Goal: Find specific page/section: Find specific page/section

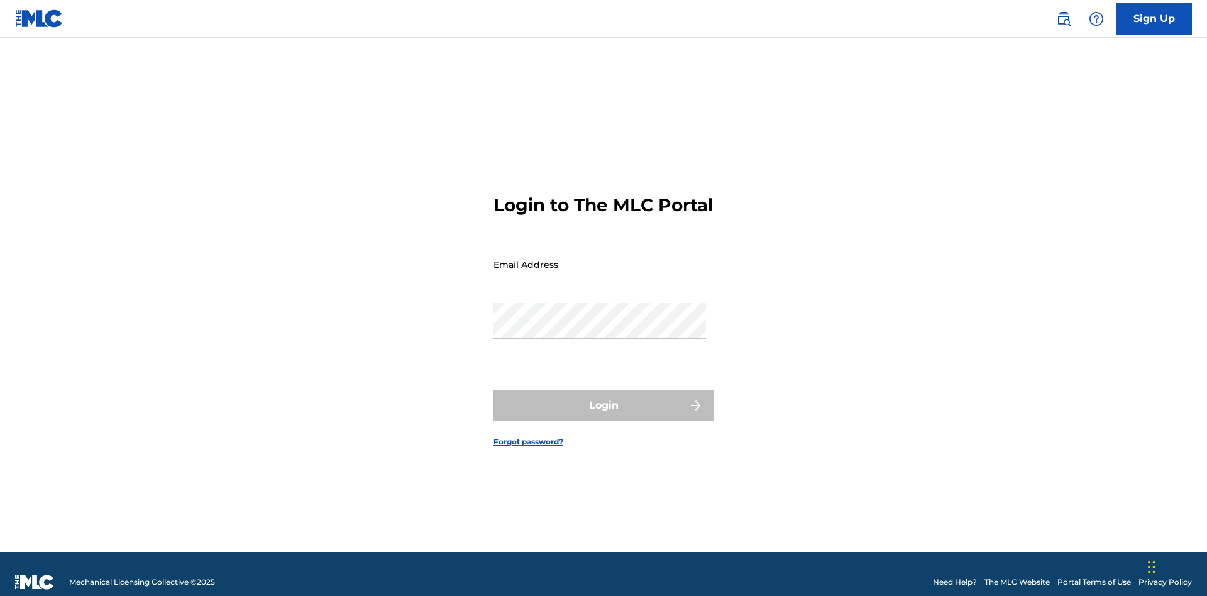
scroll to position [16, 0]
click at [600, 258] on input "Email Address" at bounding box center [599, 264] width 212 height 36
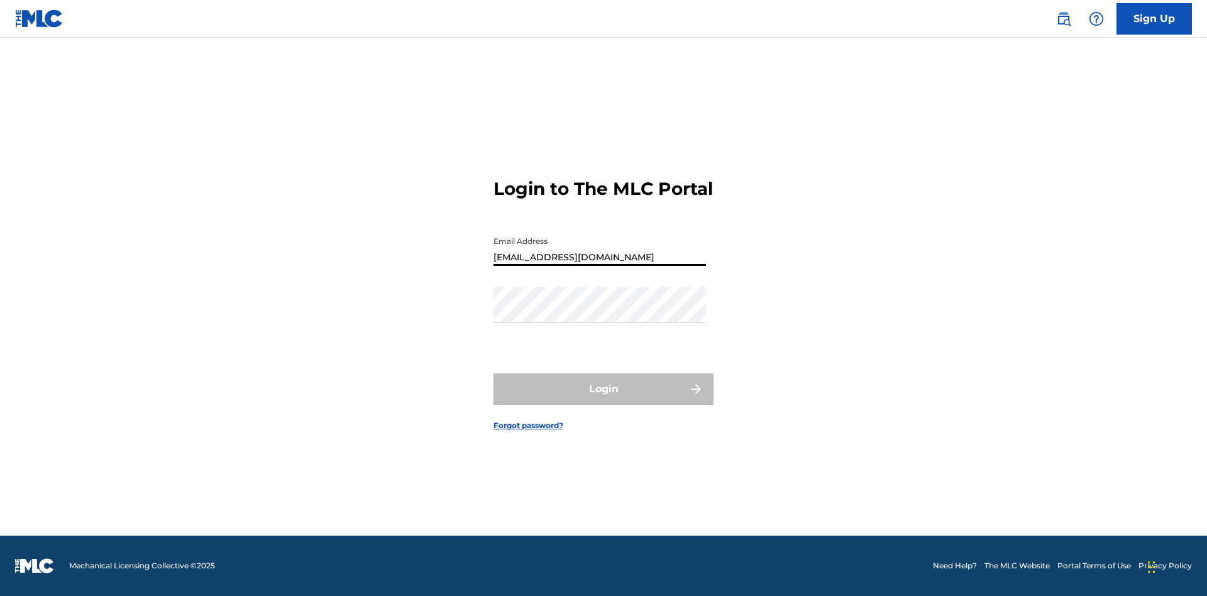
type input "[EMAIL_ADDRESS][DOMAIN_NAME]"
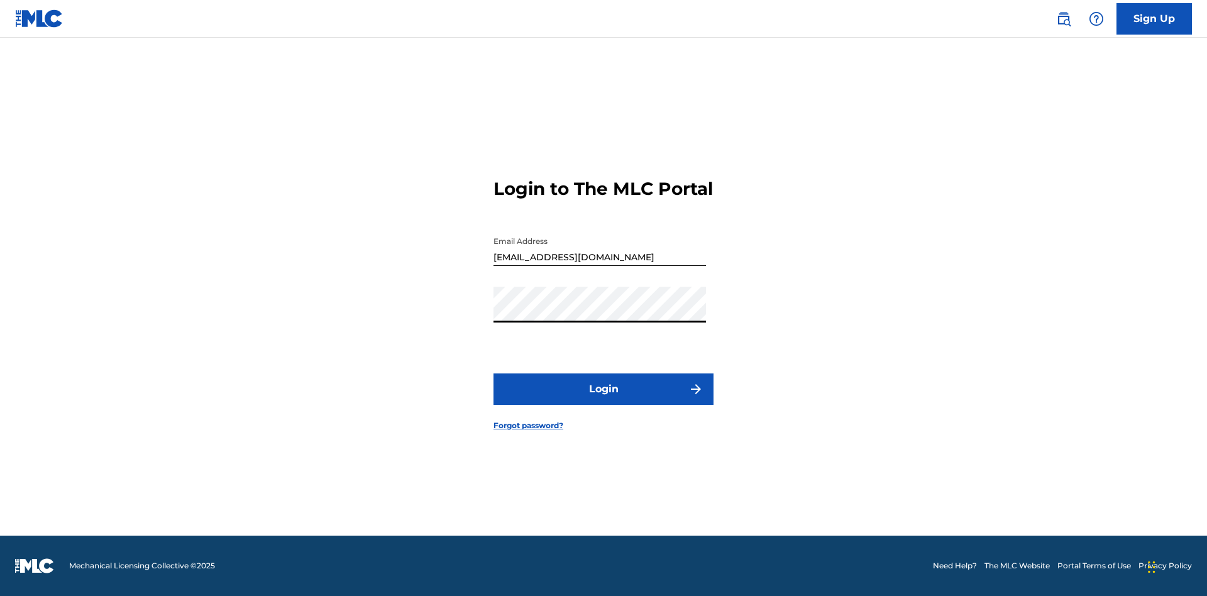
click at [603, 400] on button "Login" at bounding box center [603, 388] width 220 height 31
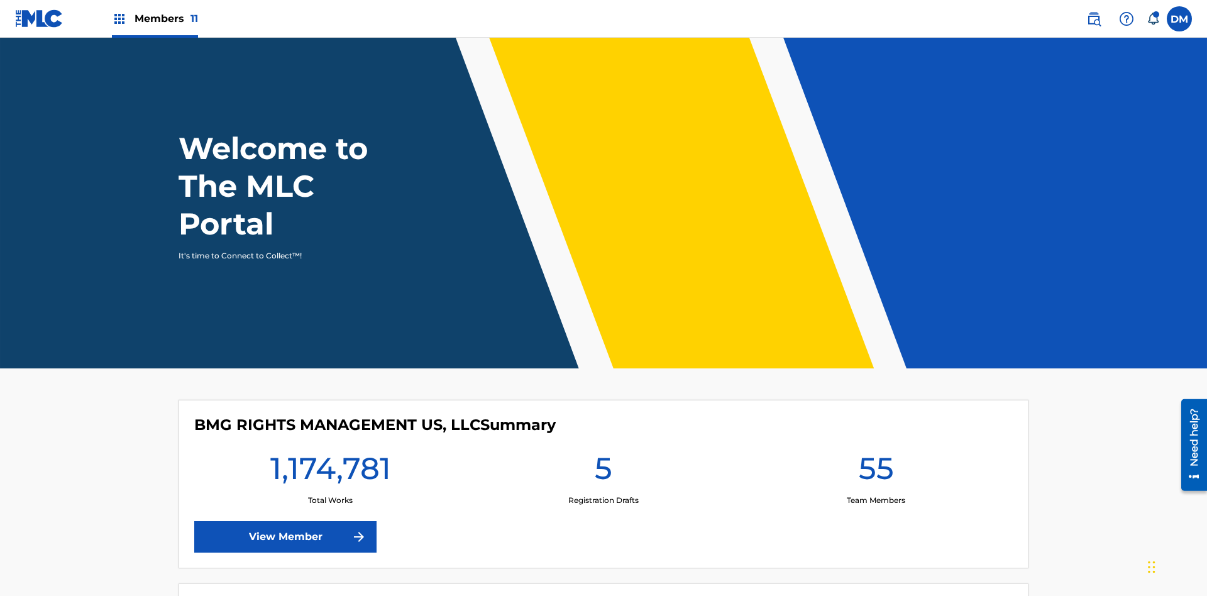
scroll to position [54, 0]
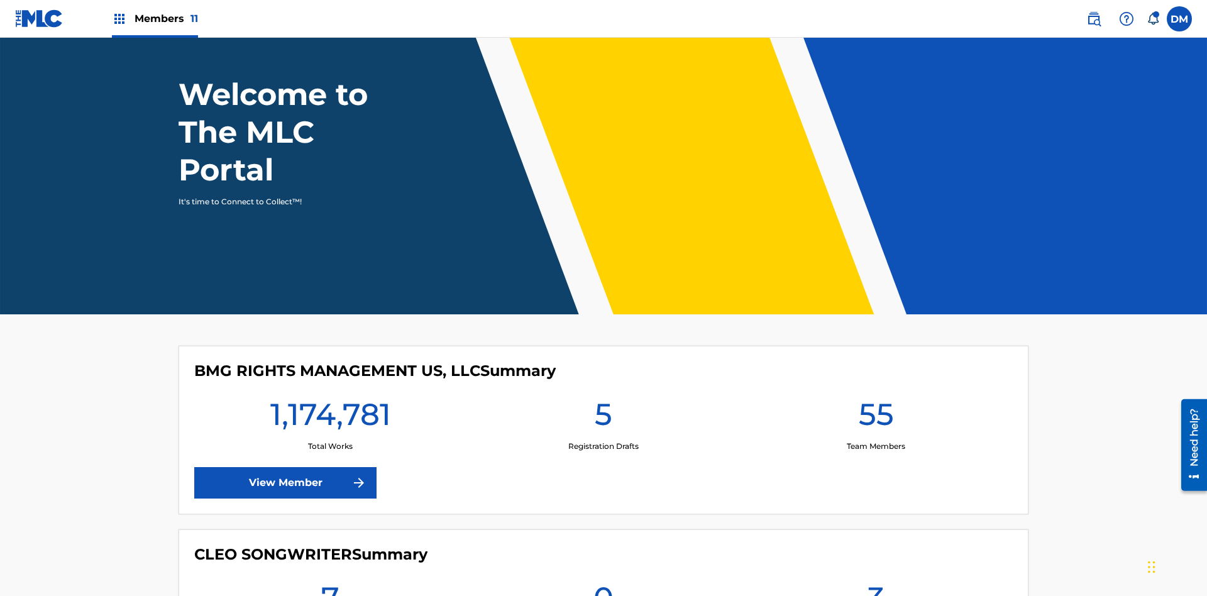
click at [155, 18] on span "Members 11" at bounding box center [166, 18] width 63 height 14
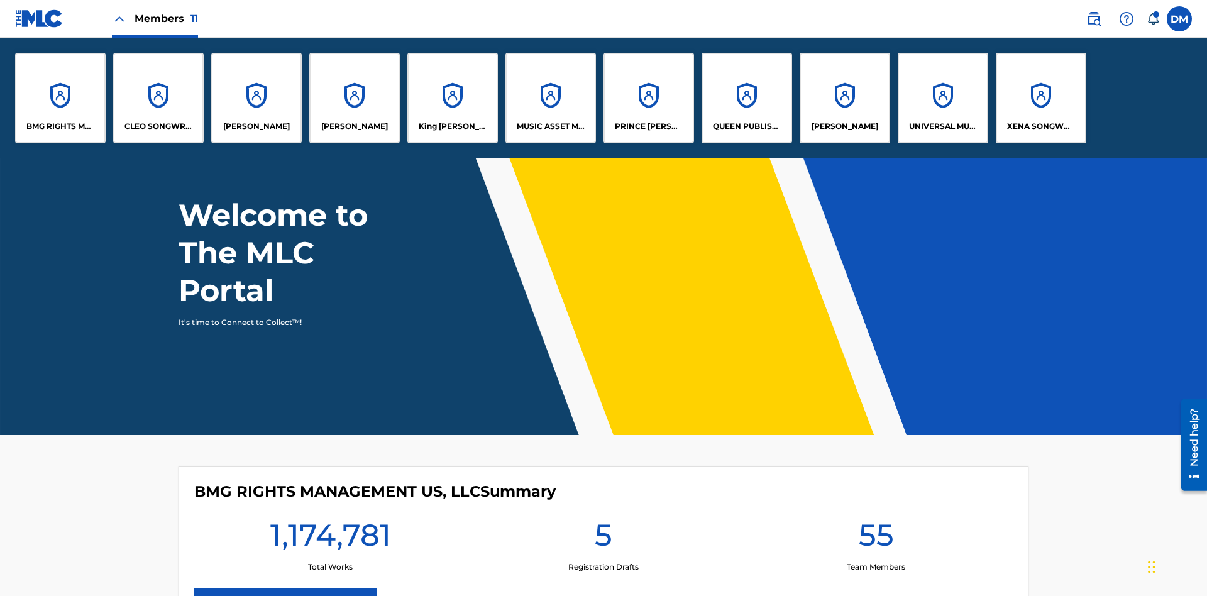
scroll to position [0, 0]
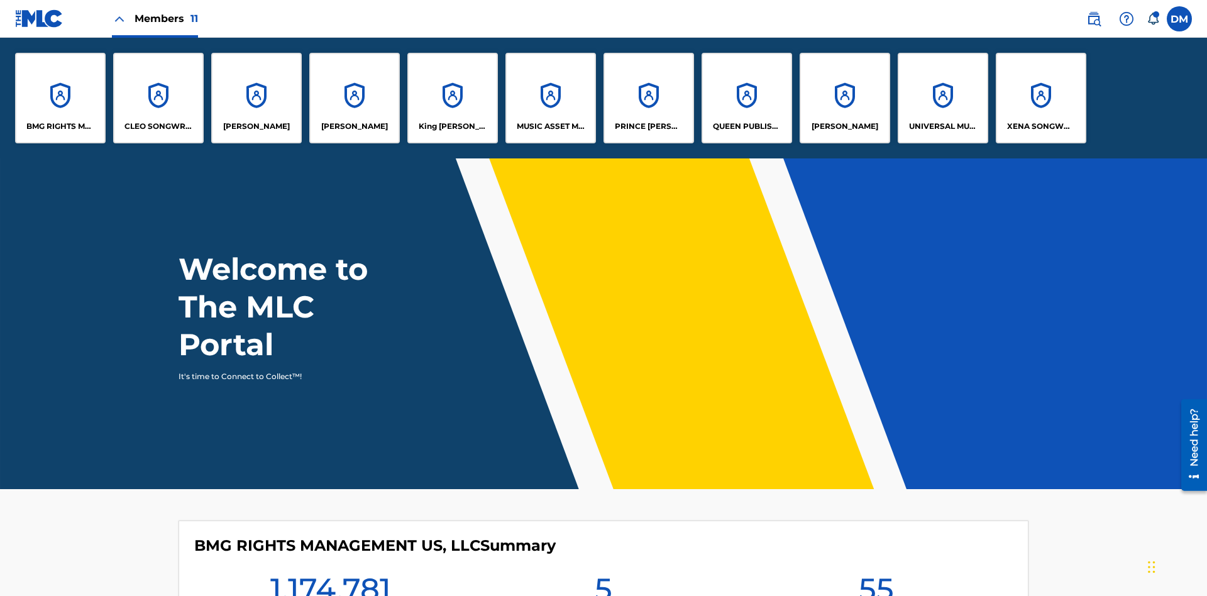
click at [550, 126] on p "MUSIC ASSET MANAGEMENT (MAM)" at bounding box center [551, 126] width 69 height 11
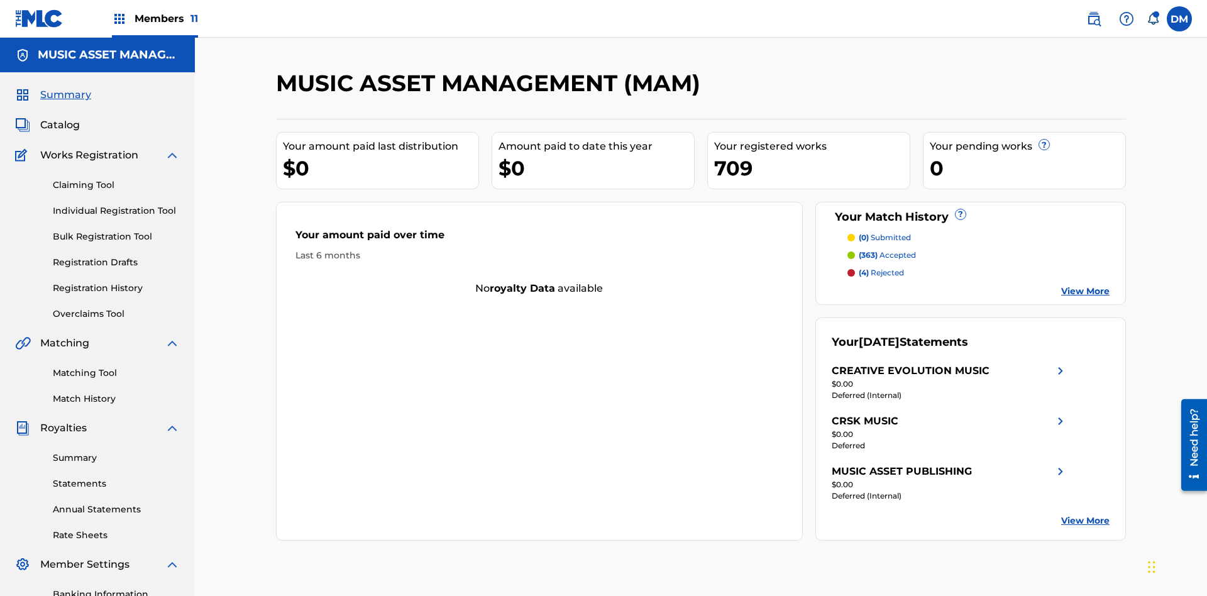
click at [60, 118] on span "Catalog" at bounding box center [60, 125] width 40 height 15
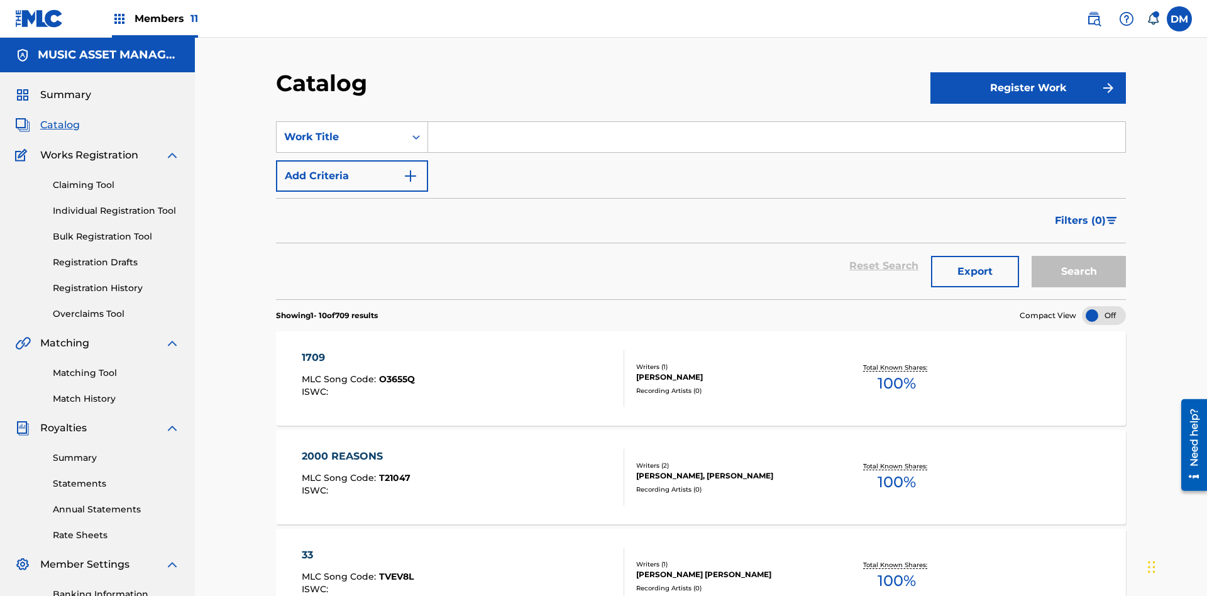
scroll to position [231, 0]
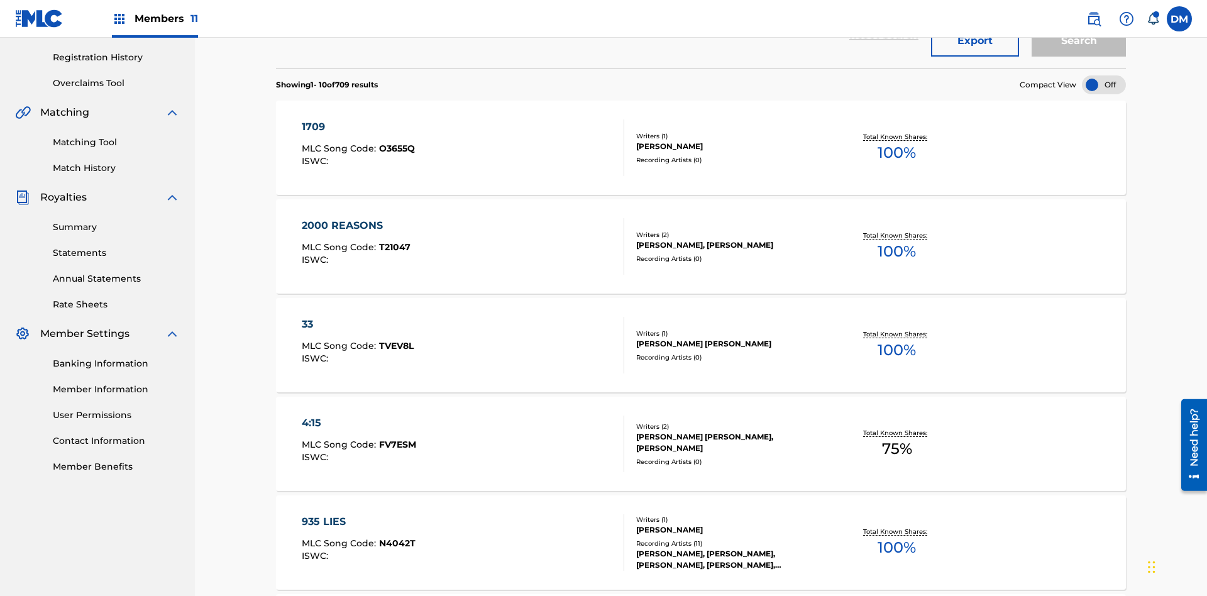
click at [1104, 85] on div at bounding box center [1104, 84] width 44 height 19
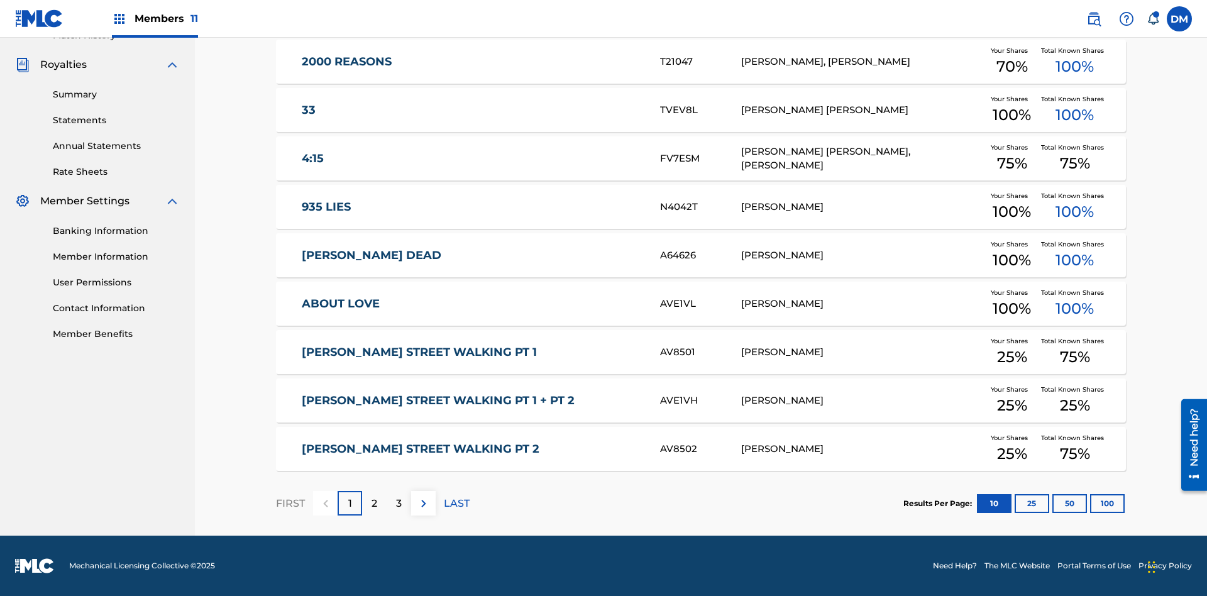
click at [977, 503] on button "10" at bounding box center [994, 503] width 35 height 19
click at [290, 503] on p "FIRST" at bounding box center [290, 503] width 29 height 15
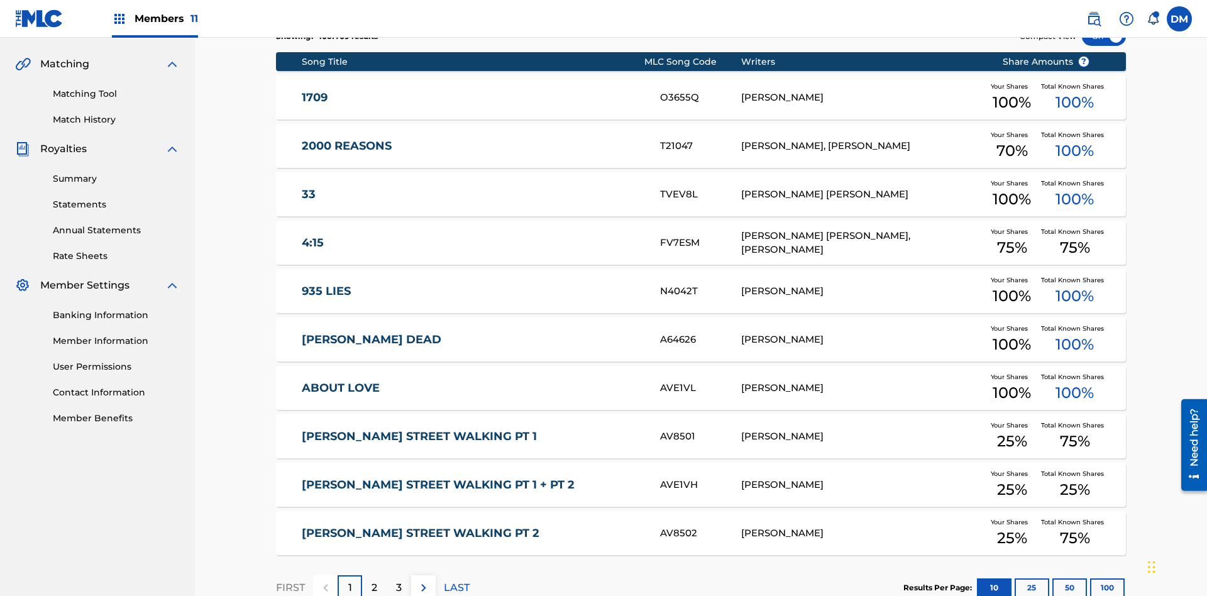
click at [423, 580] on img at bounding box center [423, 587] width 15 height 15
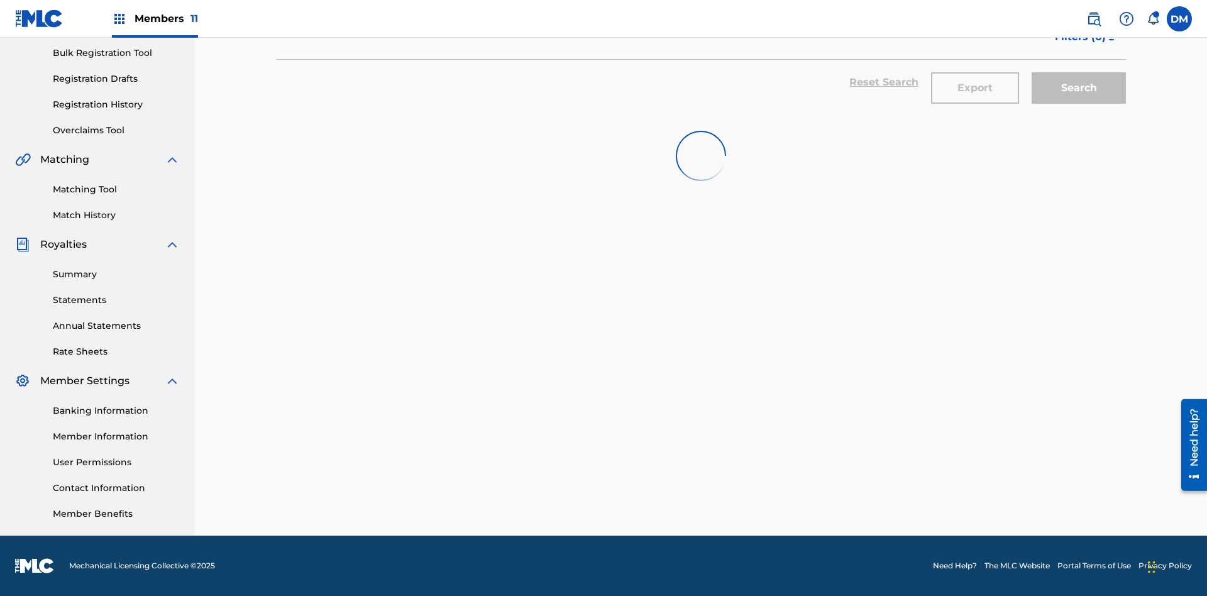
scroll to position [184, 0]
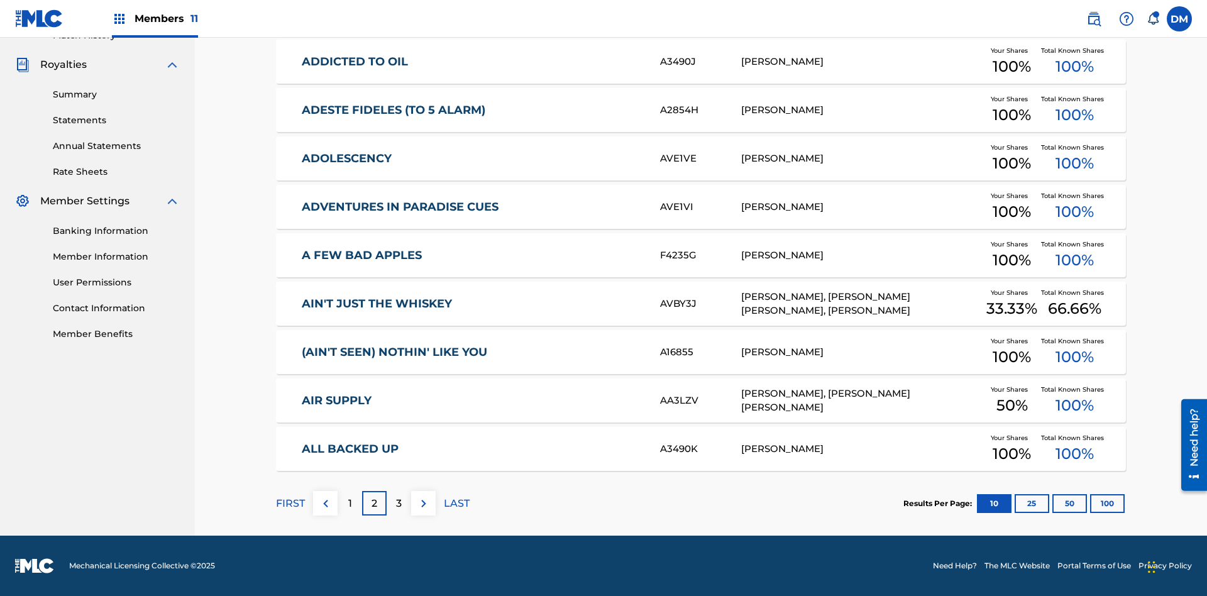
click at [423, 503] on img at bounding box center [423, 503] width 15 height 15
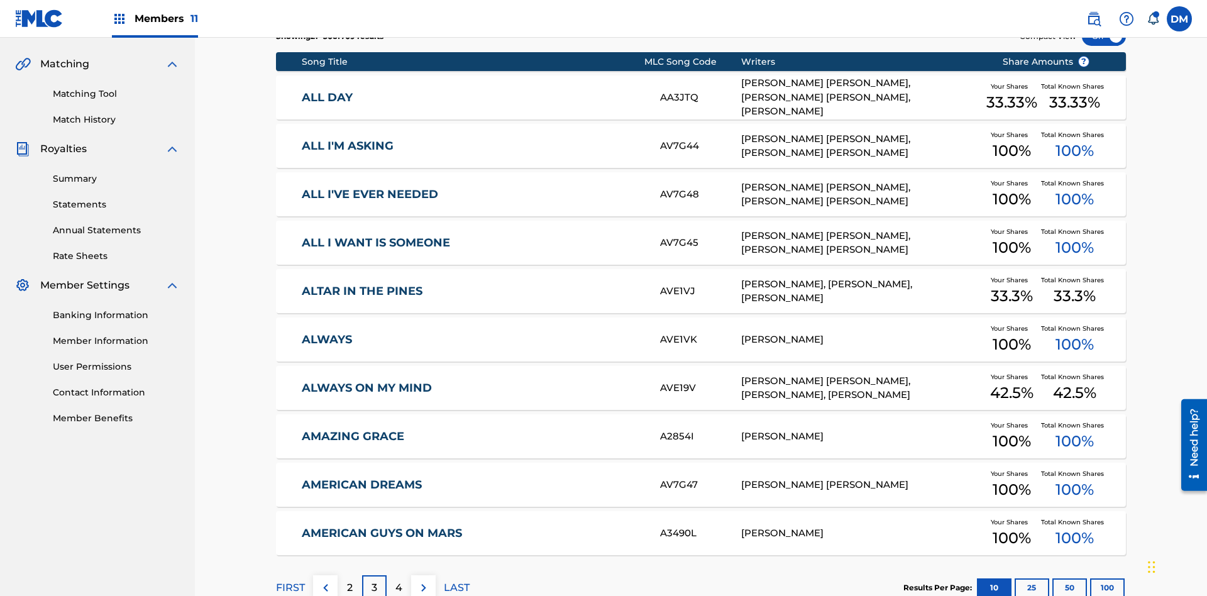
click at [423, 580] on img at bounding box center [423, 587] width 15 height 15
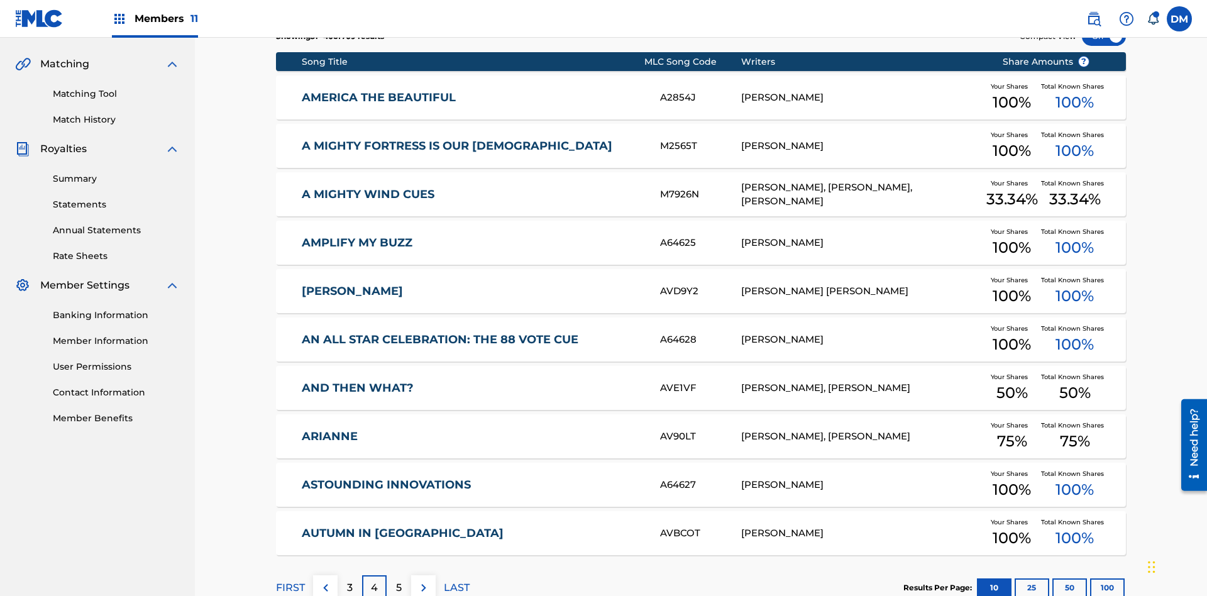
click at [423, 580] on img at bounding box center [423, 587] width 15 height 15
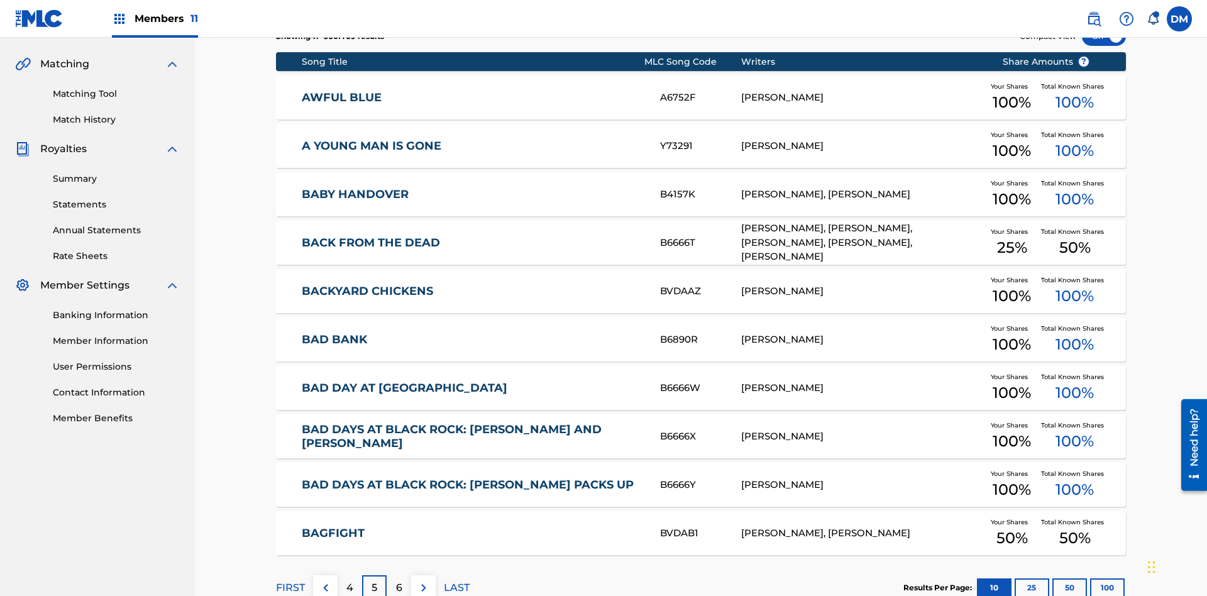
click at [423, 580] on img at bounding box center [423, 587] width 15 height 15
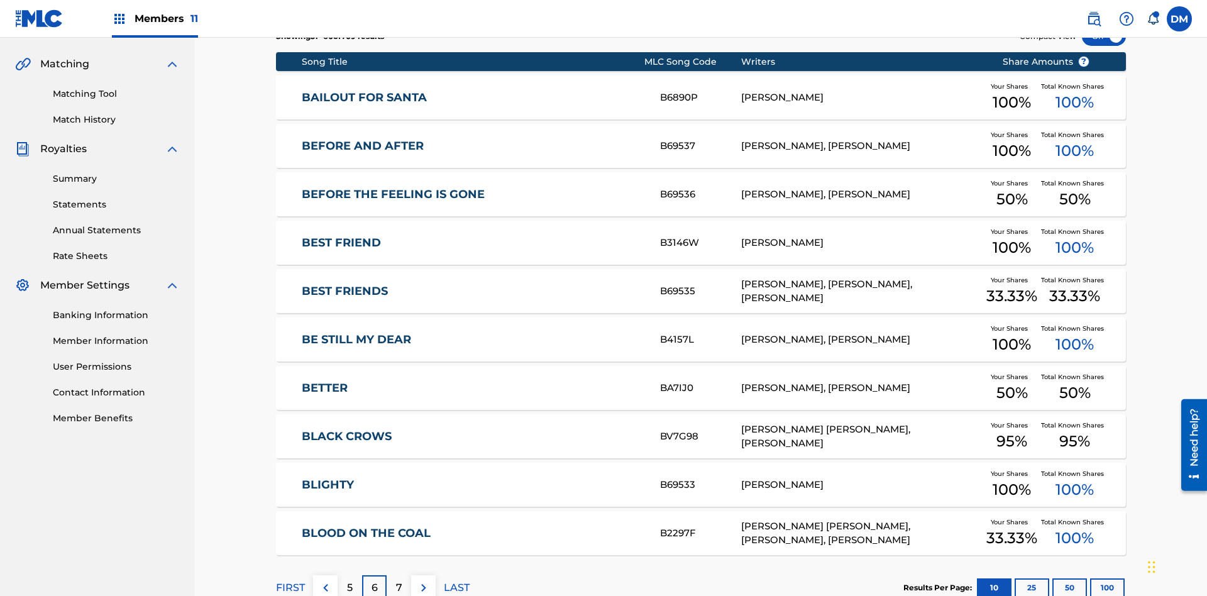
click at [423, 580] on img at bounding box center [423, 587] width 15 height 15
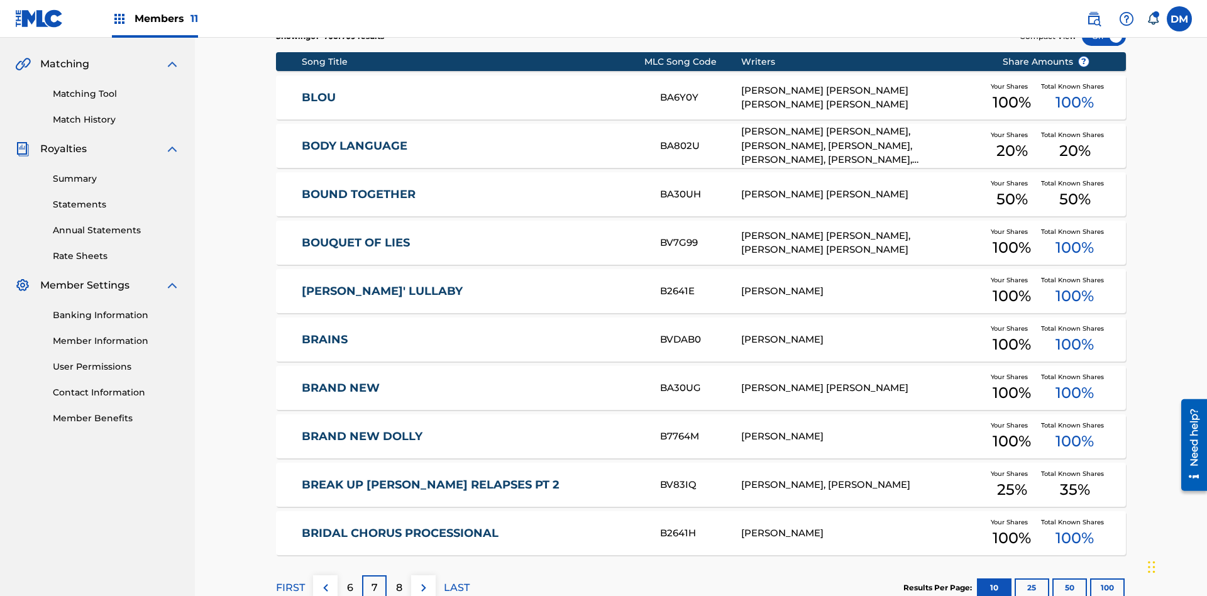
click at [423, 580] on img at bounding box center [423, 587] width 15 height 15
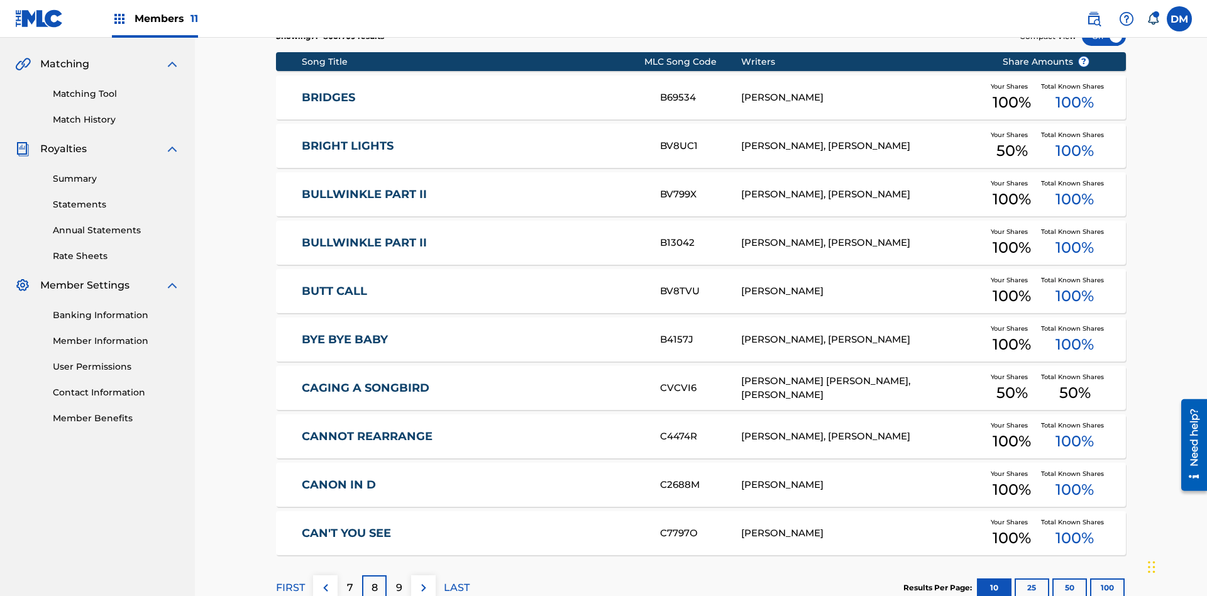
click at [423, 580] on img at bounding box center [423, 587] width 15 height 15
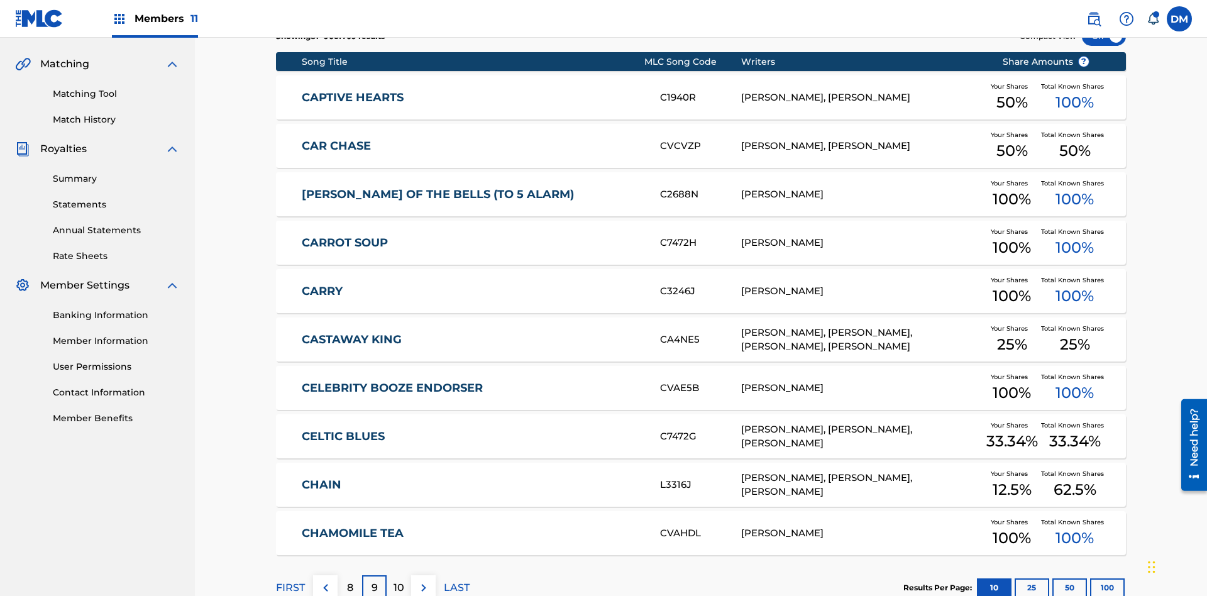
click at [423, 580] on img at bounding box center [423, 587] width 15 height 15
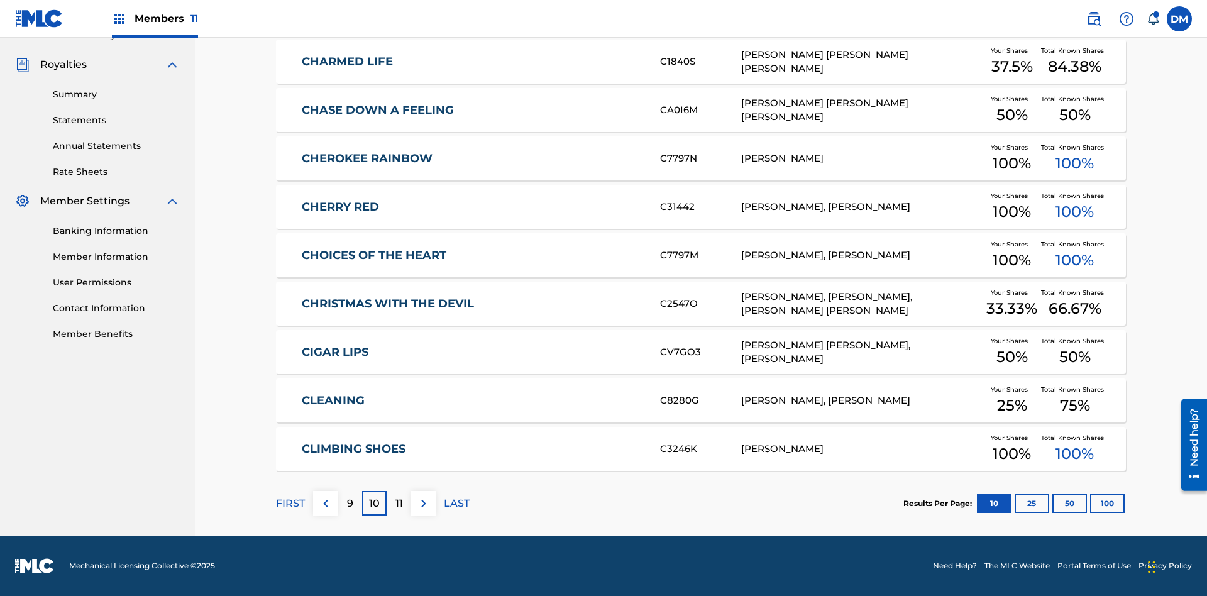
click at [423, 503] on img at bounding box center [423, 503] width 15 height 15
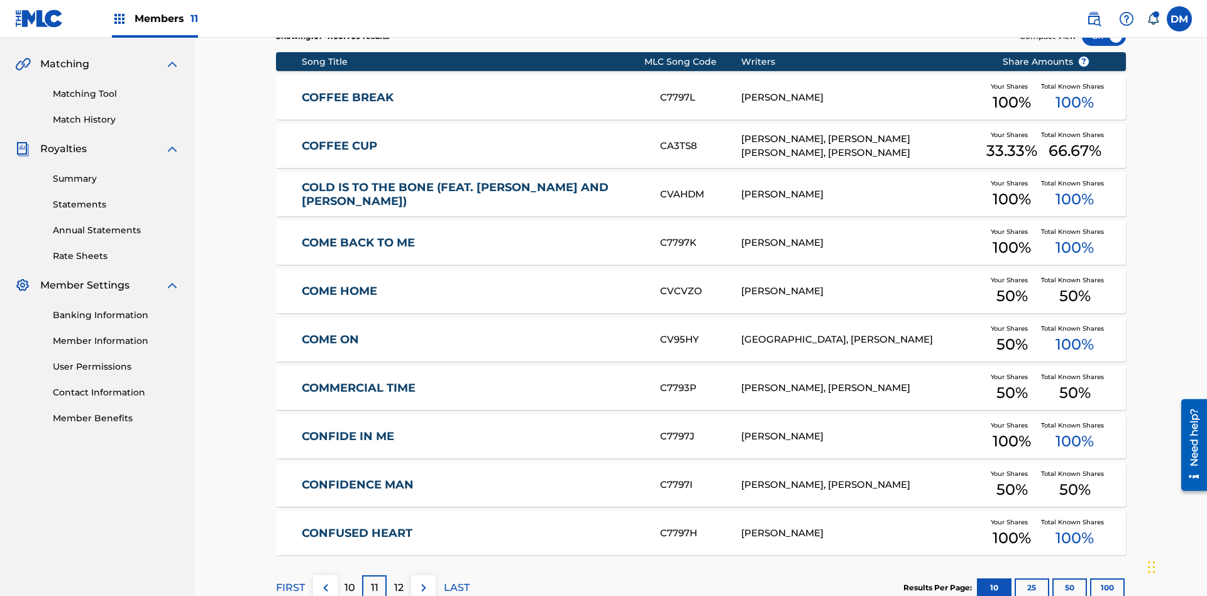
click at [423, 580] on img at bounding box center [423, 587] width 15 height 15
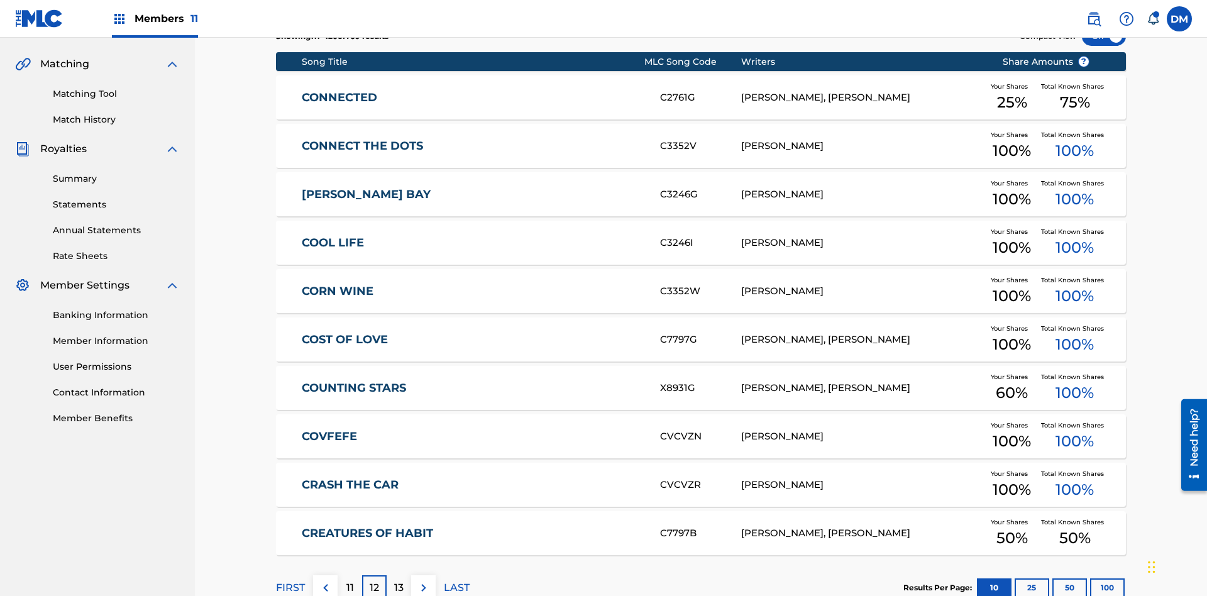
click at [423, 580] on img at bounding box center [423, 587] width 15 height 15
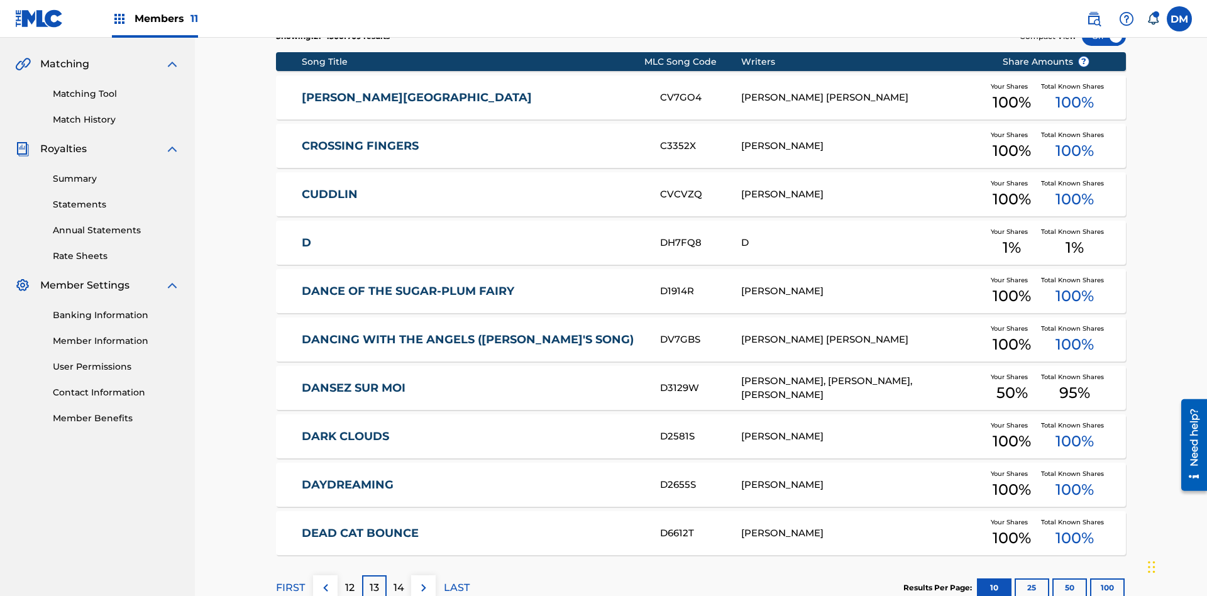
click at [423, 580] on img at bounding box center [423, 587] width 15 height 15
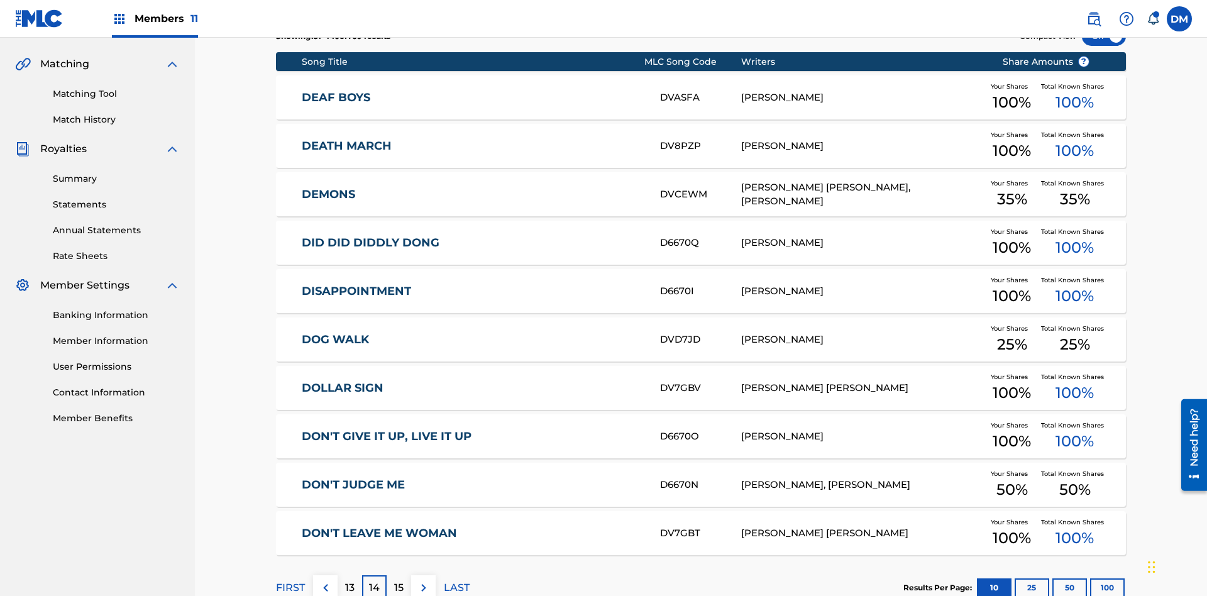
click at [423, 580] on img at bounding box center [423, 587] width 15 height 15
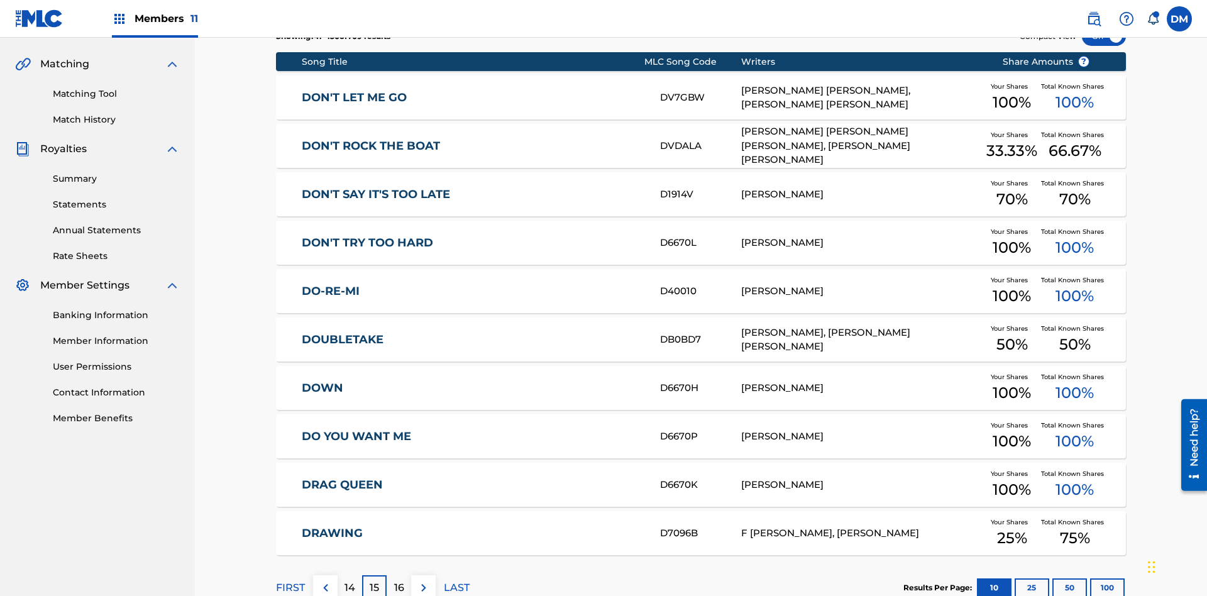
click at [423, 580] on img at bounding box center [423, 587] width 15 height 15
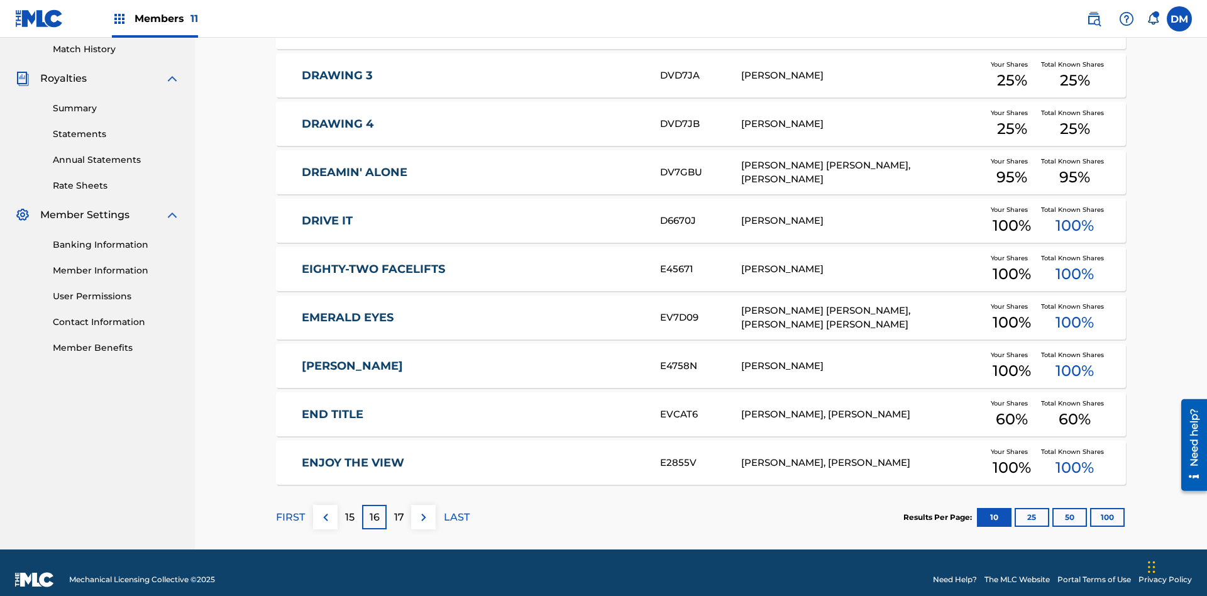
click at [423, 510] on img at bounding box center [423, 517] width 15 height 15
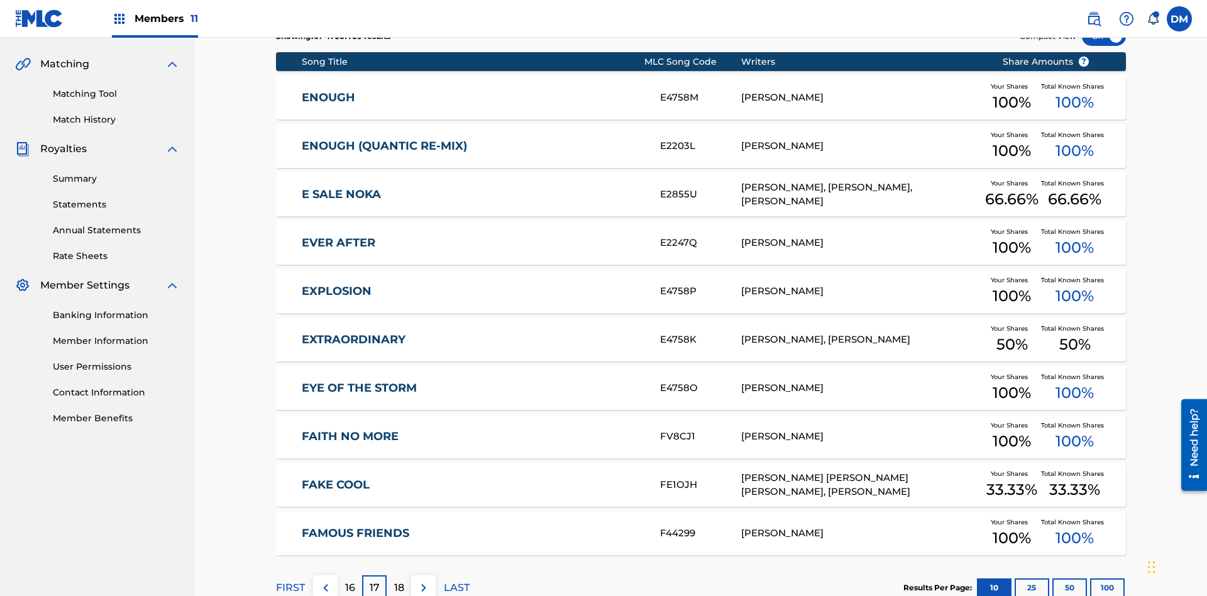
click at [423, 580] on img at bounding box center [423, 587] width 15 height 15
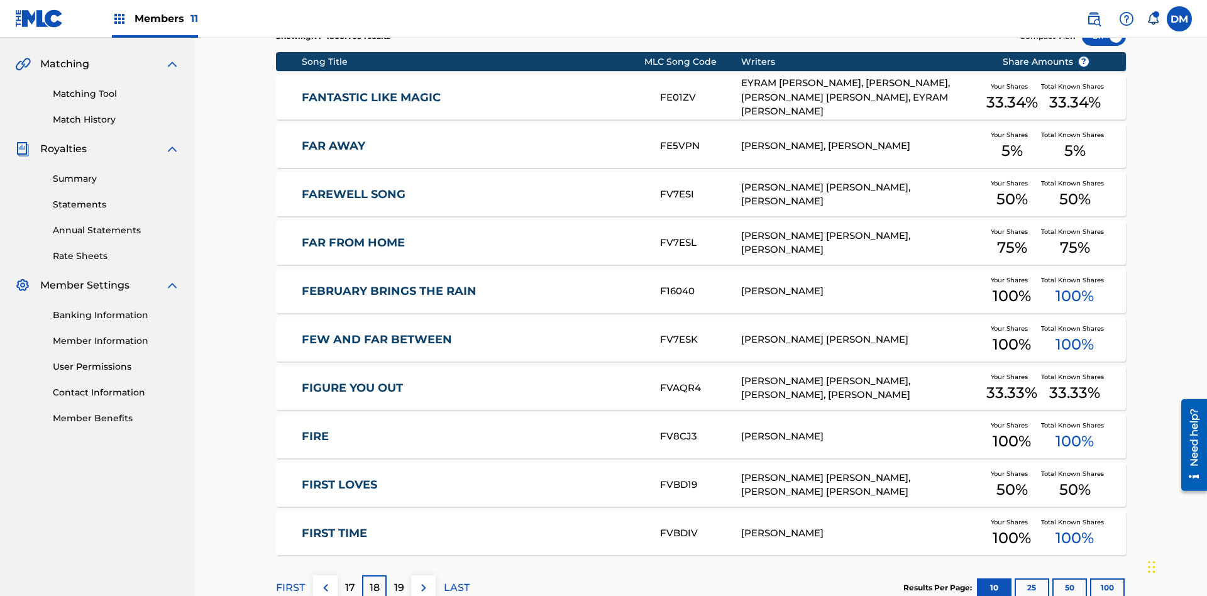
click at [423, 580] on img at bounding box center [423, 587] width 15 height 15
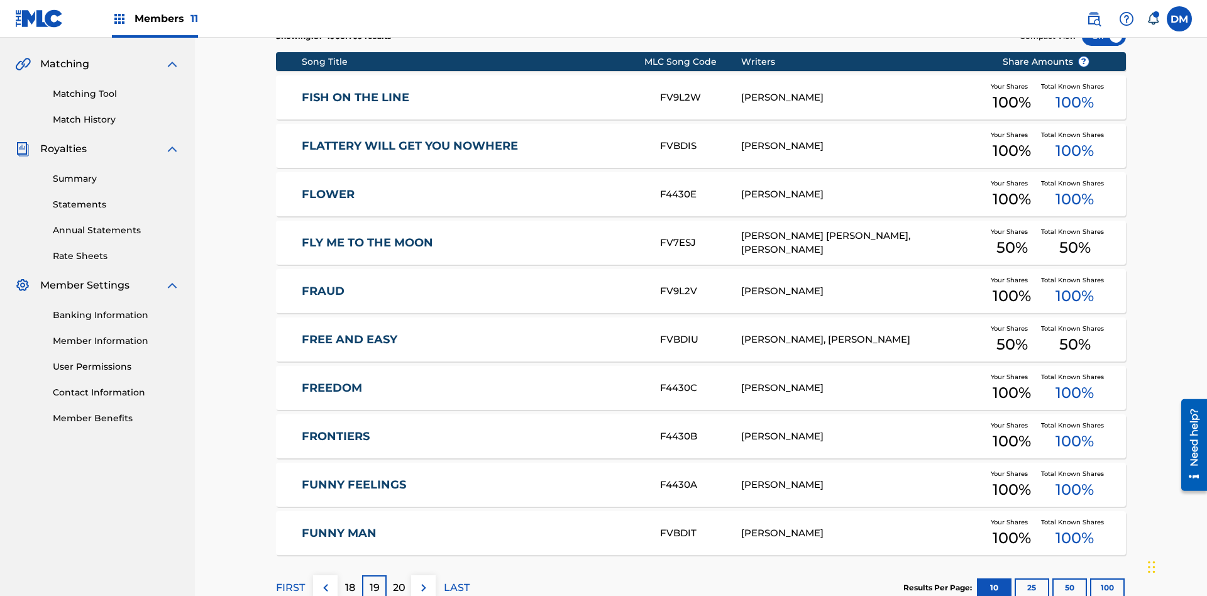
click at [423, 580] on img at bounding box center [423, 587] width 15 height 15
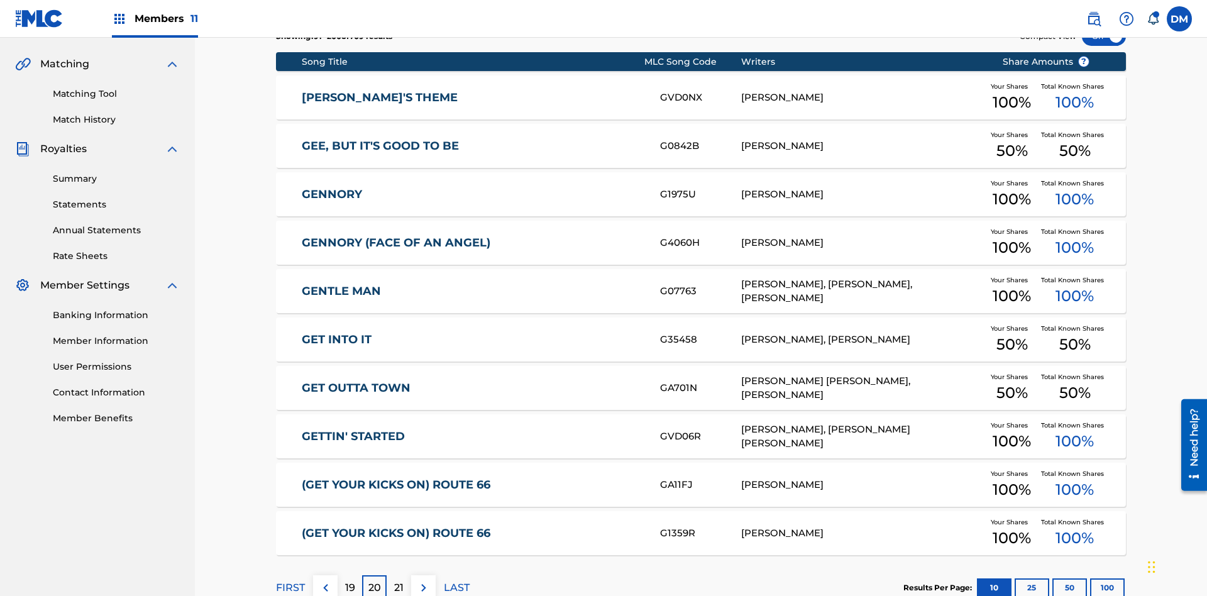
click at [423, 580] on img at bounding box center [423, 587] width 15 height 15
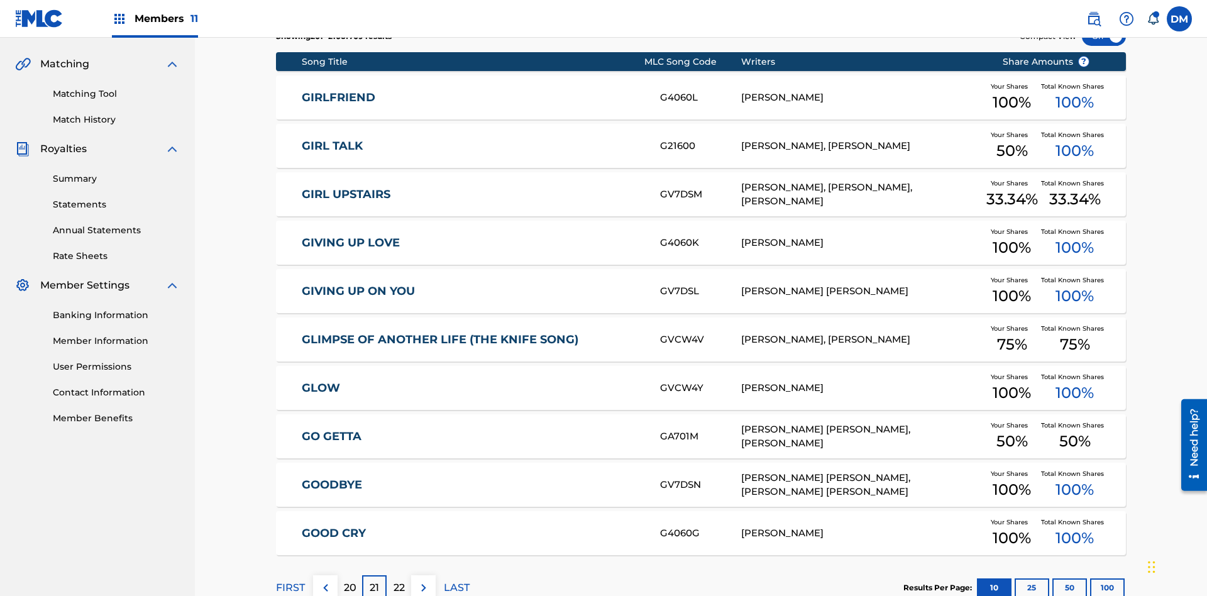
click at [423, 580] on img at bounding box center [423, 587] width 15 height 15
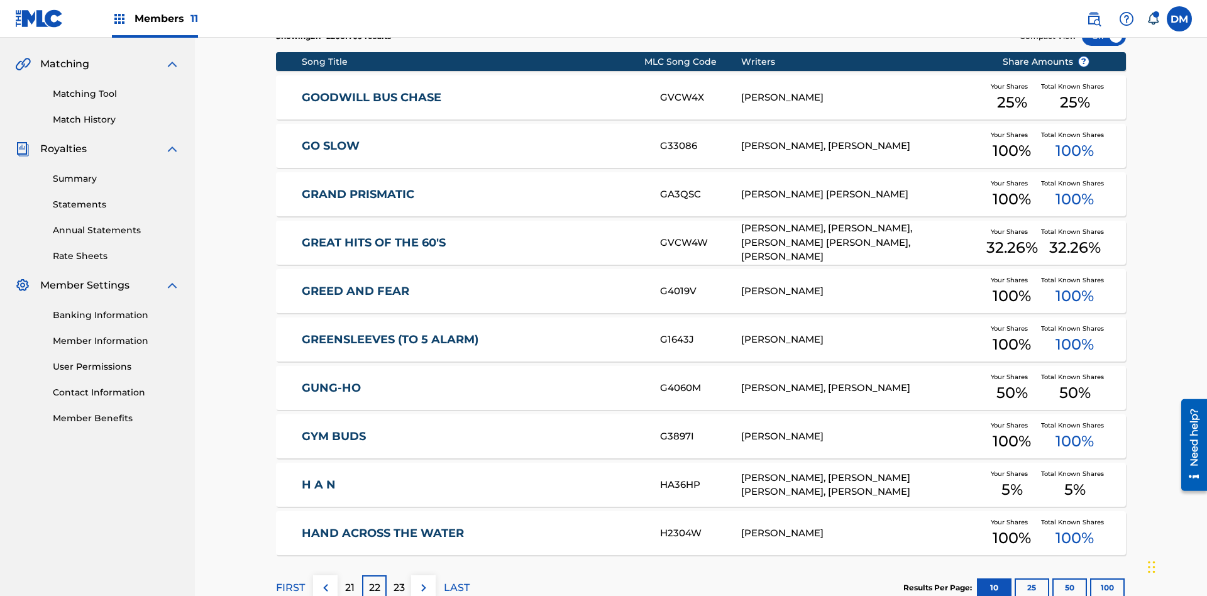
click at [423, 580] on img at bounding box center [423, 587] width 15 height 15
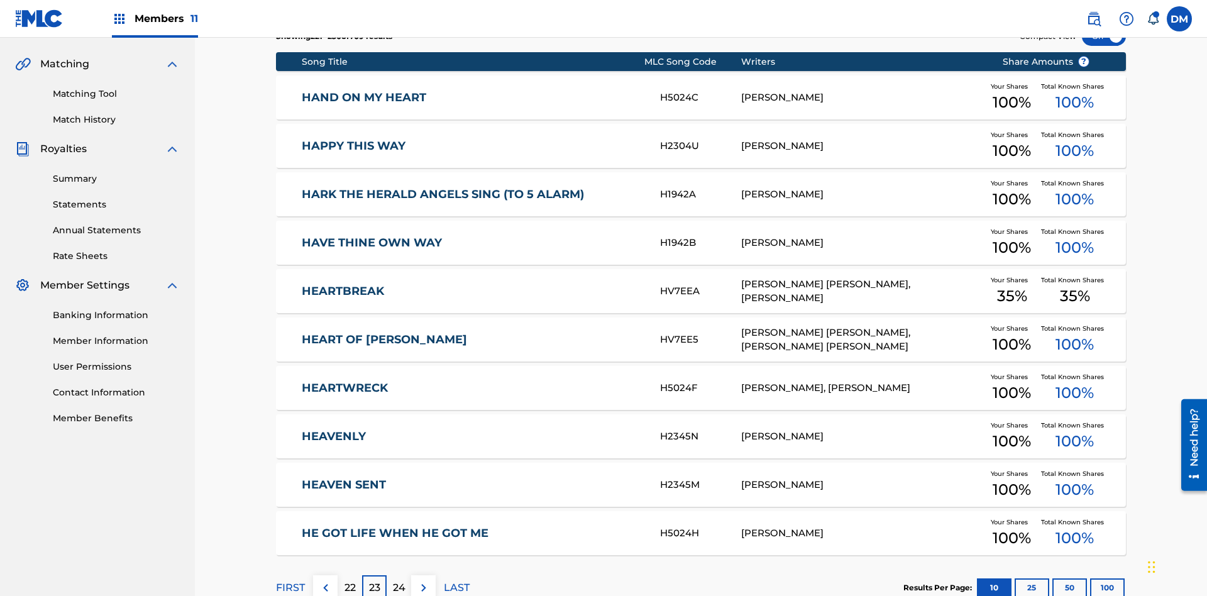
click at [423, 580] on img at bounding box center [423, 587] width 15 height 15
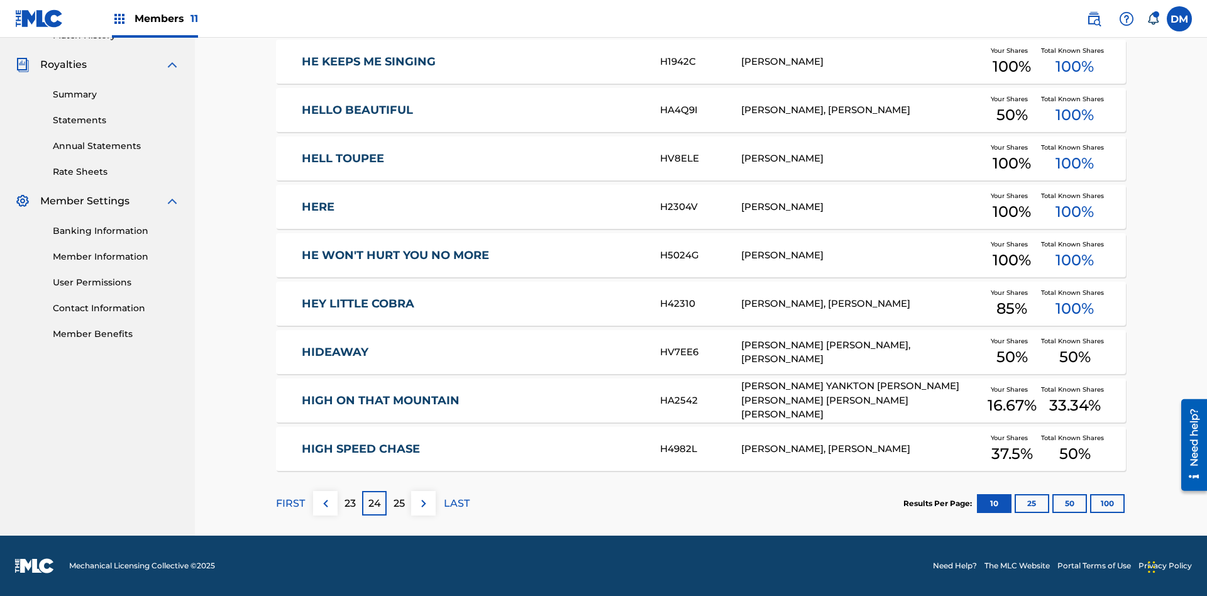
click at [423, 503] on img at bounding box center [423, 503] width 15 height 15
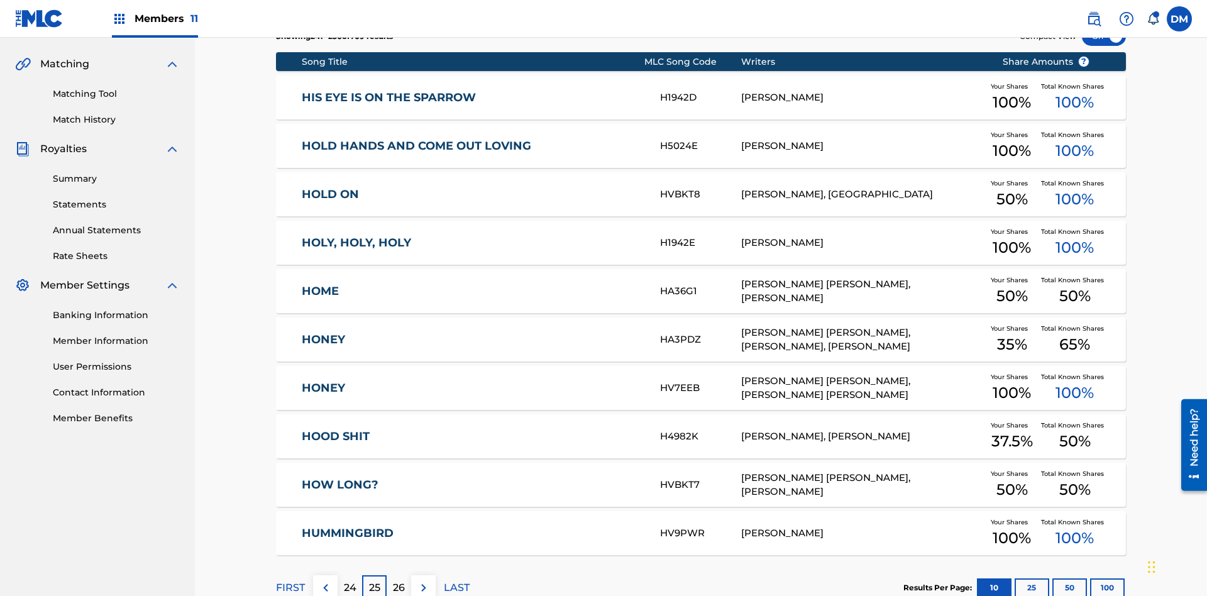
click at [423, 580] on img at bounding box center [423, 587] width 15 height 15
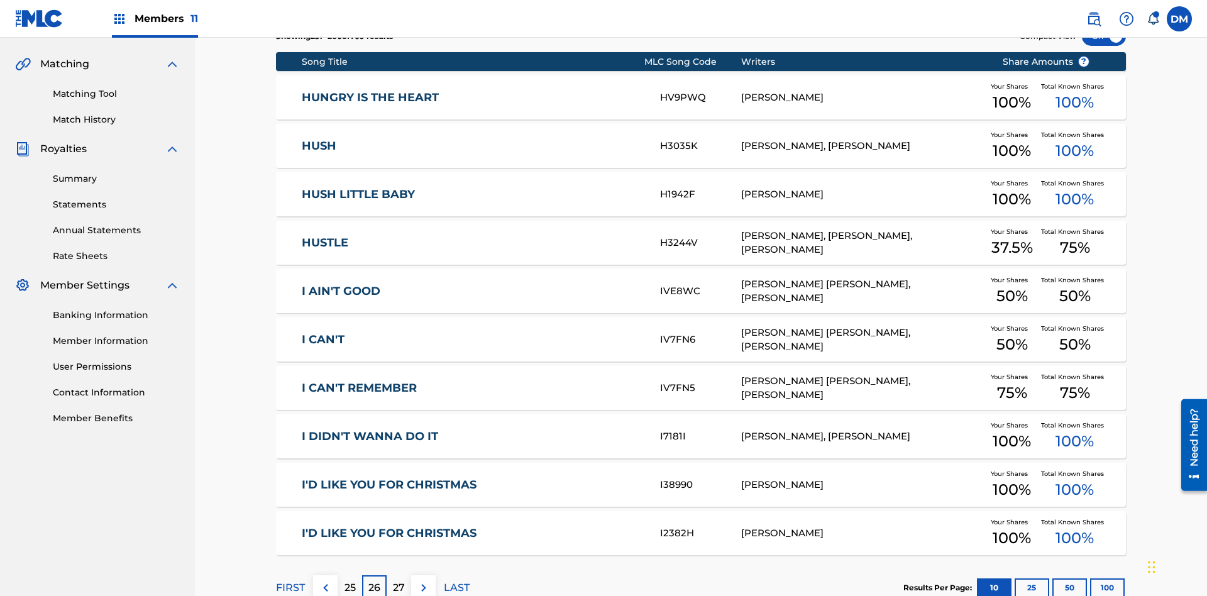
click at [423, 580] on img at bounding box center [423, 587] width 15 height 15
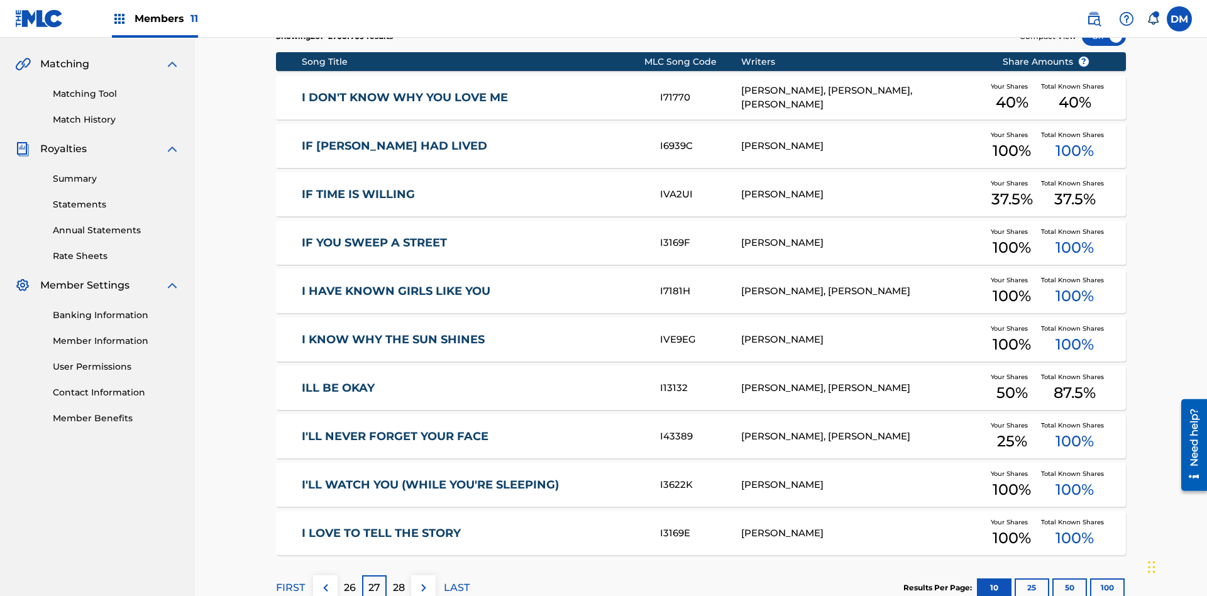
click at [423, 580] on img at bounding box center [423, 587] width 15 height 15
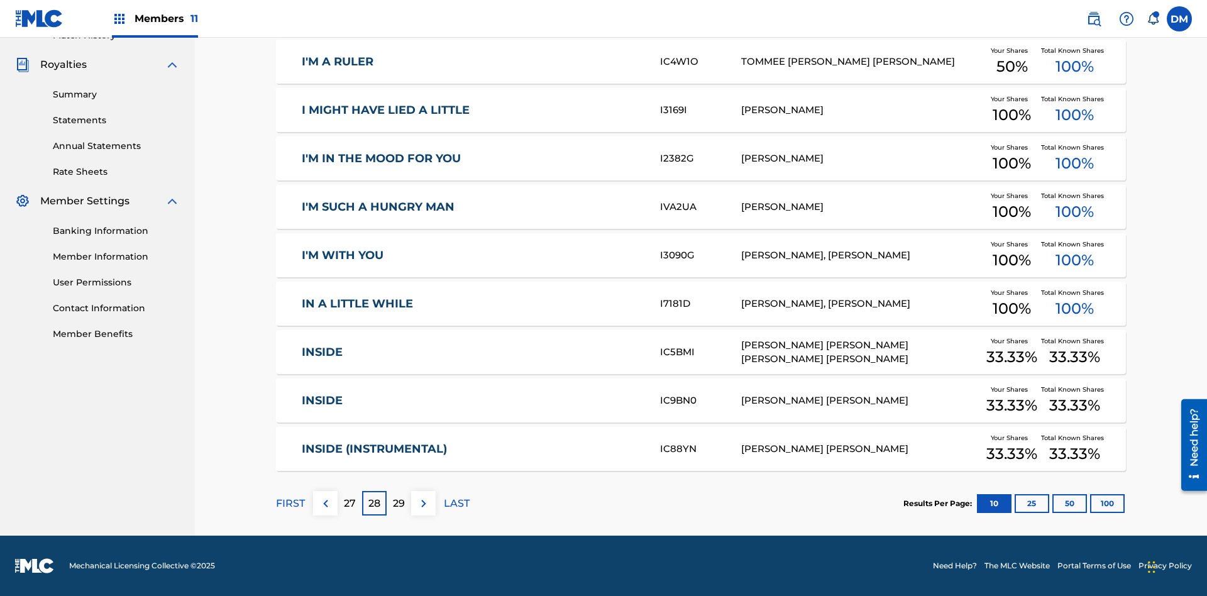
click at [423, 503] on img at bounding box center [423, 503] width 15 height 15
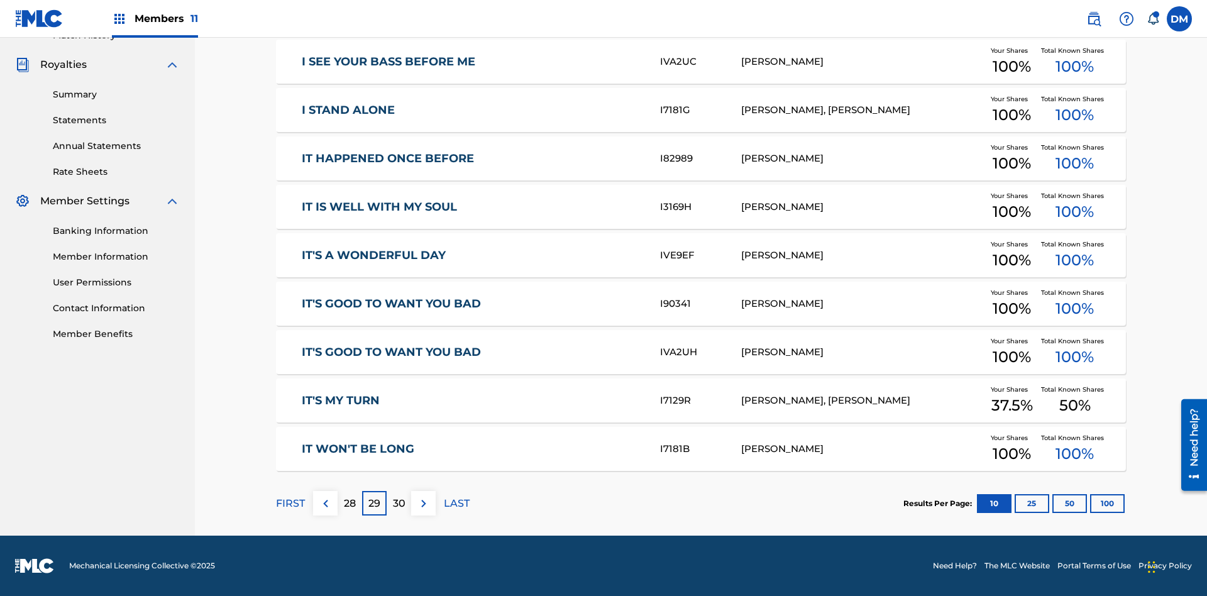
click at [423, 503] on img at bounding box center [423, 503] width 15 height 15
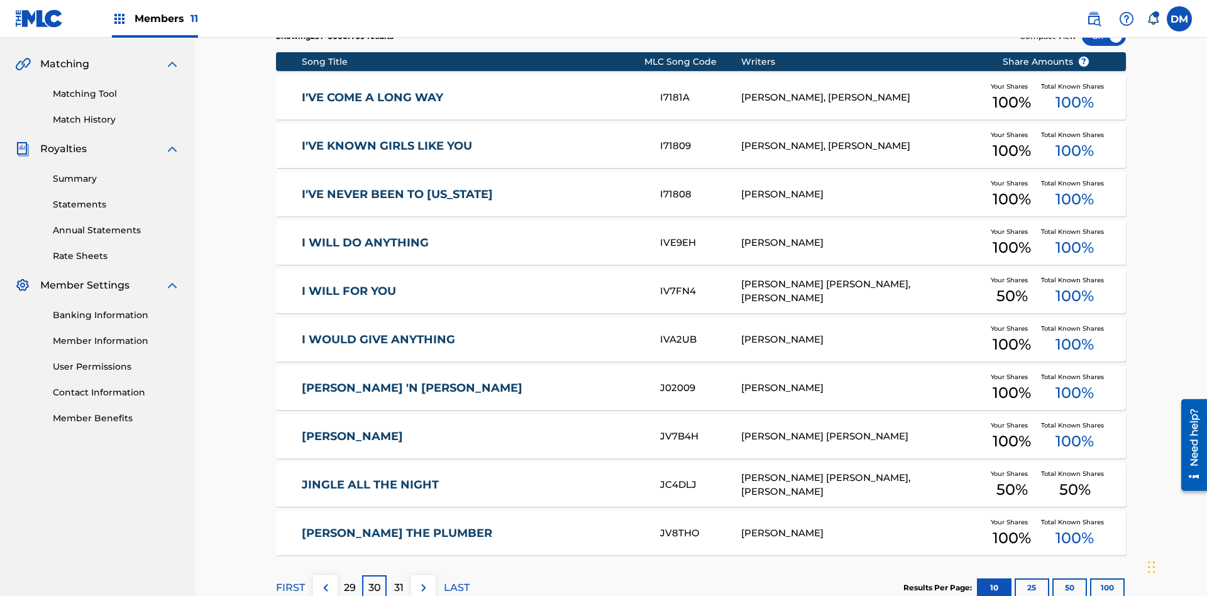
click at [423, 580] on img at bounding box center [423, 587] width 15 height 15
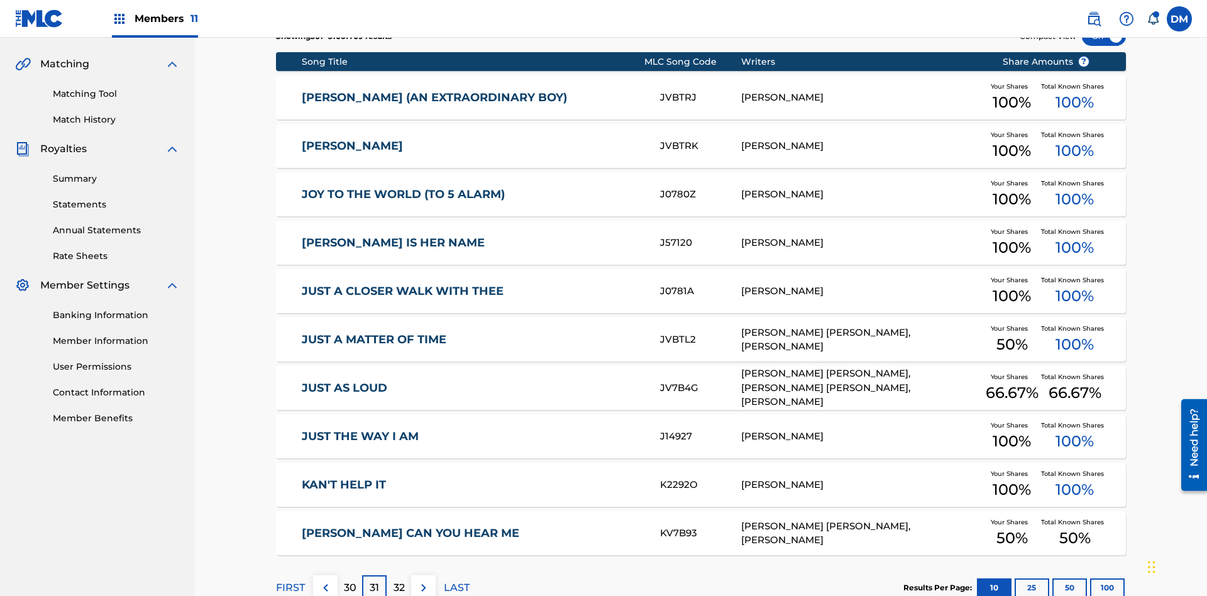
click at [423, 580] on img at bounding box center [423, 587] width 15 height 15
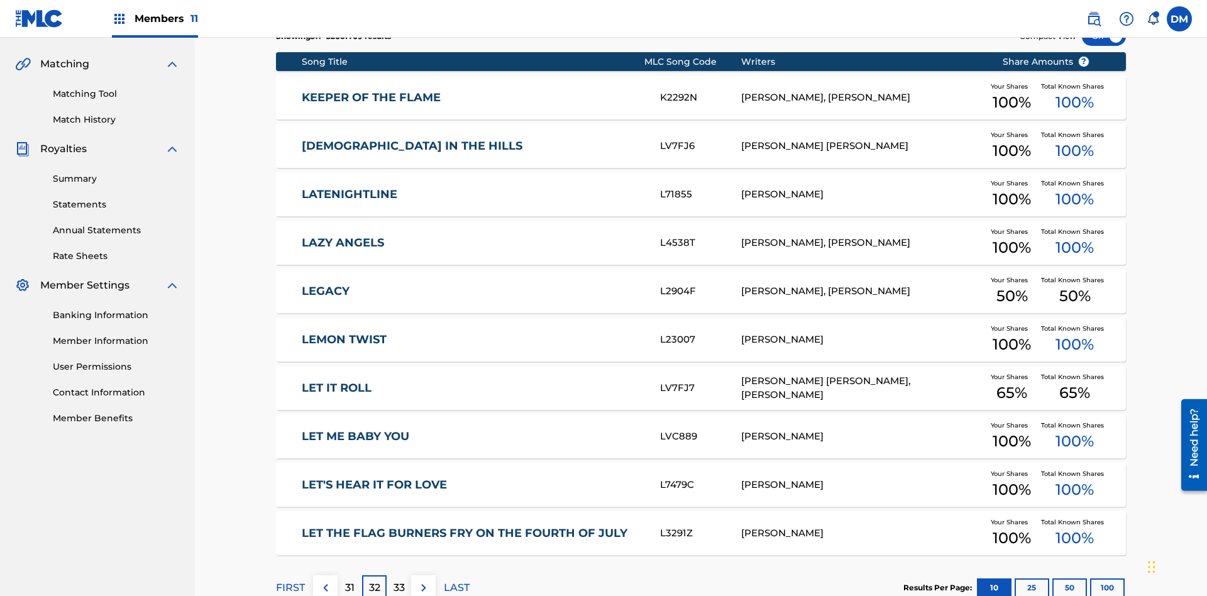
click at [423, 580] on img at bounding box center [423, 587] width 15 height 15
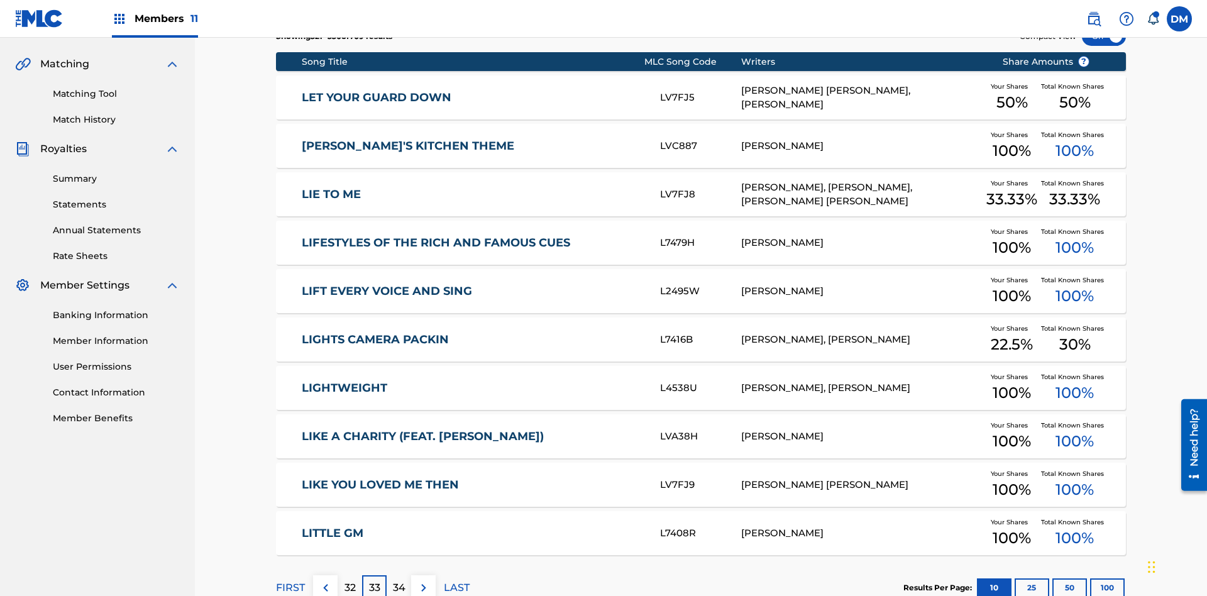
click at [423, 580] on img at bounding box center [423, 587] width 15 height 15
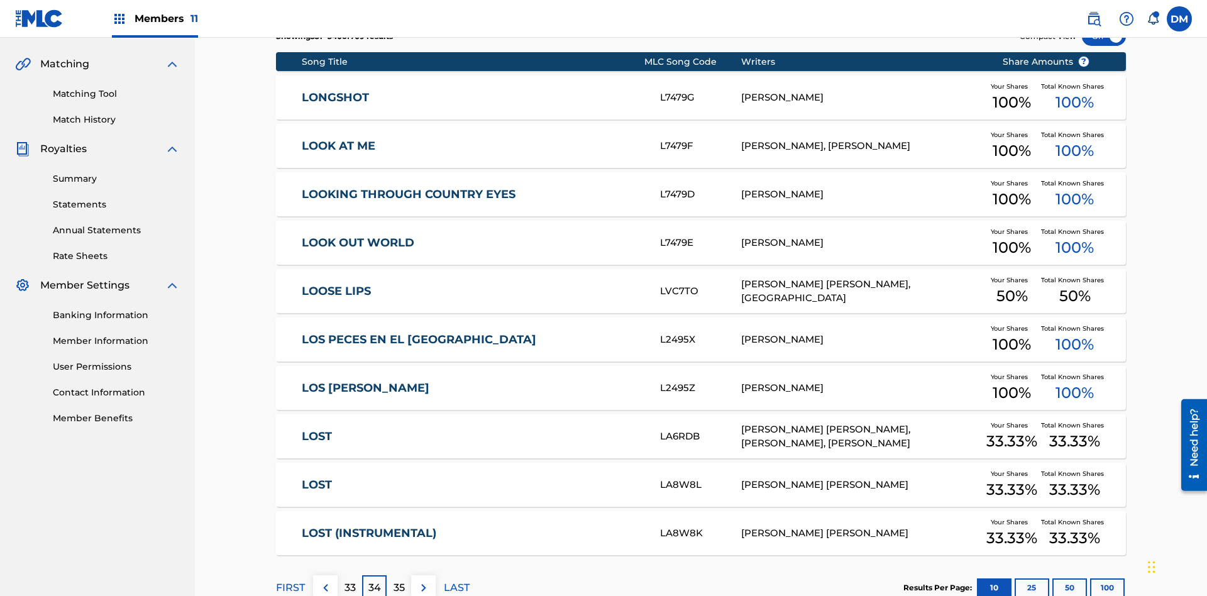
click at [423, 580] on img at bounding box center [423, 587] width 15 height 15
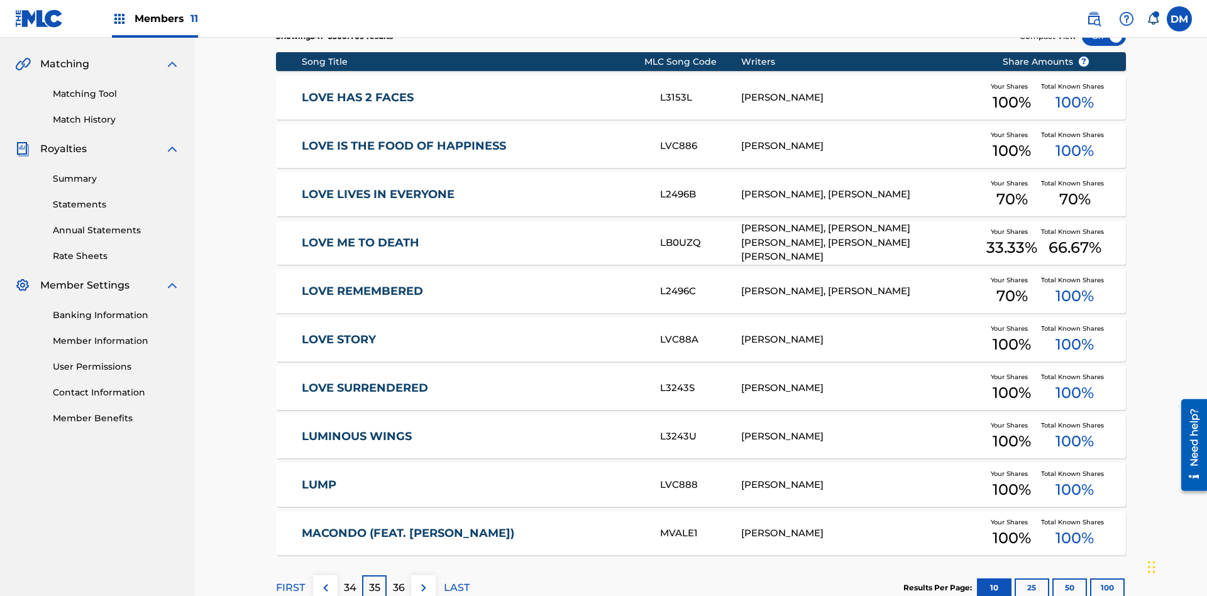
click at [423, 580] on img at bounding box center [423, 587] width 15 height 15
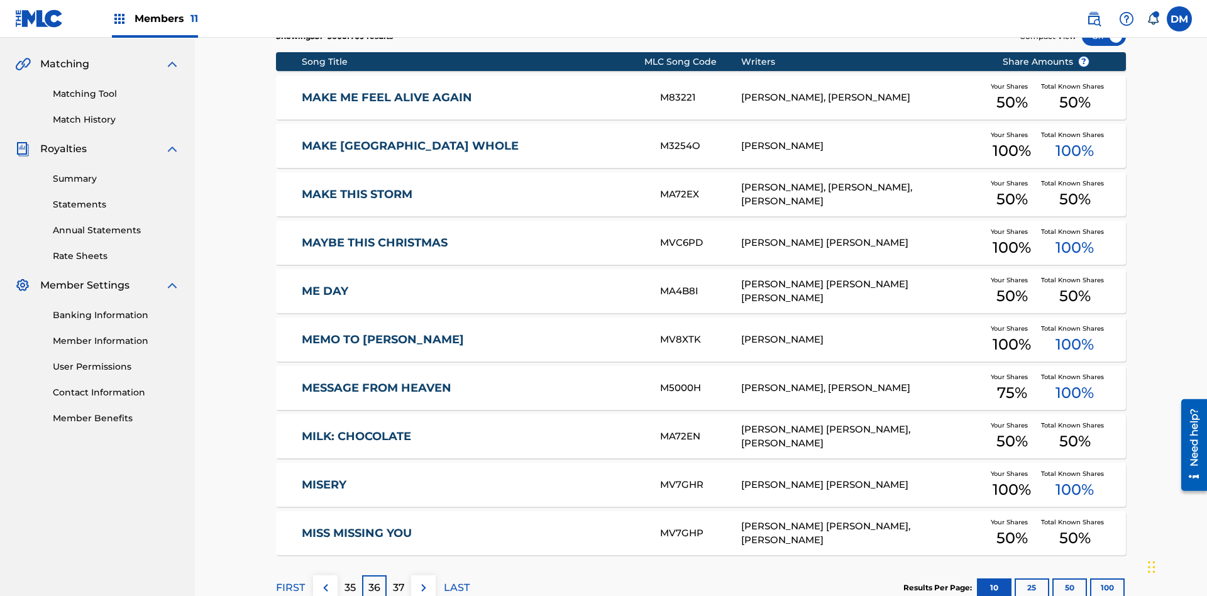
click at [423, 580] on img at bounding box center [423, 587] width 15 height 15
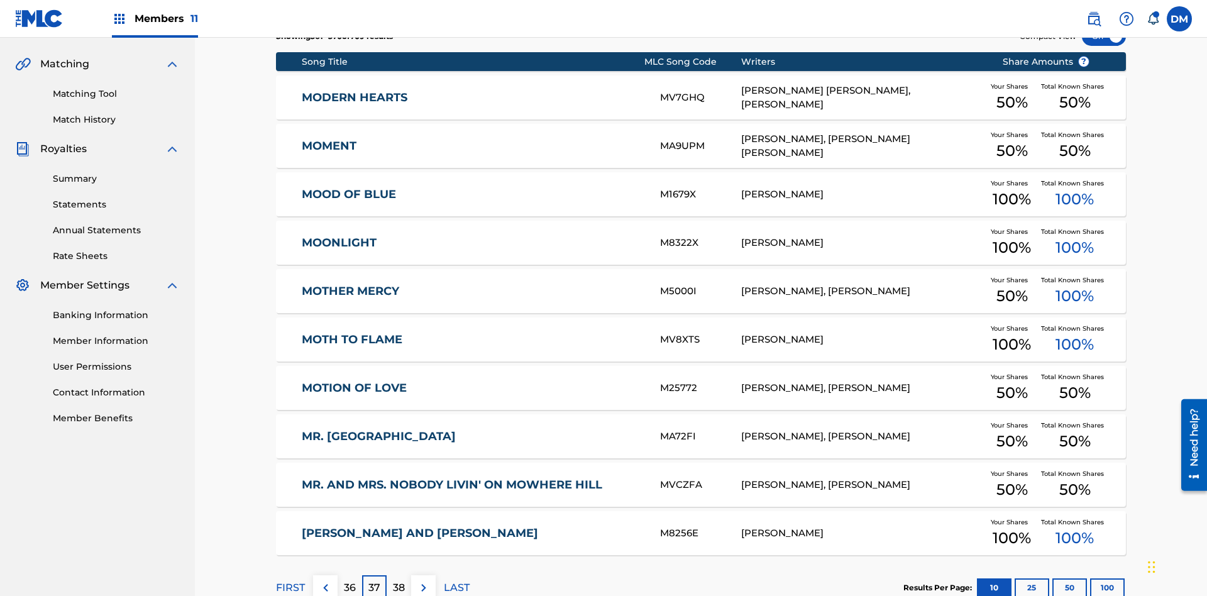
click at [423, 580] on img at bounding box center [423, 587] width 15 height 15
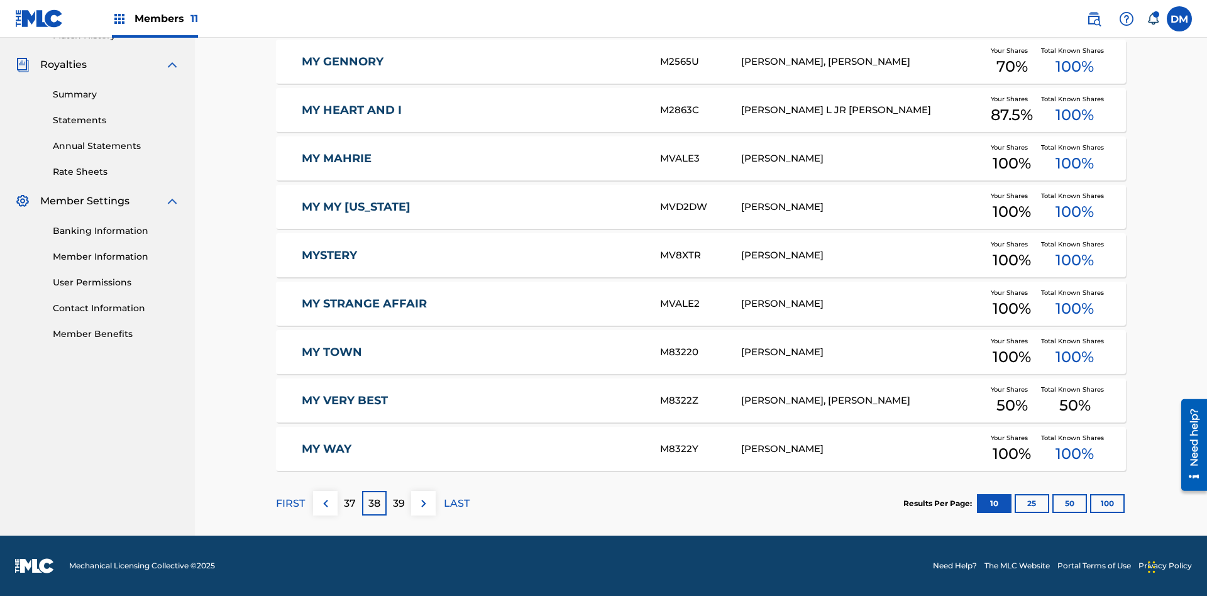
click at [423, 503] on img at bounding box center [423, 503] width 15 height 15
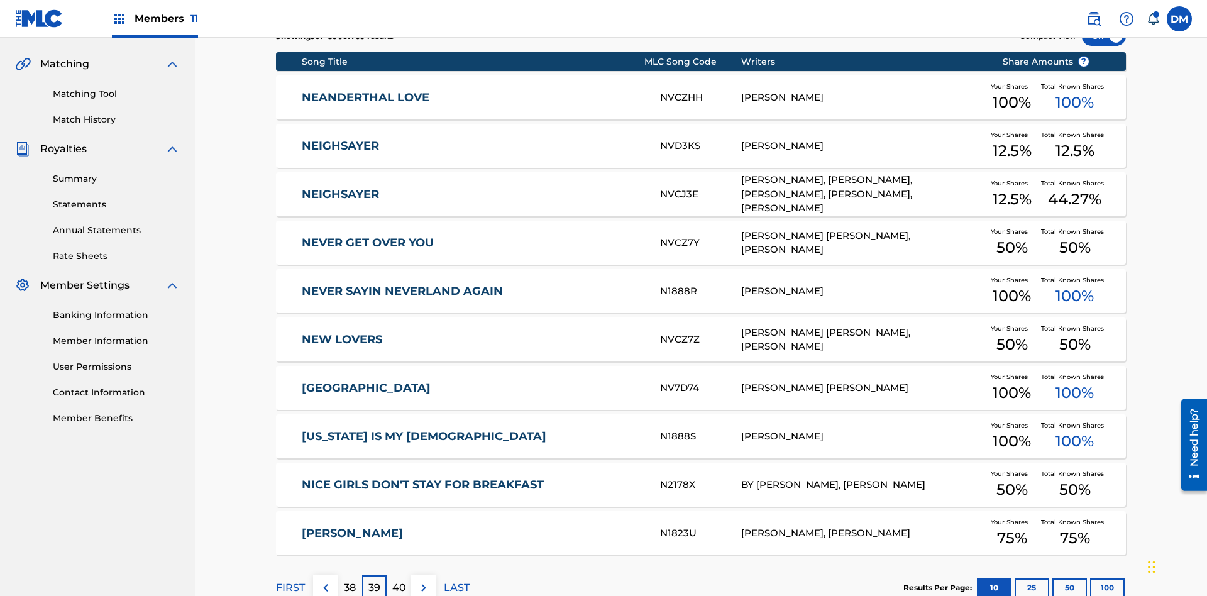
click at [423, 580] on img at bounding box center [423, 587] width 15 height 15
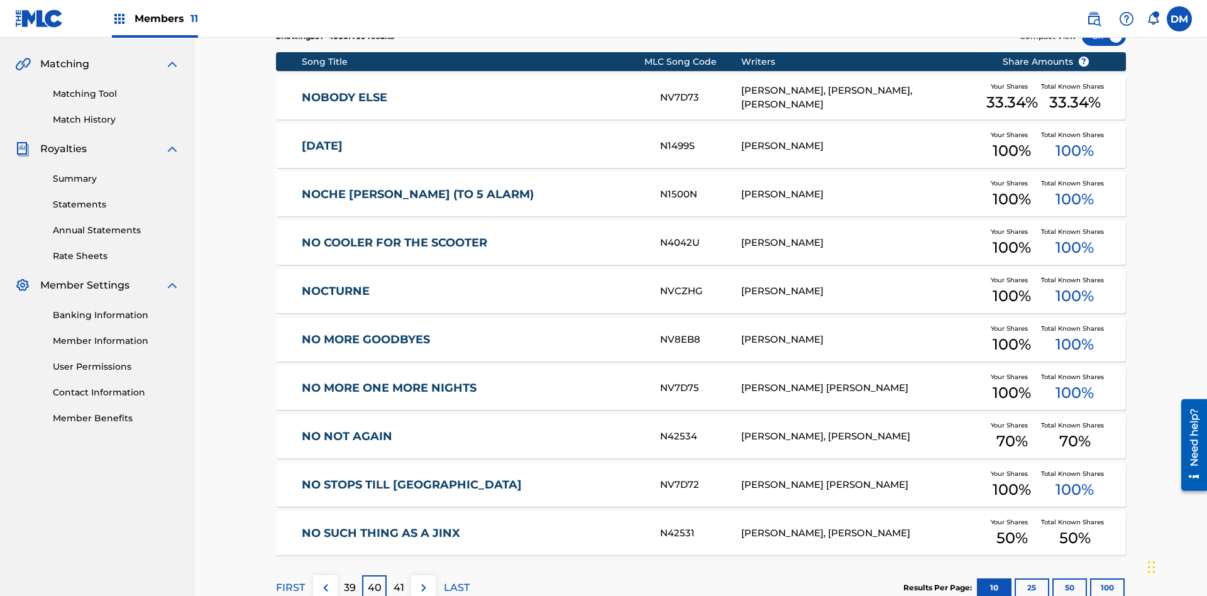
click at [423, 580] on img at bounding box center [423, 587] width 15 height 15
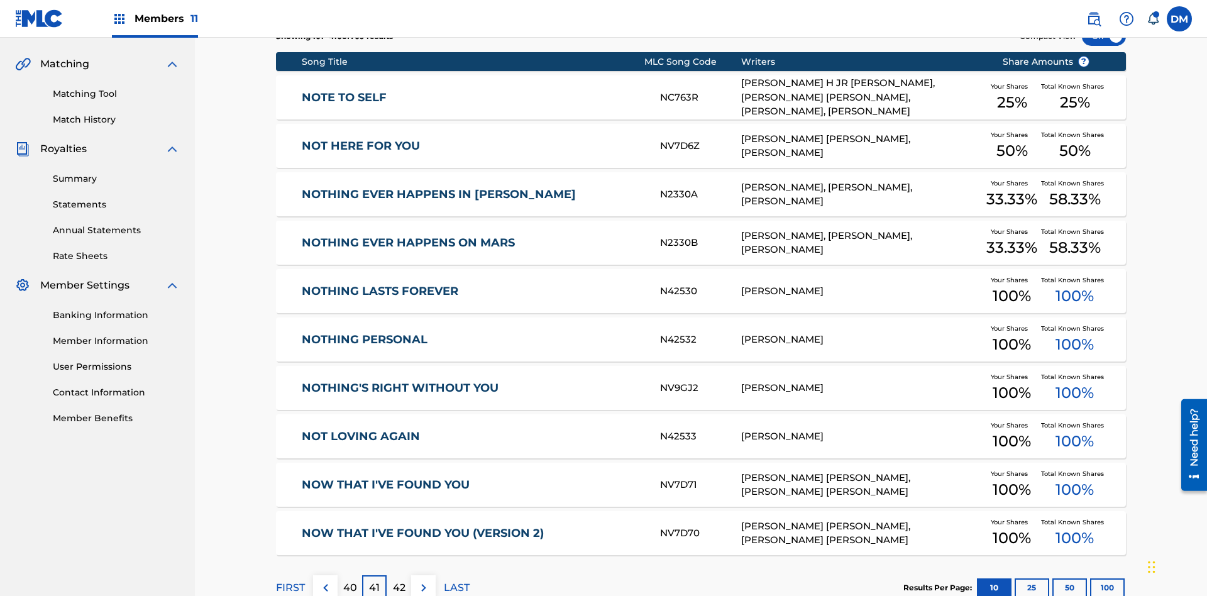
click at [423, 580] on img at bounding box center [423, 587] width 15 height 15
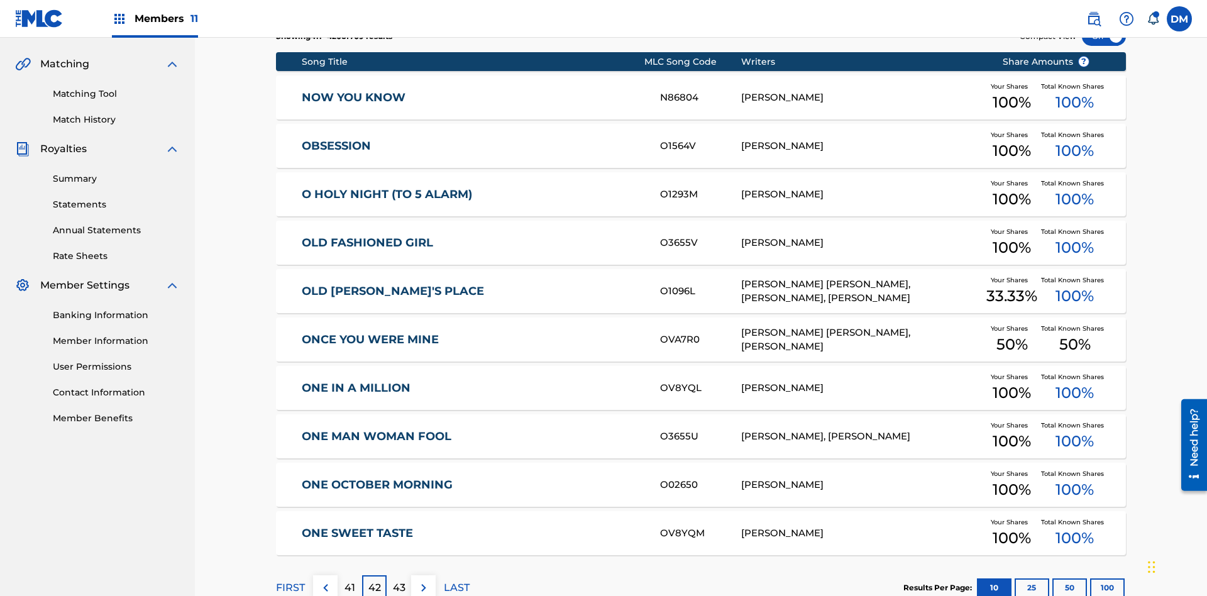
click at [423, 580] on img at bounding box center [423, 587] width 15 height 15
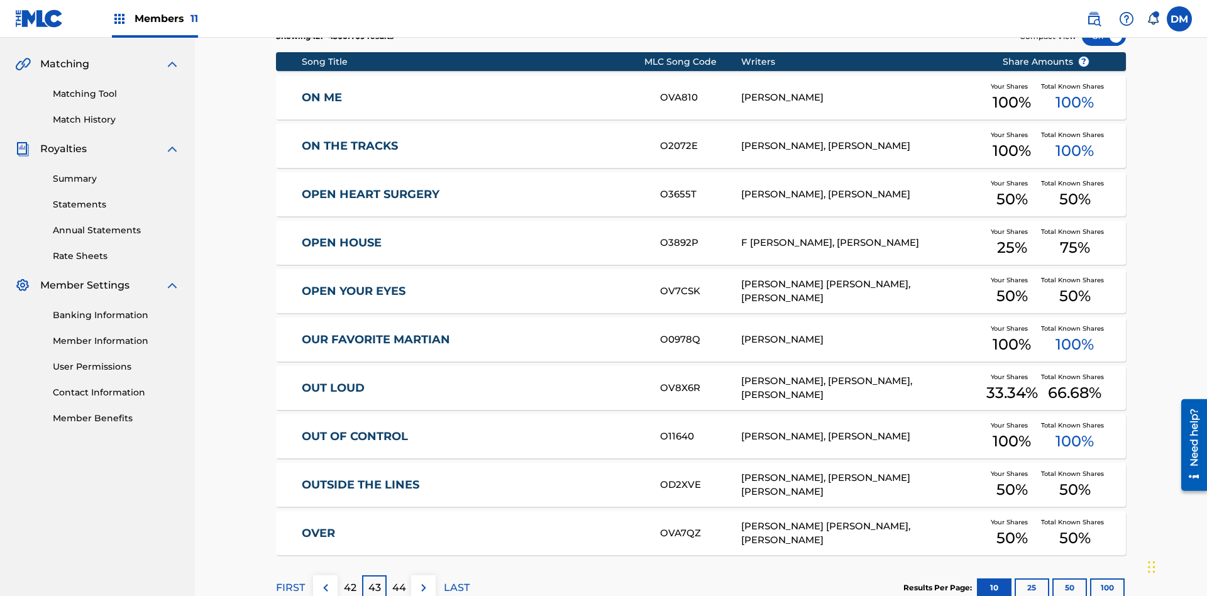
click at [423, 580] on img at bounding box center [423, 587] width 15 height 15
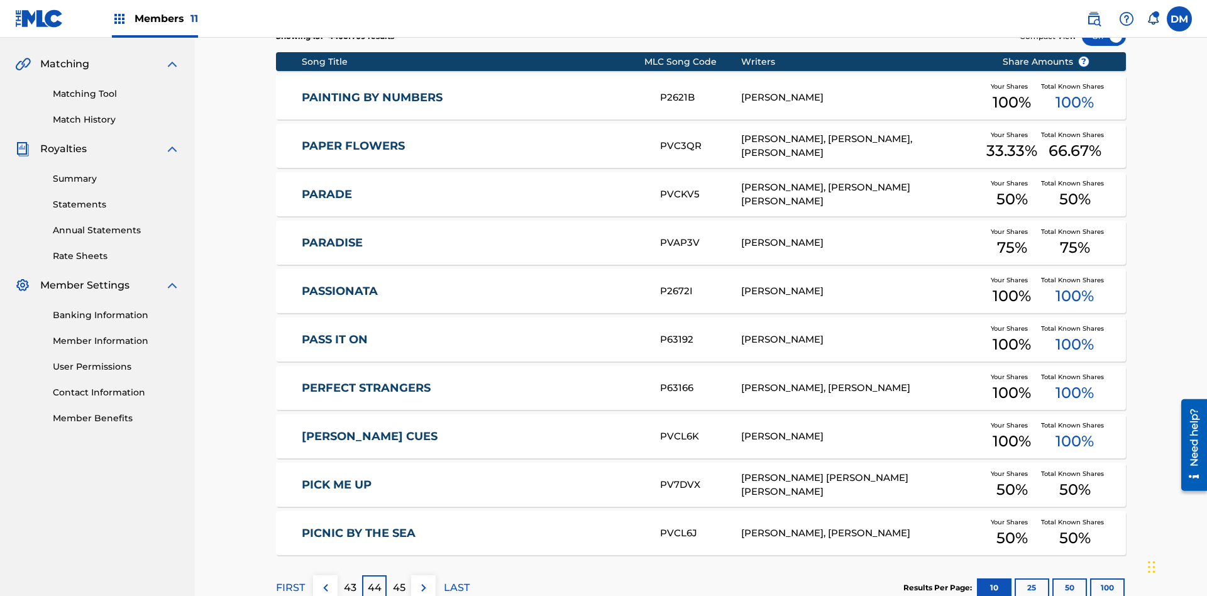
click at [423, 580] on img at bounding box center [423, 587] width 15 height 15
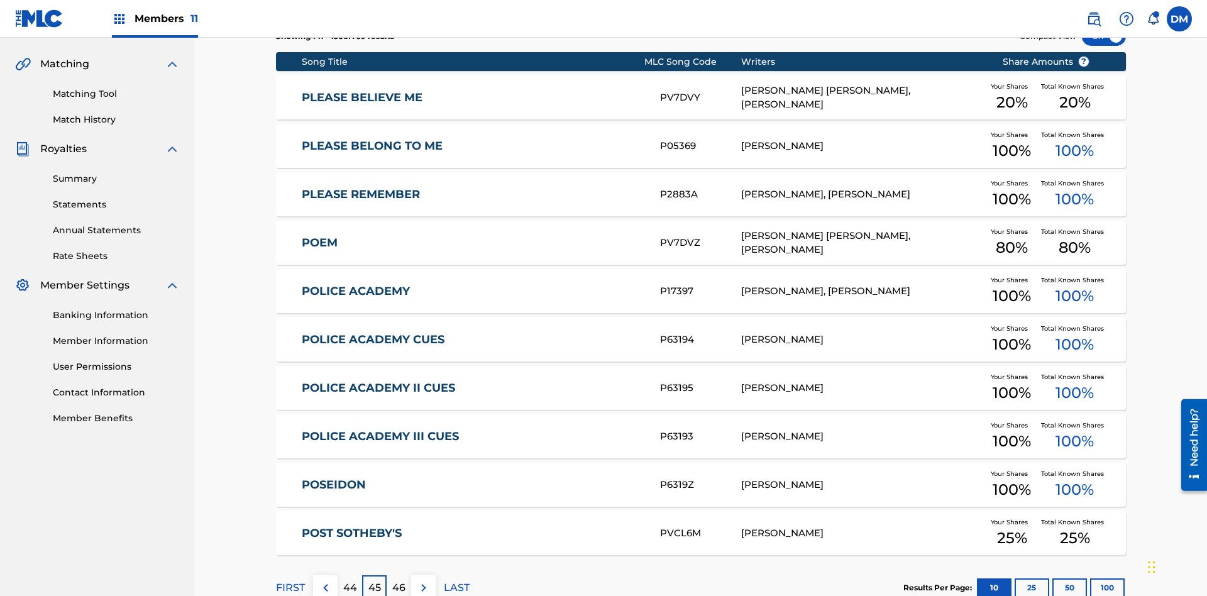
click at [423, 580] on img at bounding box center [423, 587] width 15 height 15
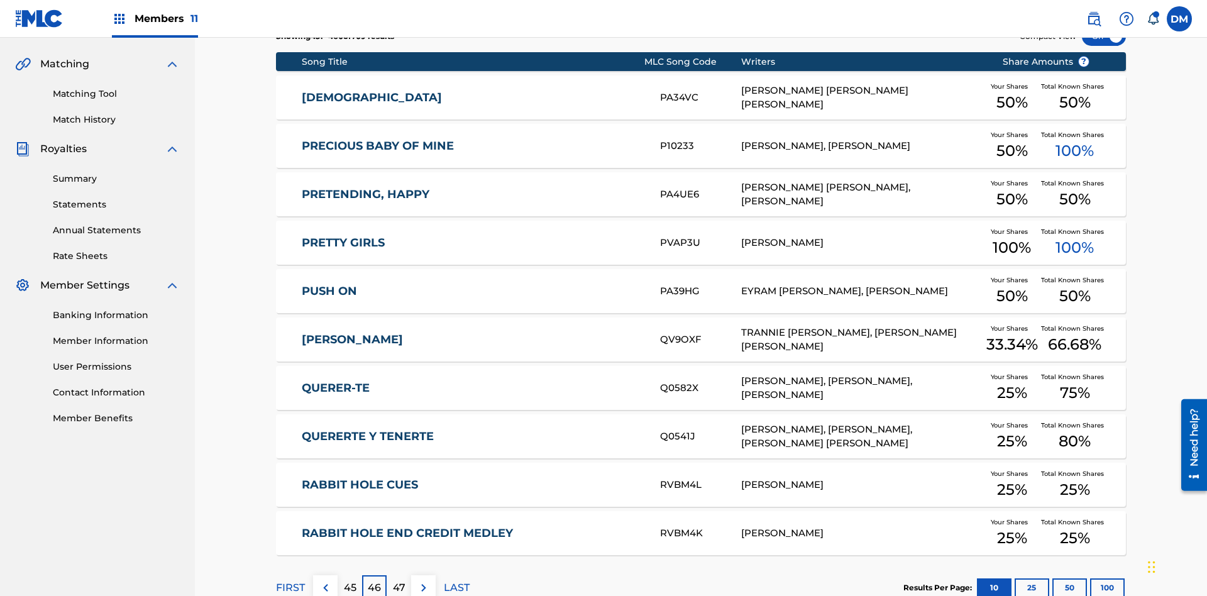
click at [423, 580] on img at bounding box center [423, 587] width 15 height 15
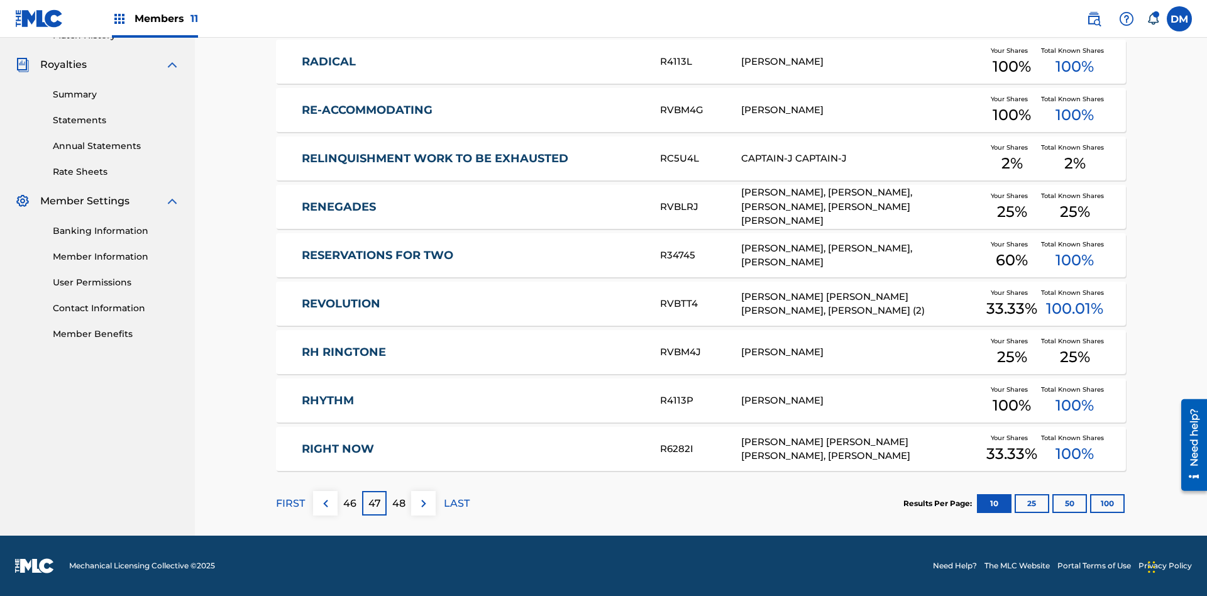
click at [423, 503] on img at bounding box center [423, 503] width 15 height 15
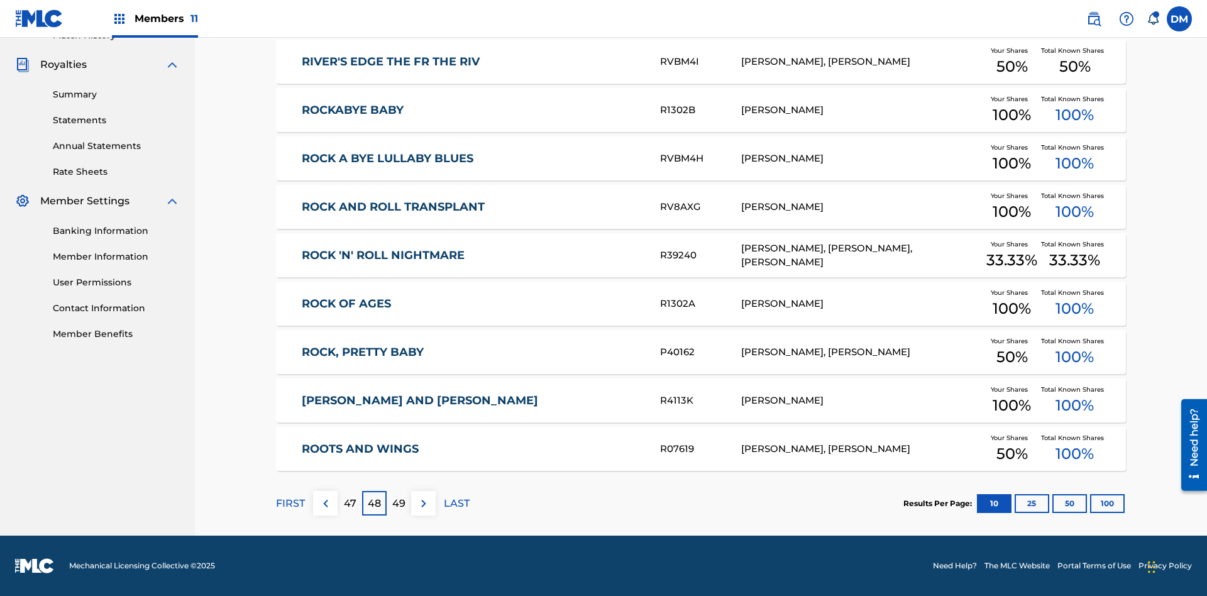
click at [423, 503] on img at bounding box center [423, 503] width 15 height 15
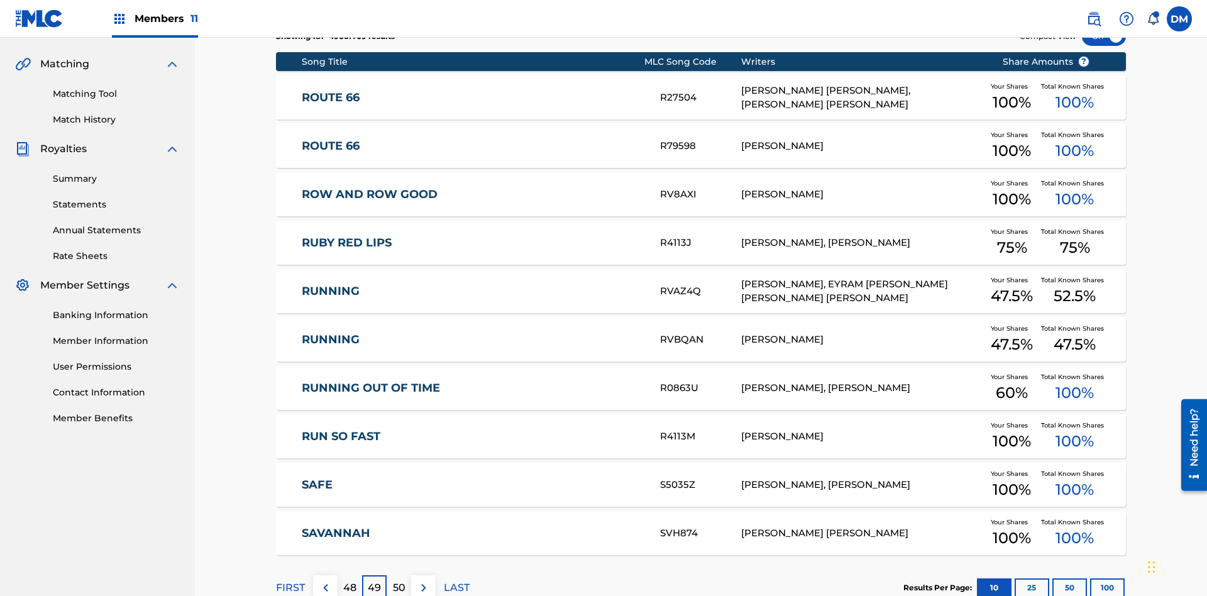
click at [423, 580] on img at bounding box center [423, 587] width 15 height 15
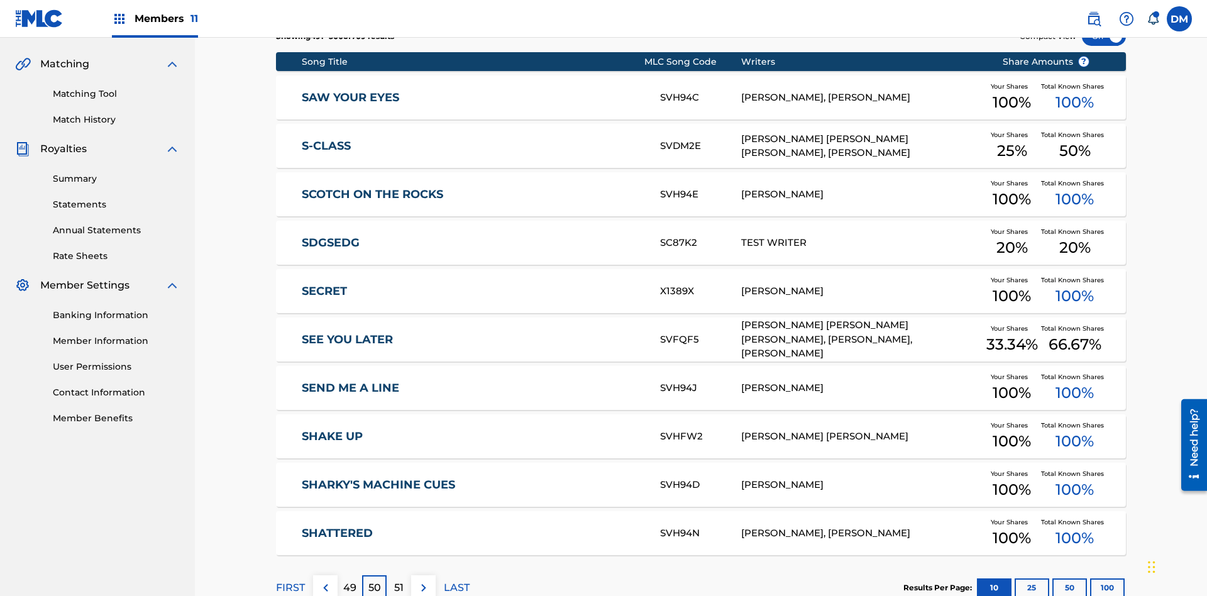
click at [423, 580] on img at bounding box center [423, 587] width 15 height 15
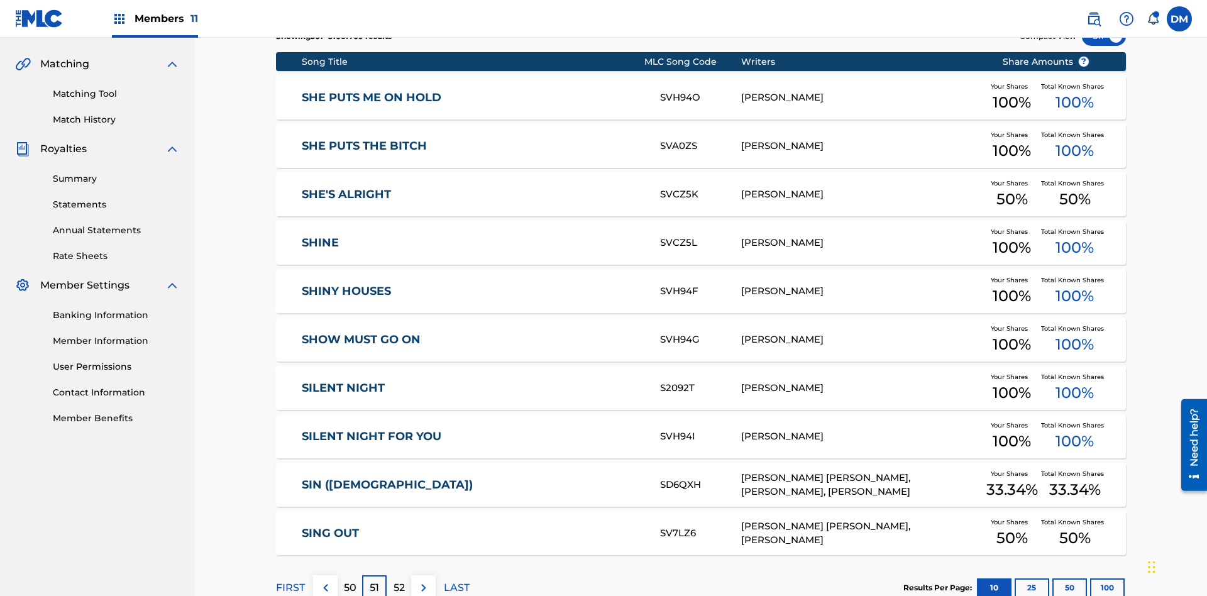
click at [423, 580] on img at bounding box center [423, 587] width 15 height 15
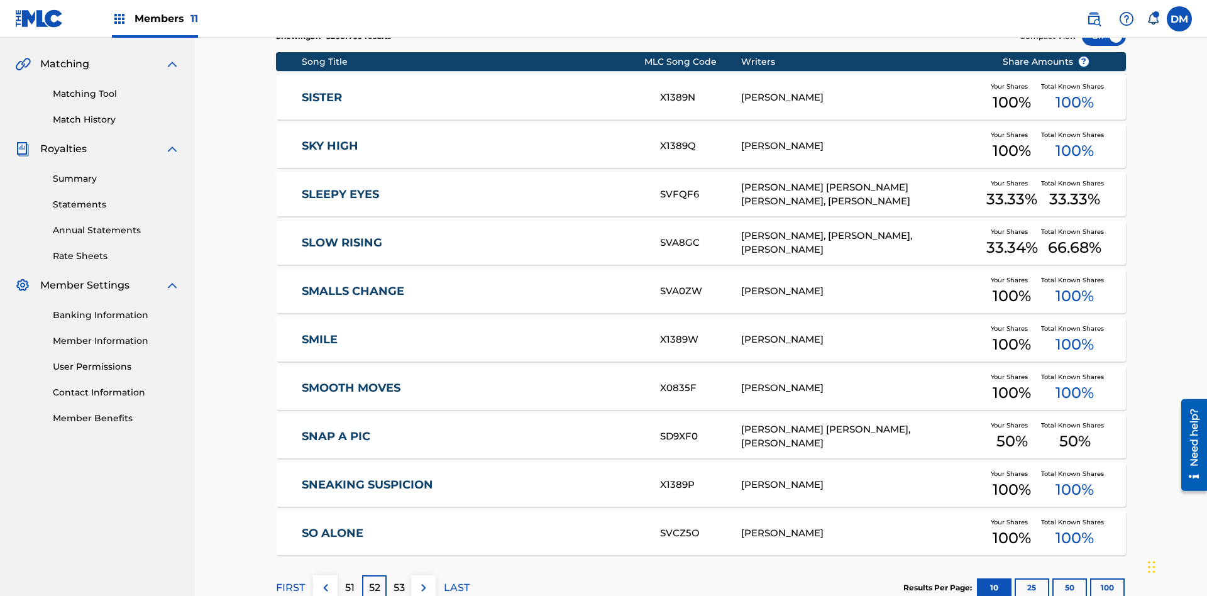
click at [423, 580] on img at bounding box center [423, 587] width 15 height 15
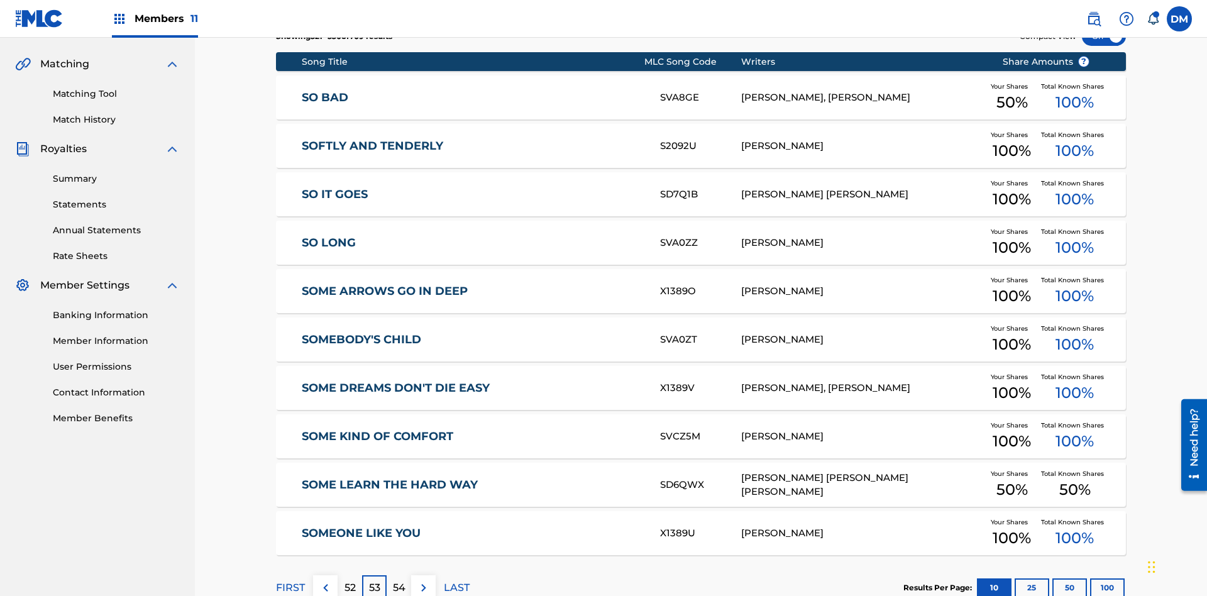
click at [423, 580] on img at bounding box center [423, 587] width 15 height 15
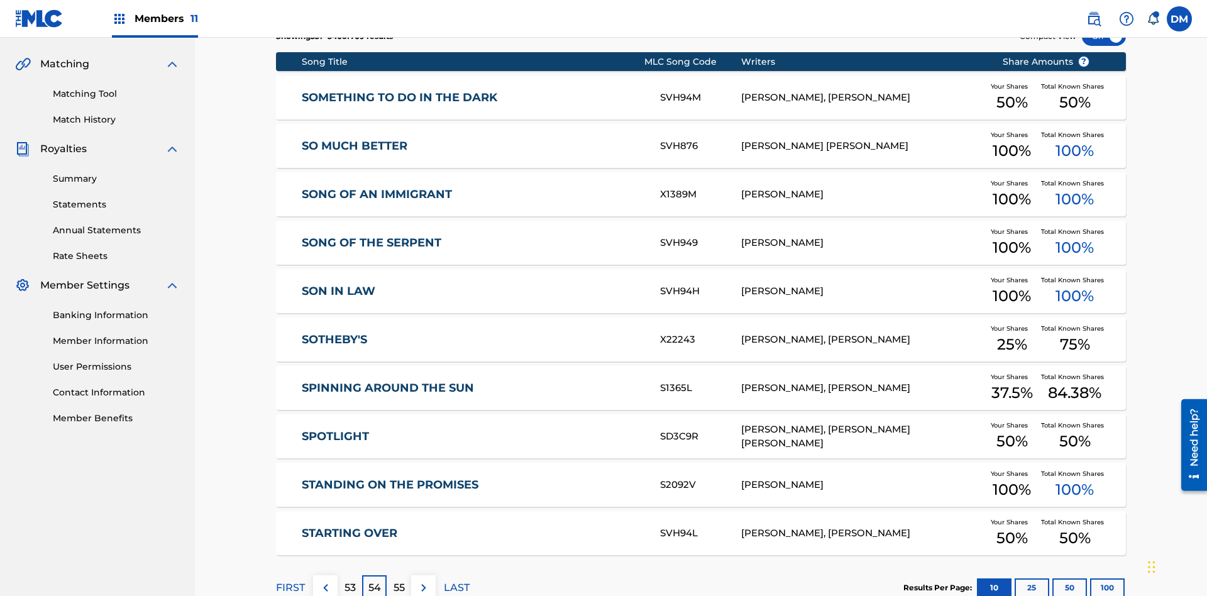
click at [423, 580] on img at bounding box center [423, 587] width 15 height 15
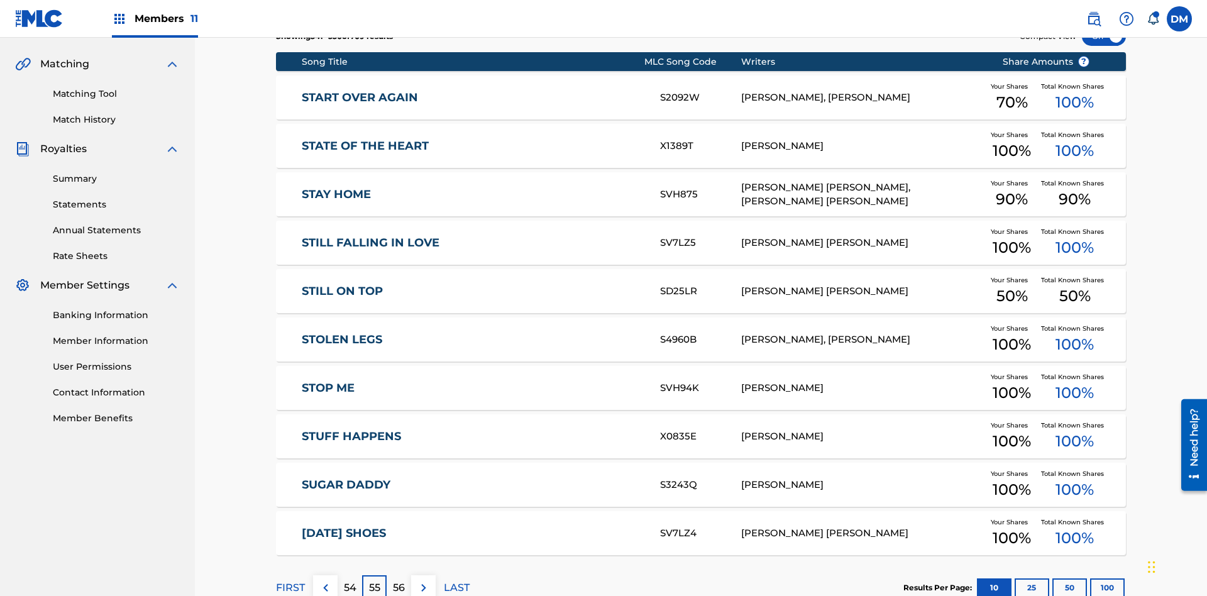
click at [423, 580] on img at bounding box center [423, 587] width 15 height 15
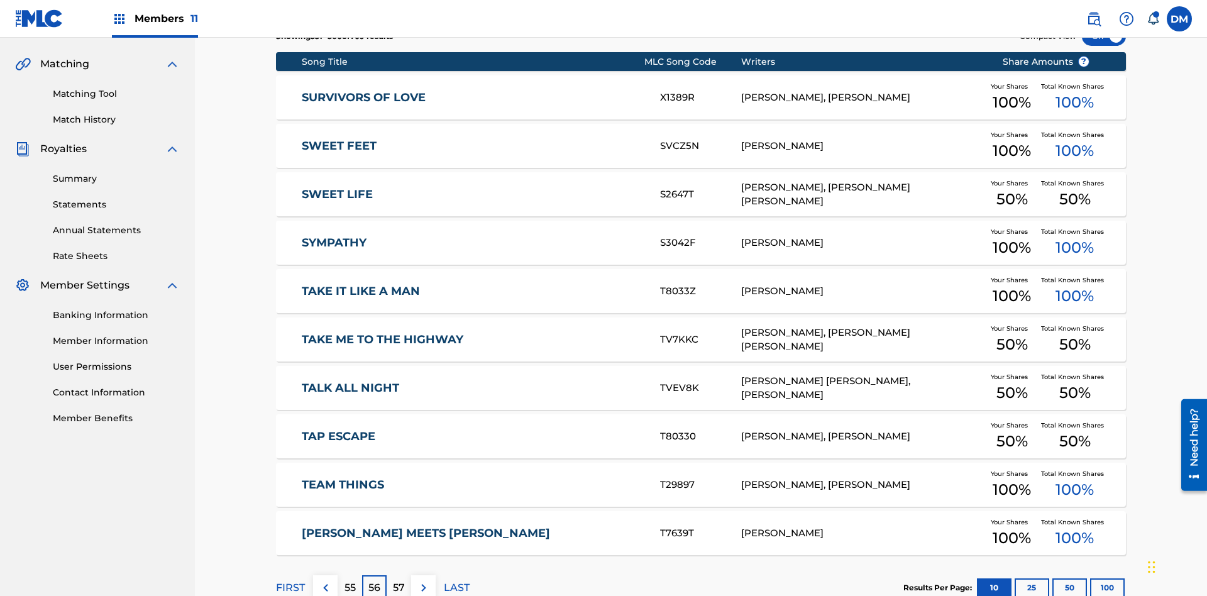
click at [423, 580] on img at bounding box center [423, 587] width 15 height 15
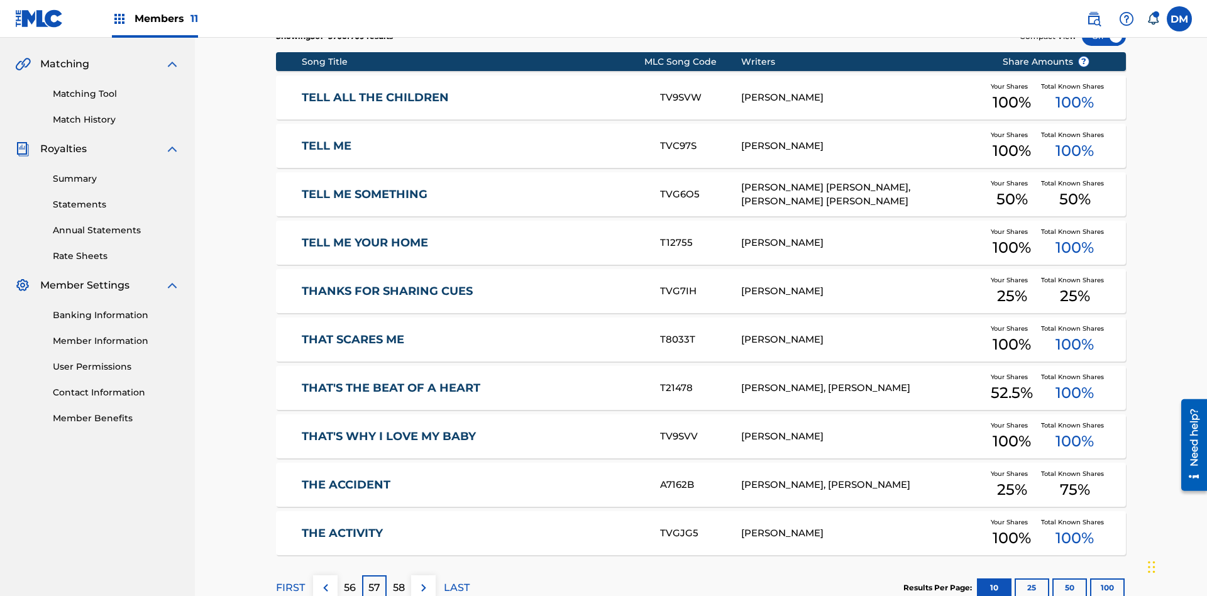
click at [423, 580] on img at bounding box center [423, 587] width 15 height 15
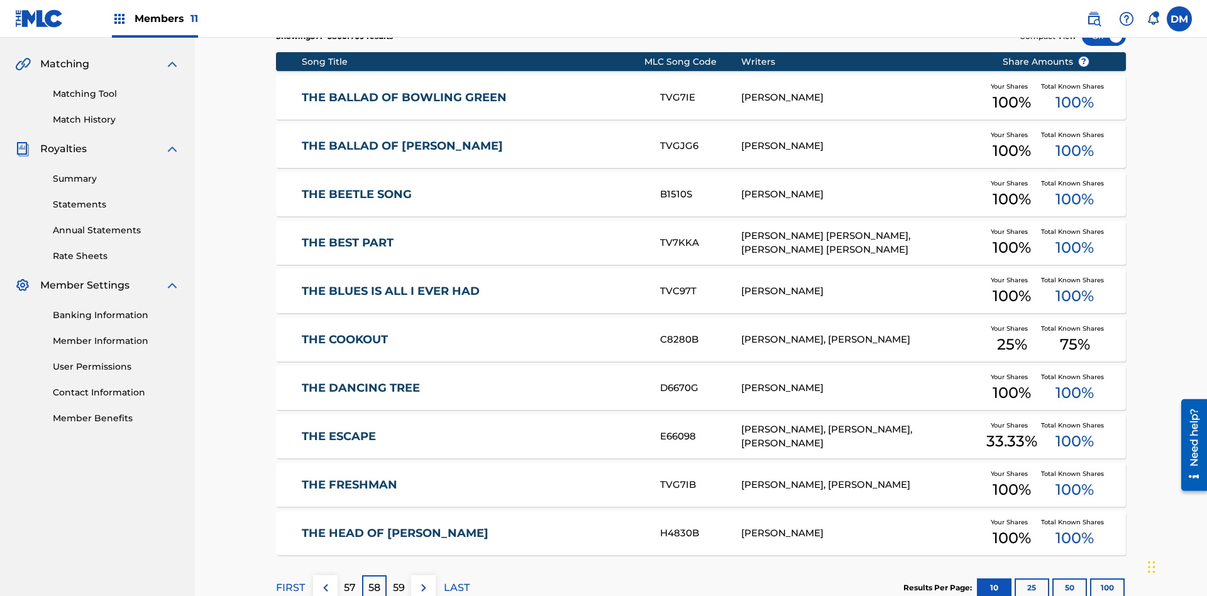
click at [423, 580] on img at bounding box center [423, 587] width 15 height 15
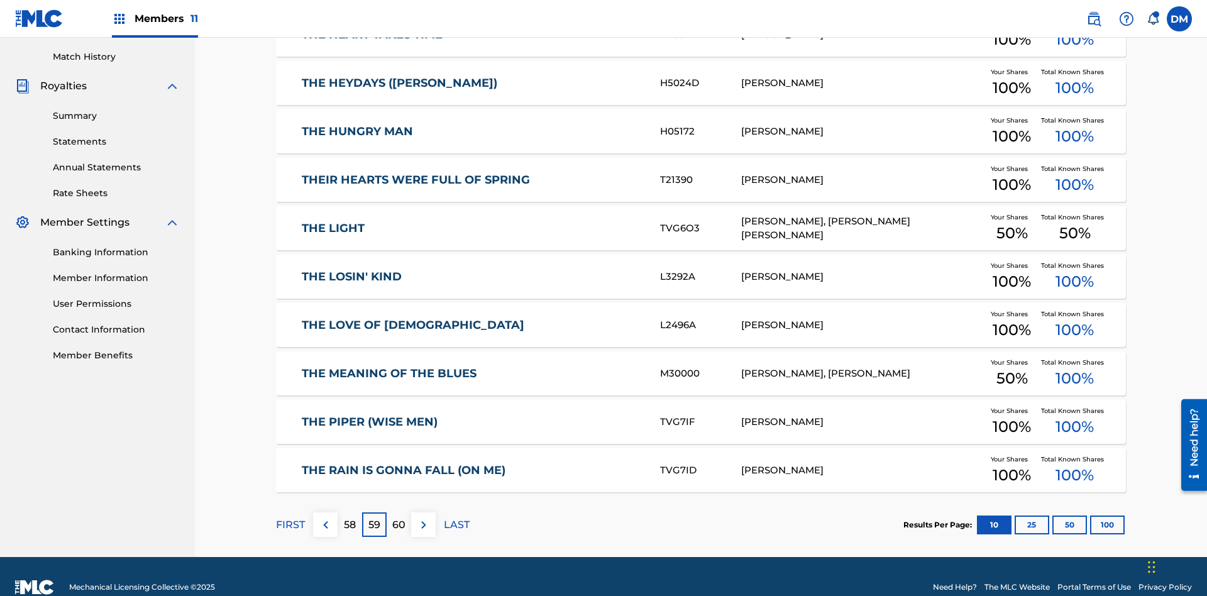
click at [423, 517] on img at bounding box center [423, 524] width 15 height 15
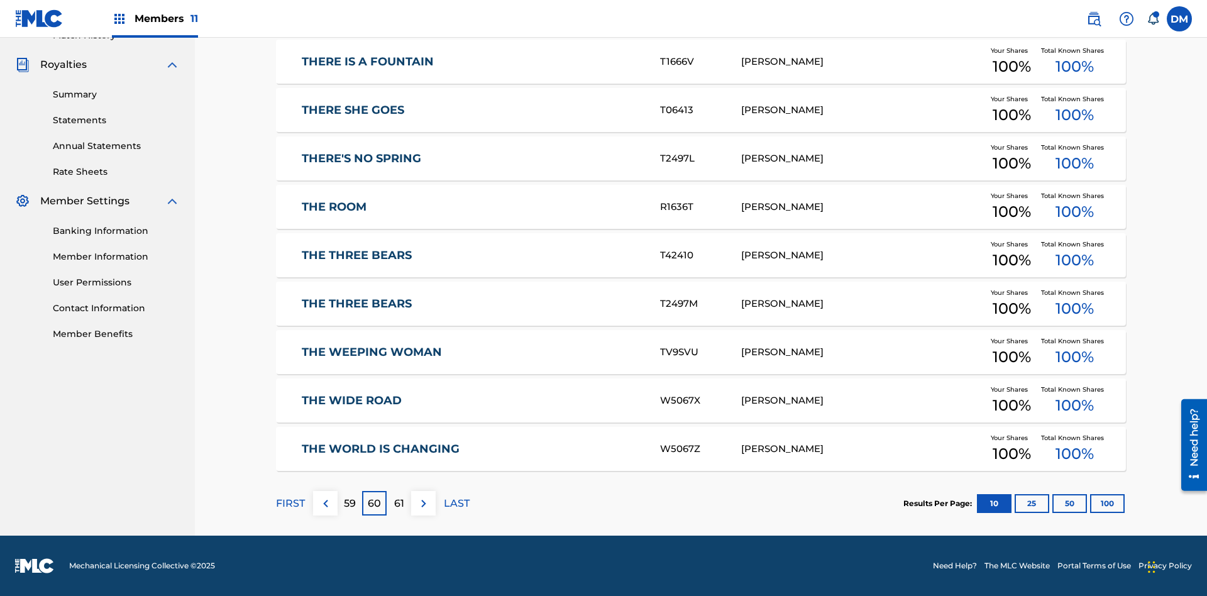
click at [423, 503] on img at bounding box center [423, 503] width 15 height 15
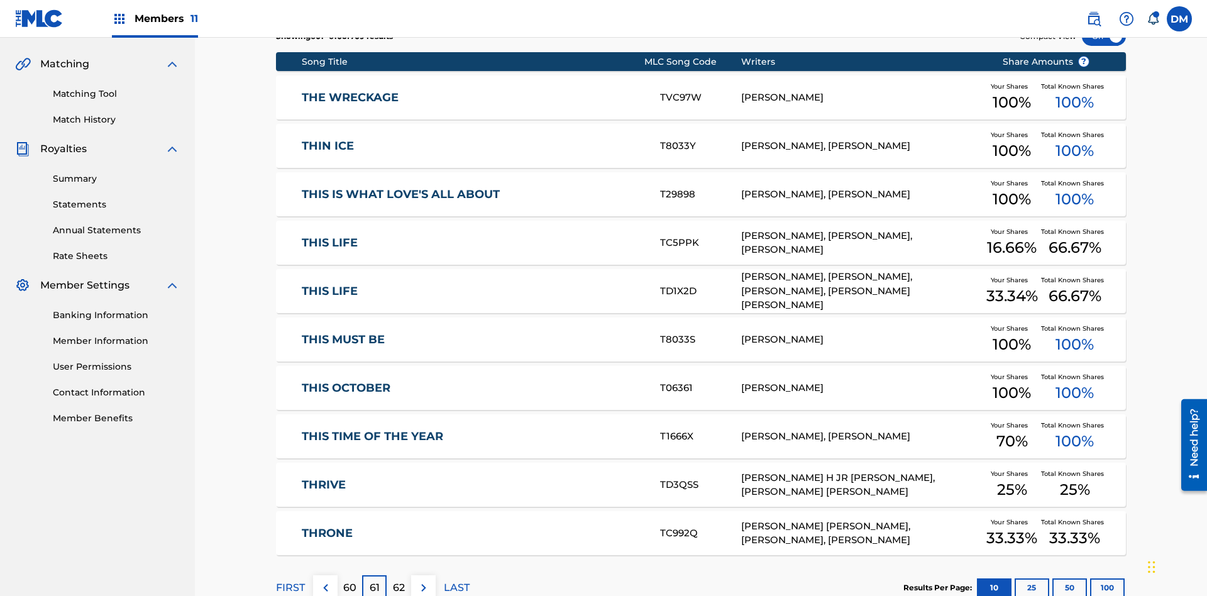
click at [423, 580] on img at bounding box center [423, 587] width 15 height 15
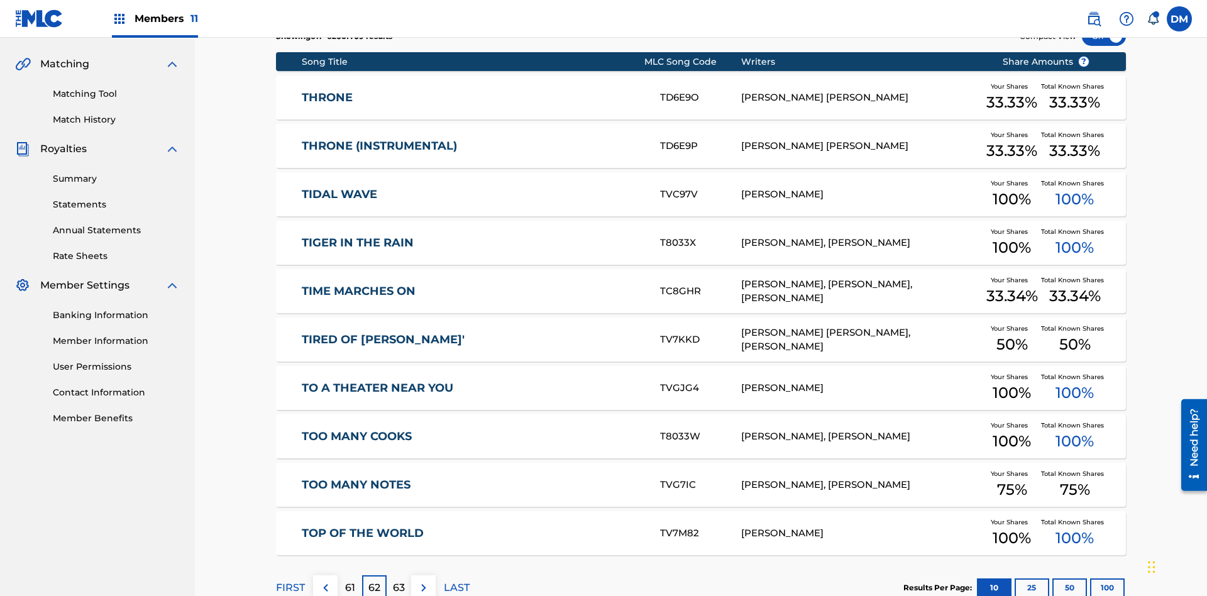
click at [423, 580] on img at bounding box center [423, 587] width 15 height 15
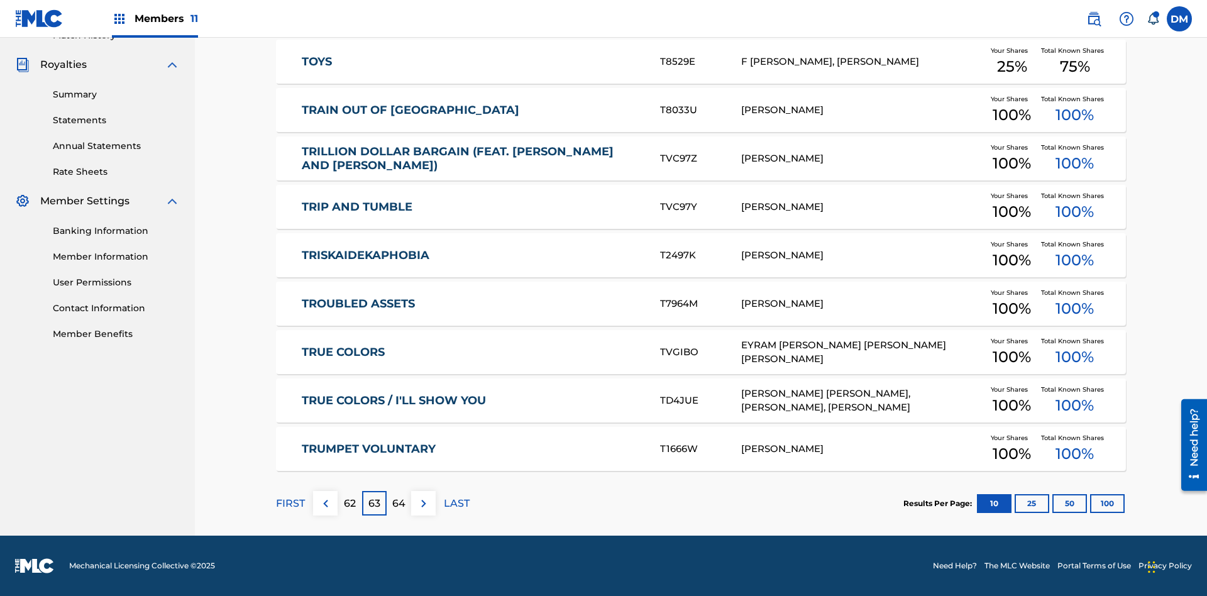
click at [423, 503] on img at bounding box center [423, 503] width 15 height 15
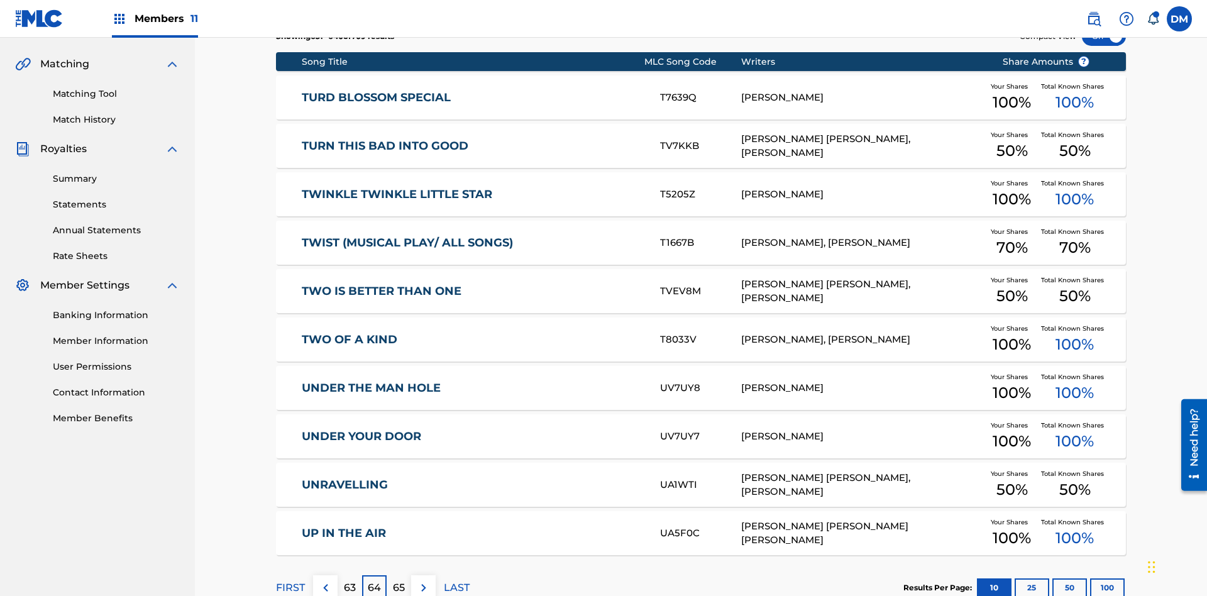
click at [423, 580] on img at bounding box center [423, 587] width 15 height 15
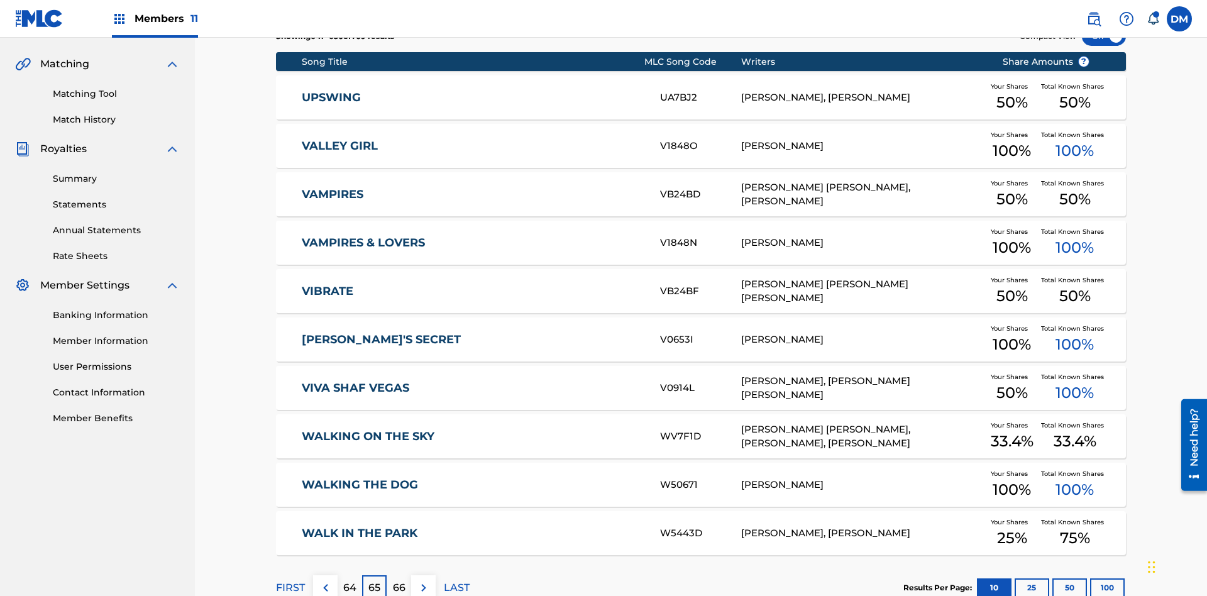
click at [423, 580] on img at bounding box center [423, 587] width 15 height 15
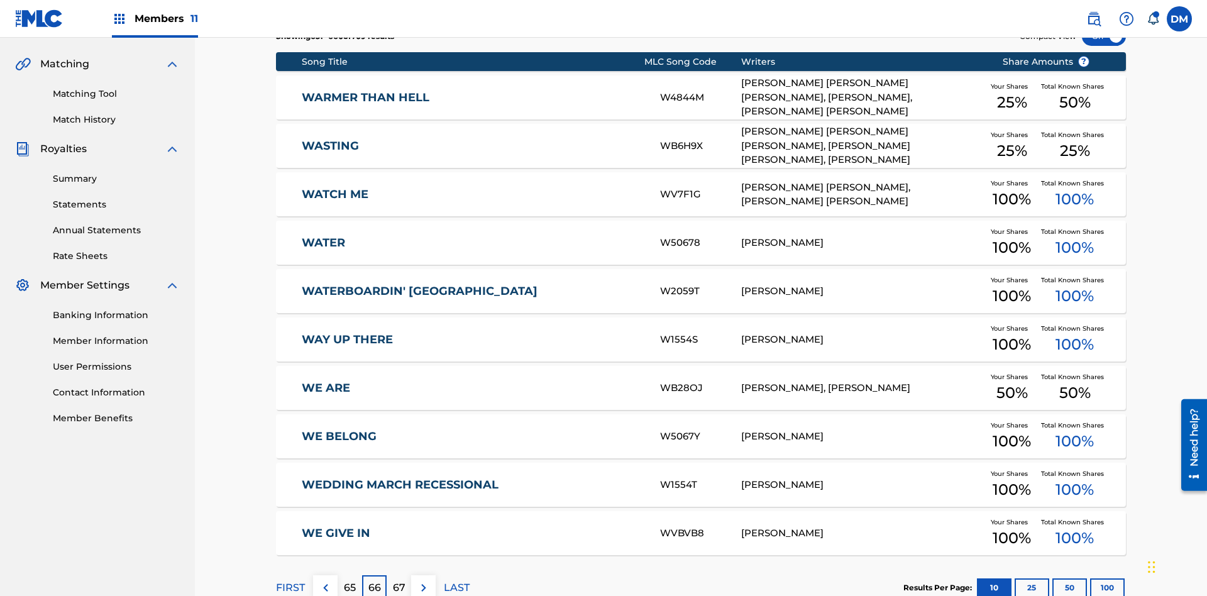
click at [423, 580] on img at bounding box center [423, 587] width 15 height 15
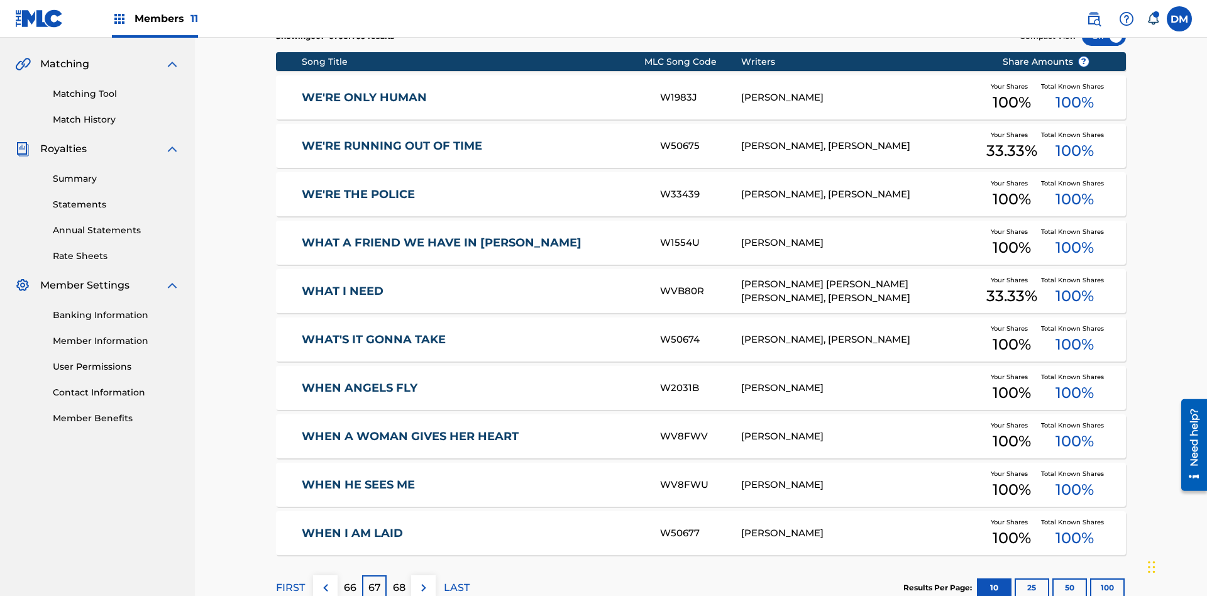
click at [423, 580] on img at bounding box center [423, 587] width 15 height 15
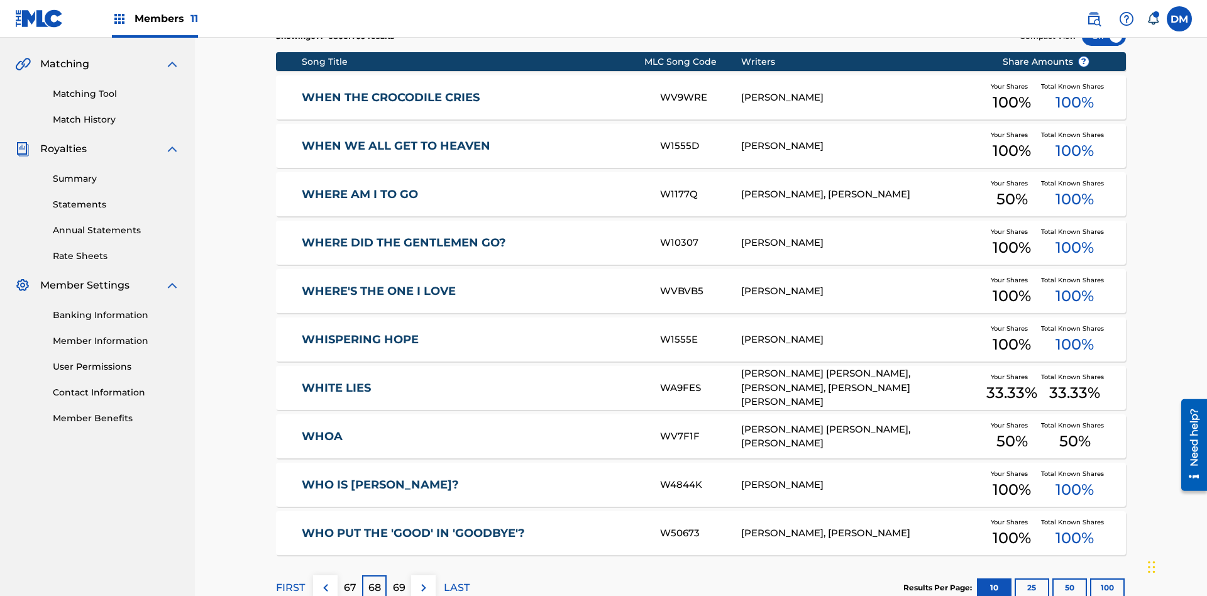
click at [423, 580] on img at bounding box center [423, 587] width 15 height 15
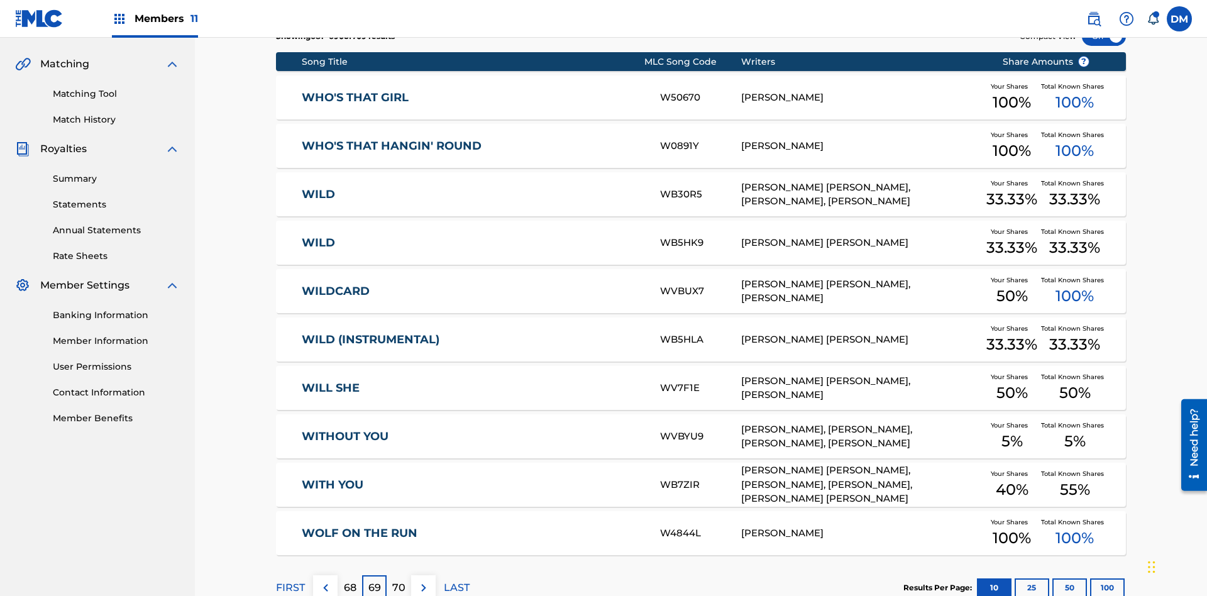
click at [423, 580] on img at bounding box center [423, 587] width 15 height 15
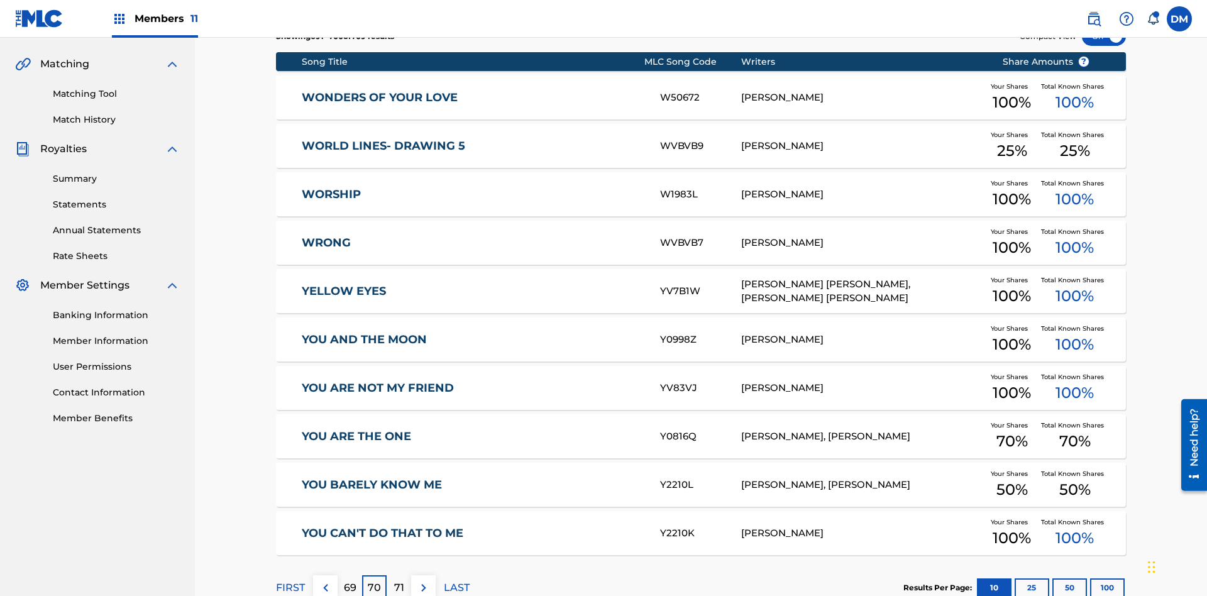
click at [423, 580] on img at bounding box center [423, 587] width 15 height 15
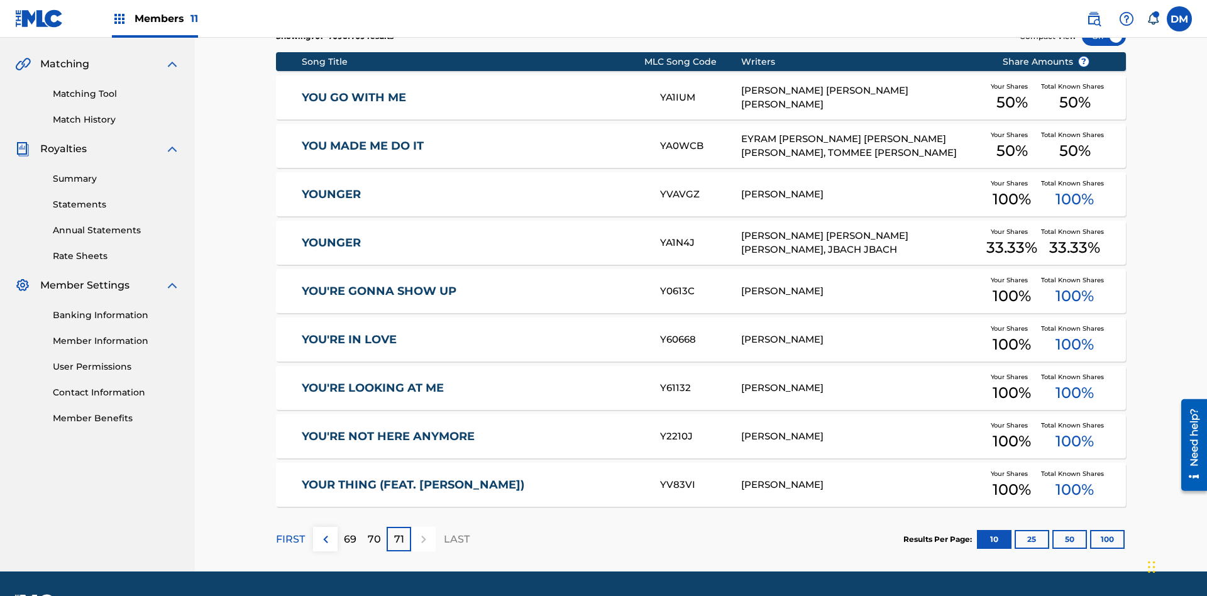
scroll to position [234, 0]
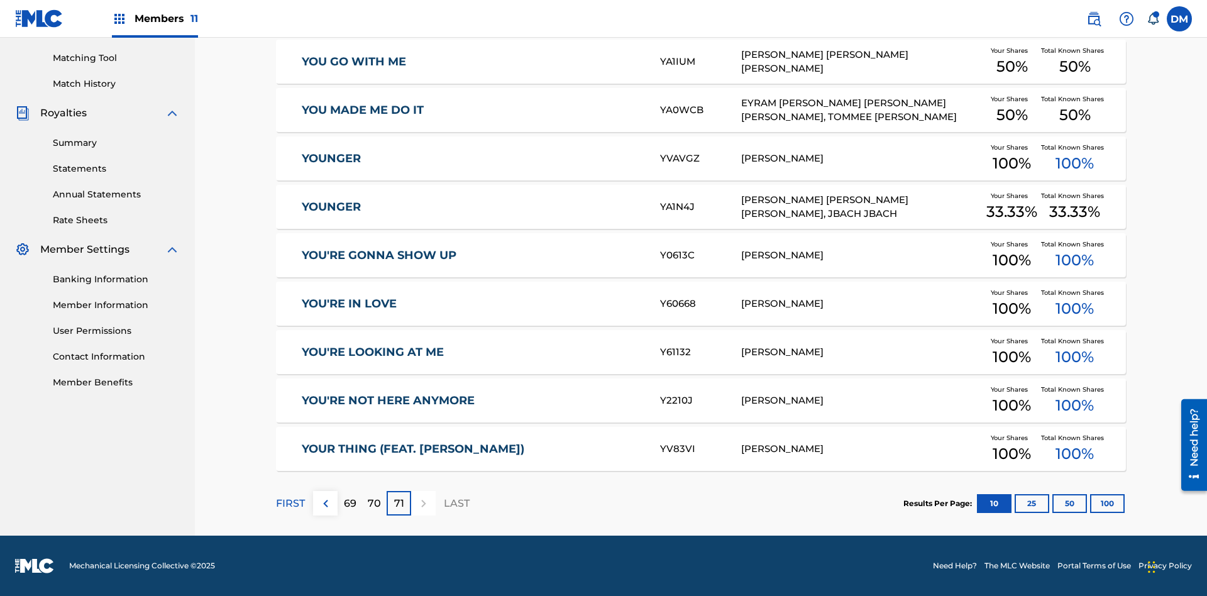
click at [1014, 503] on button "25" at bounding box center [1031, 503] width 35 height 19
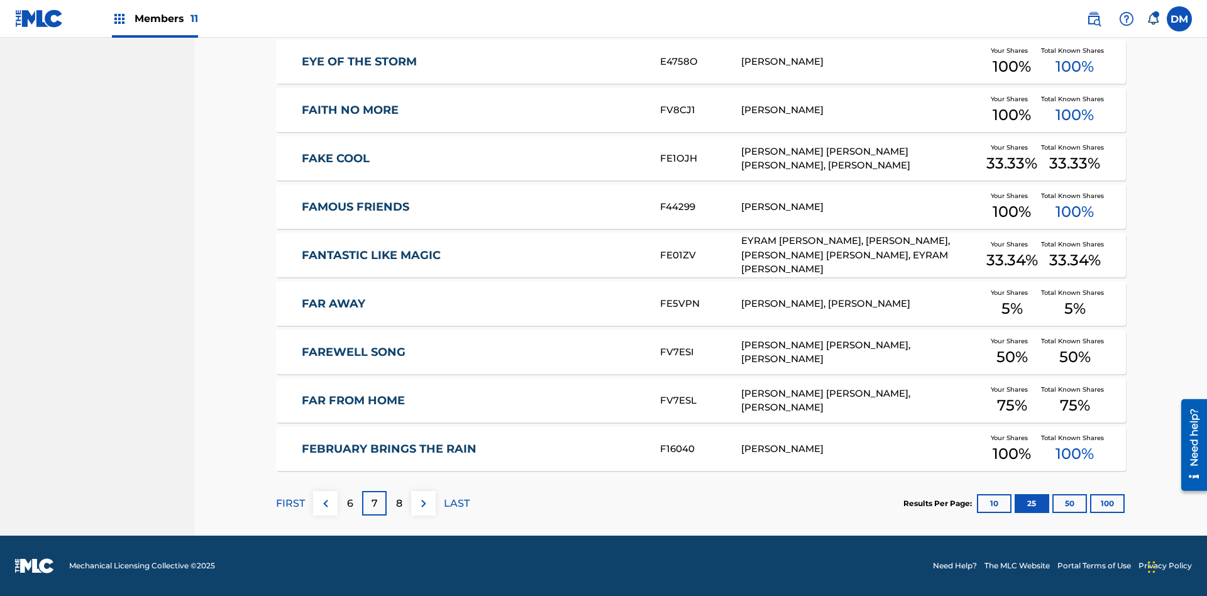
click at [423, 503] on img at bounding box center [423, 503] width 15 height 15
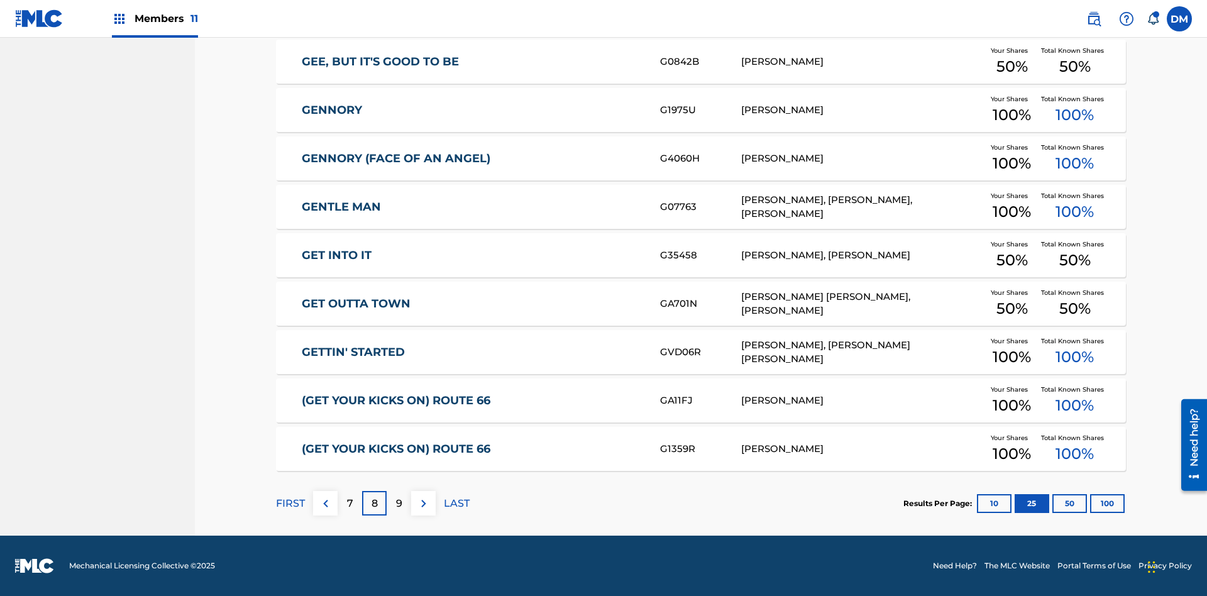
click at [423, 503] on img at bounding box center [423, 503] width 15 height 15
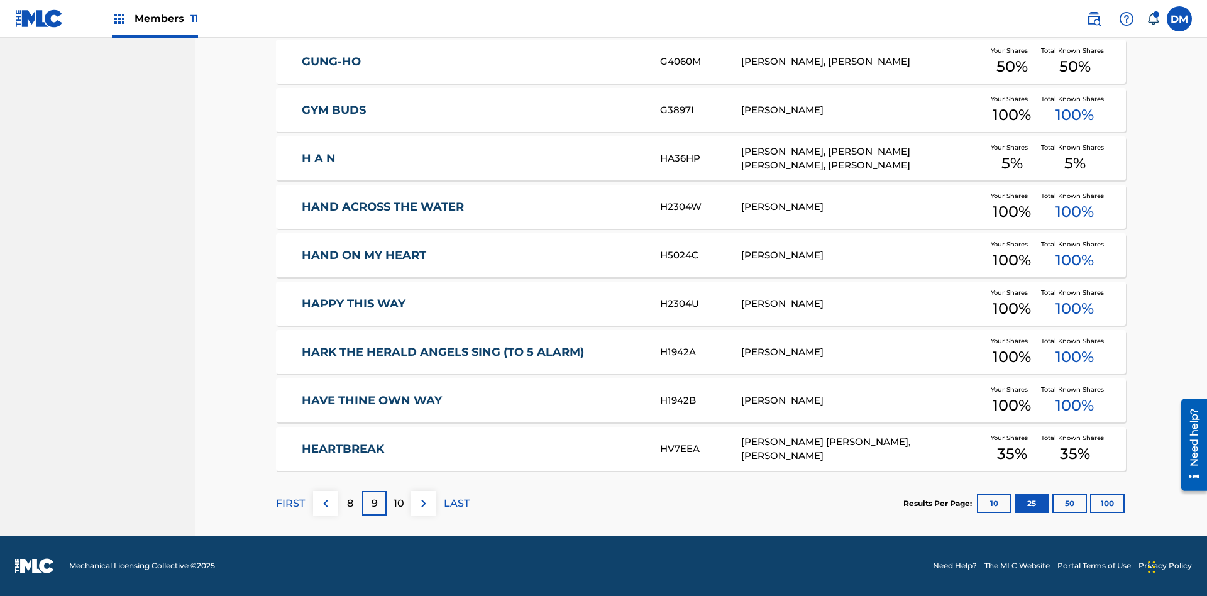
click at [423, 503] on img at bounding box center [423, 503] width 15 height 15
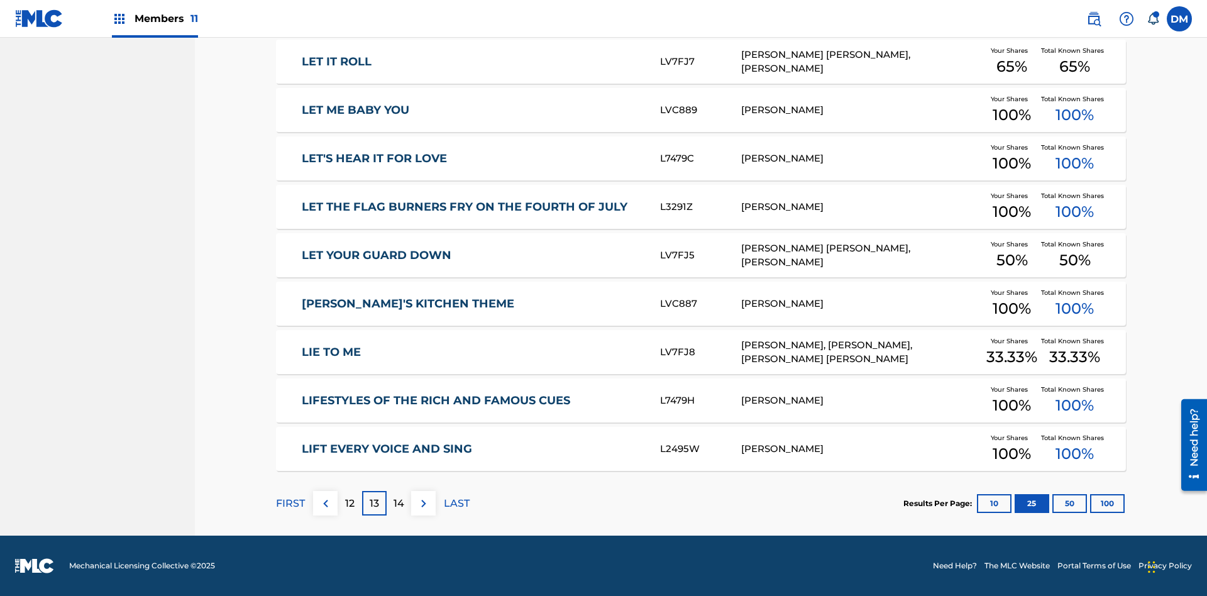
click at [423, 503] on img at bounding box center [423, 503] width 15 height 15
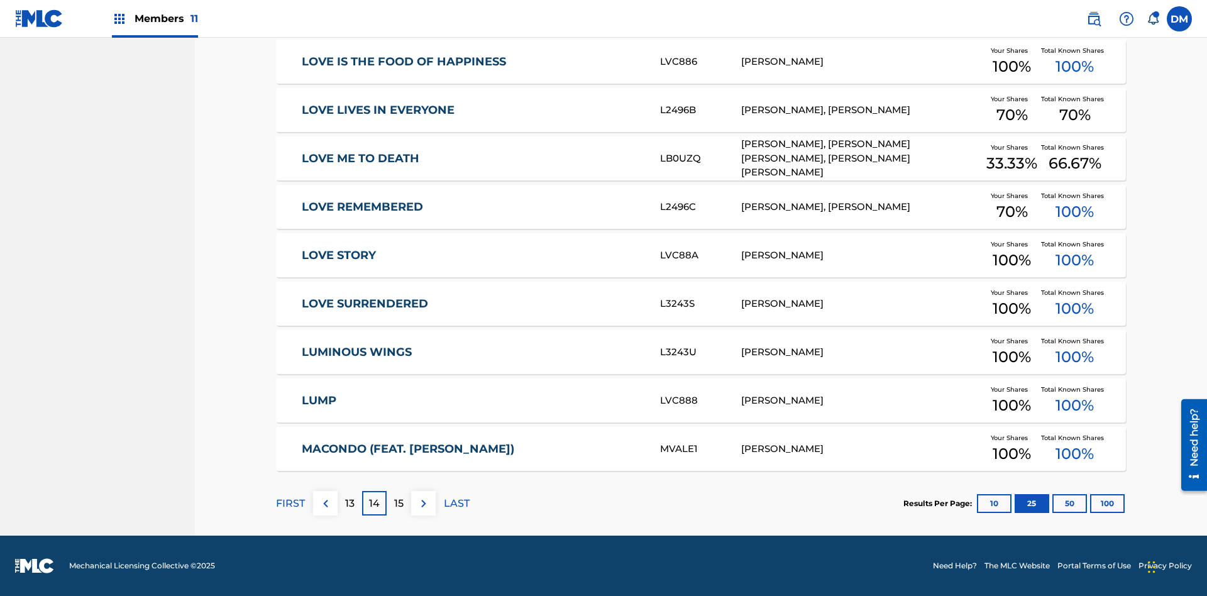
click at [423, 503] on img at bounding box center [423, 503] width 15 height 15
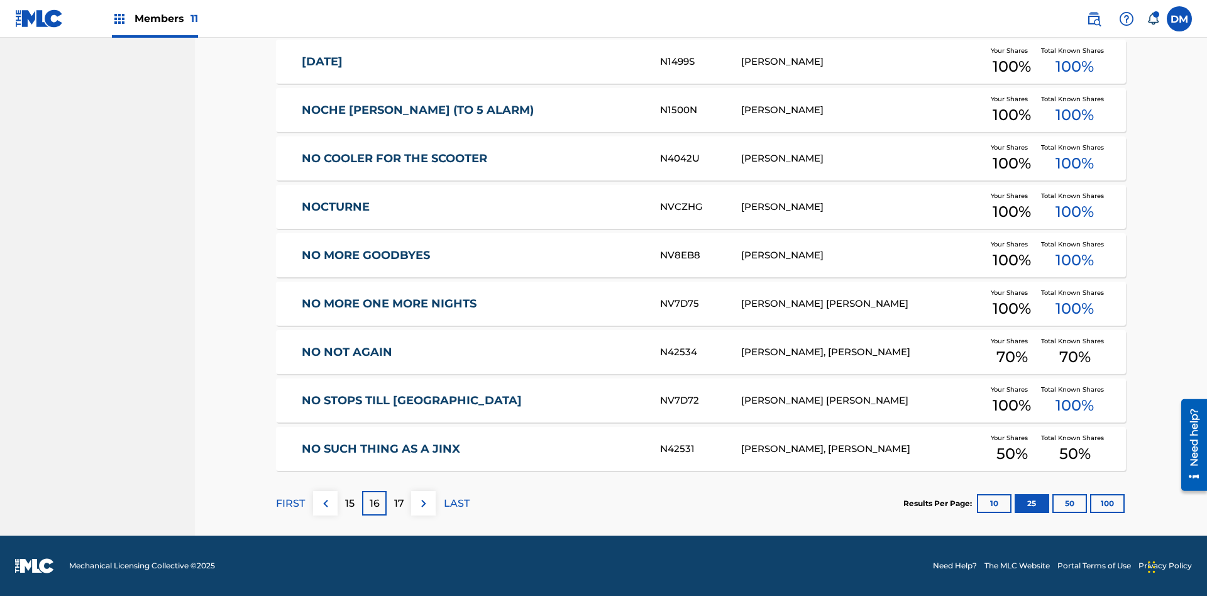
click at [423, 503] on img at bounding box center [423, 503] width 15 height 15
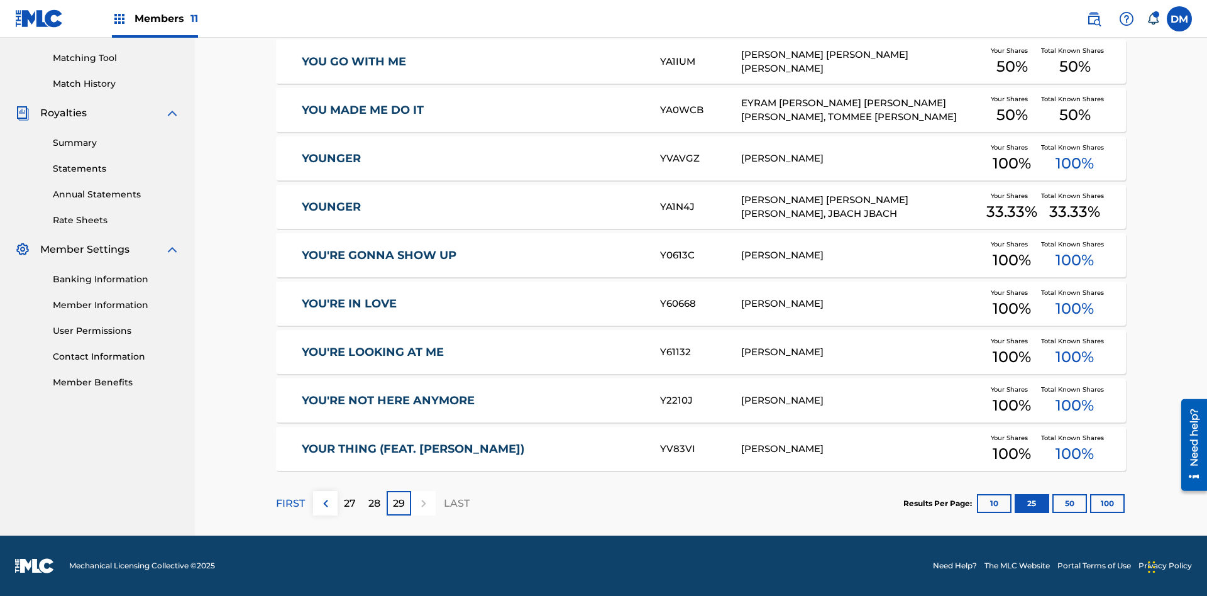
click at [1052, 503] on button "50" at bounding box center [1069, 503] width 35 height 19
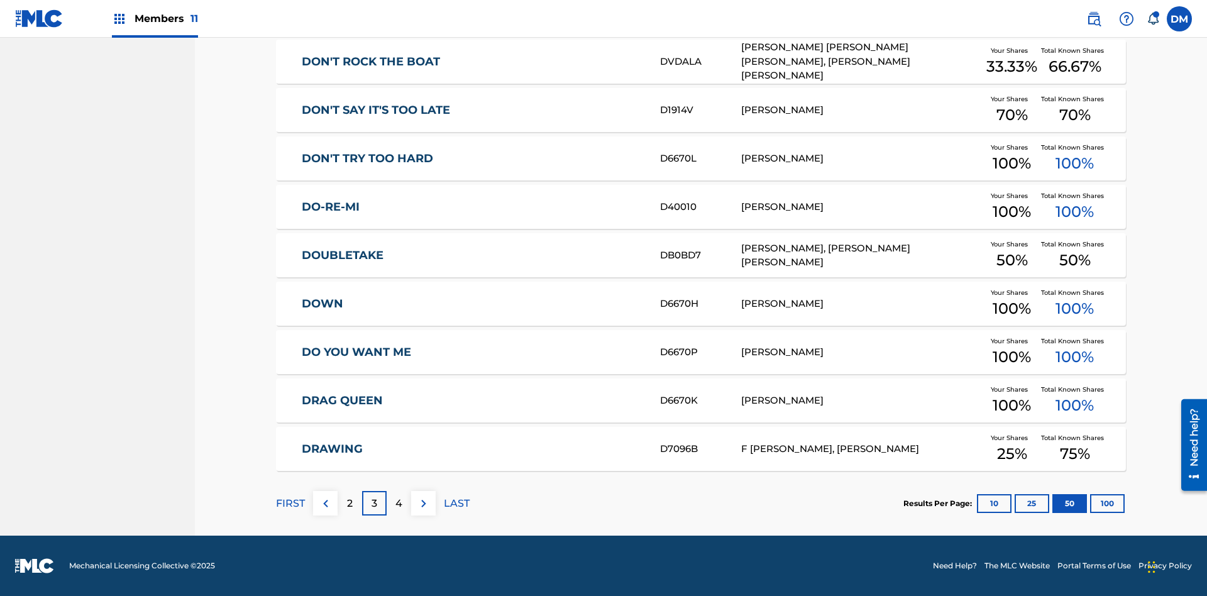
click at [423, 503] on img at bounding box center [423, 503] width 15 height 15
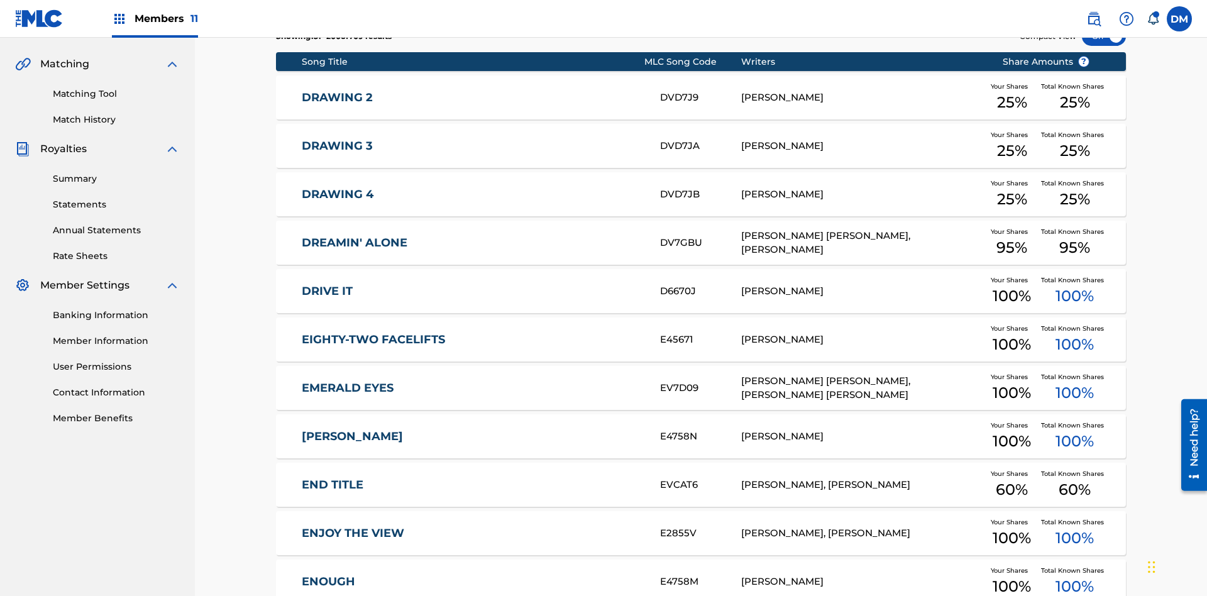
scroll to position [234, 0]
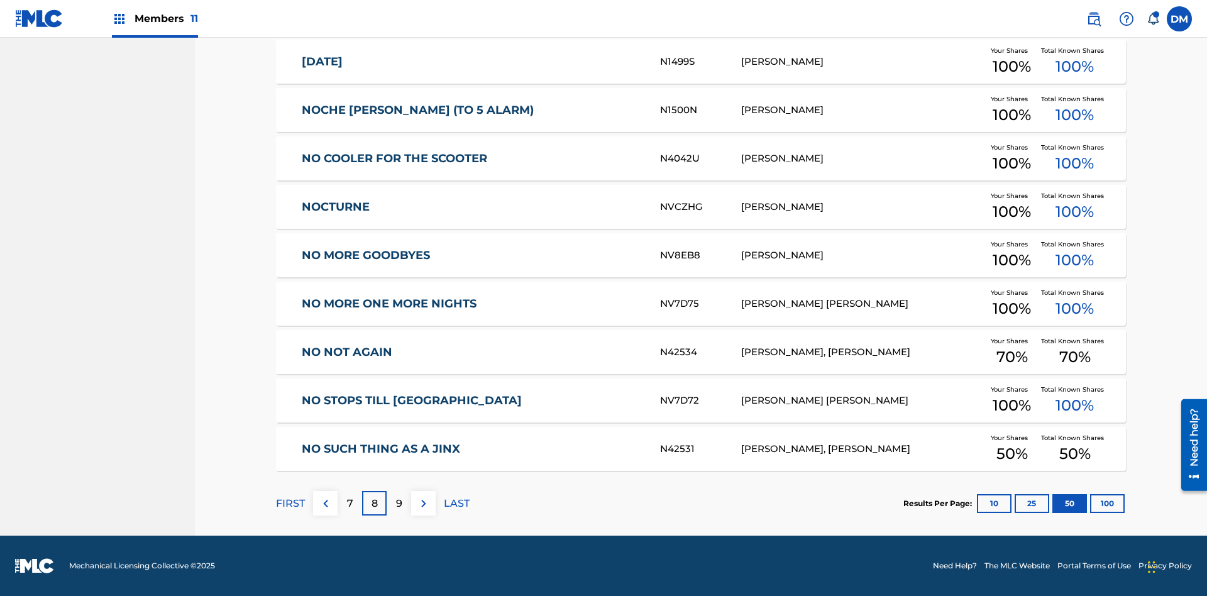
click at [423, 503] on img at bounding box center [423, 503] width 15 height 15
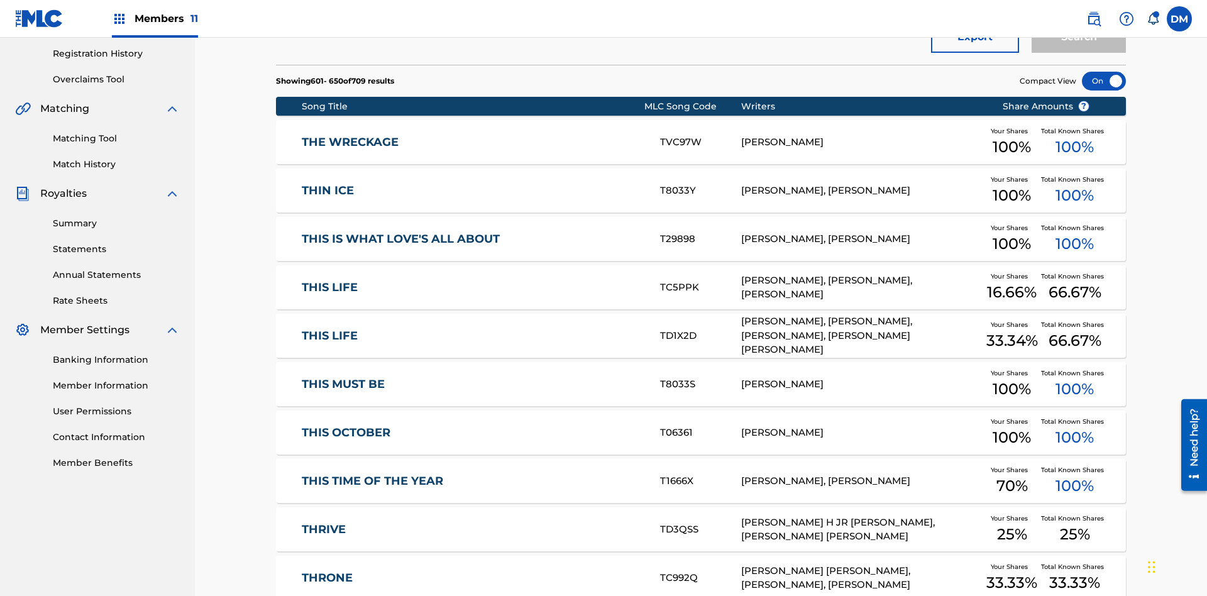
scroll to position [279, 0]
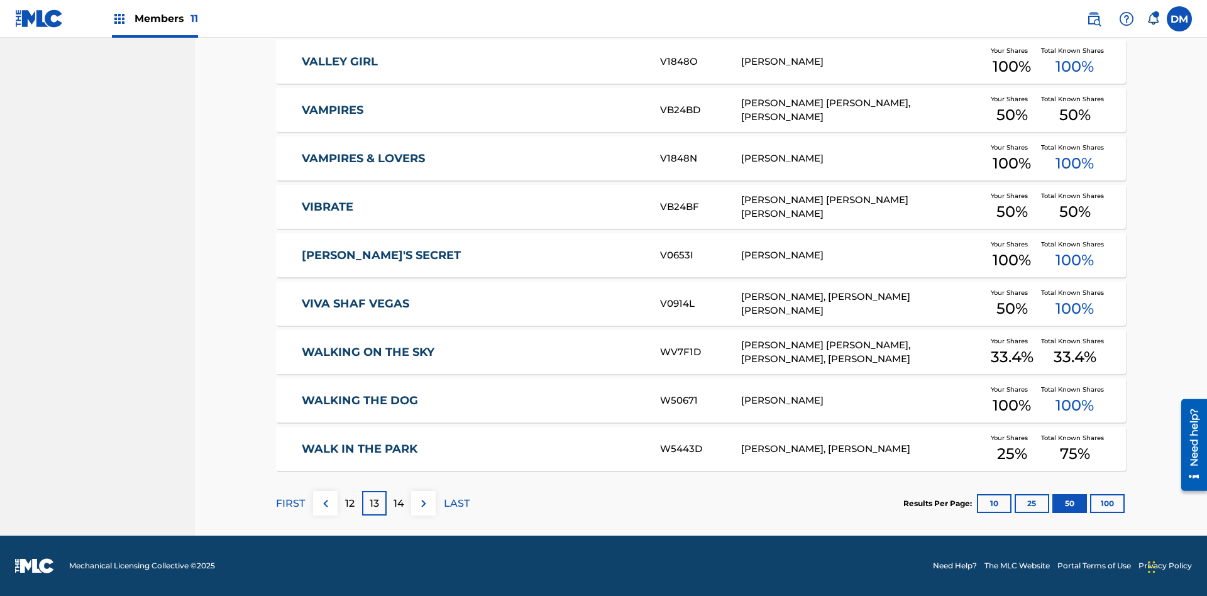
click at [1090, 503] on button "100" at bounding box center [1107, 503] width 35 height 19
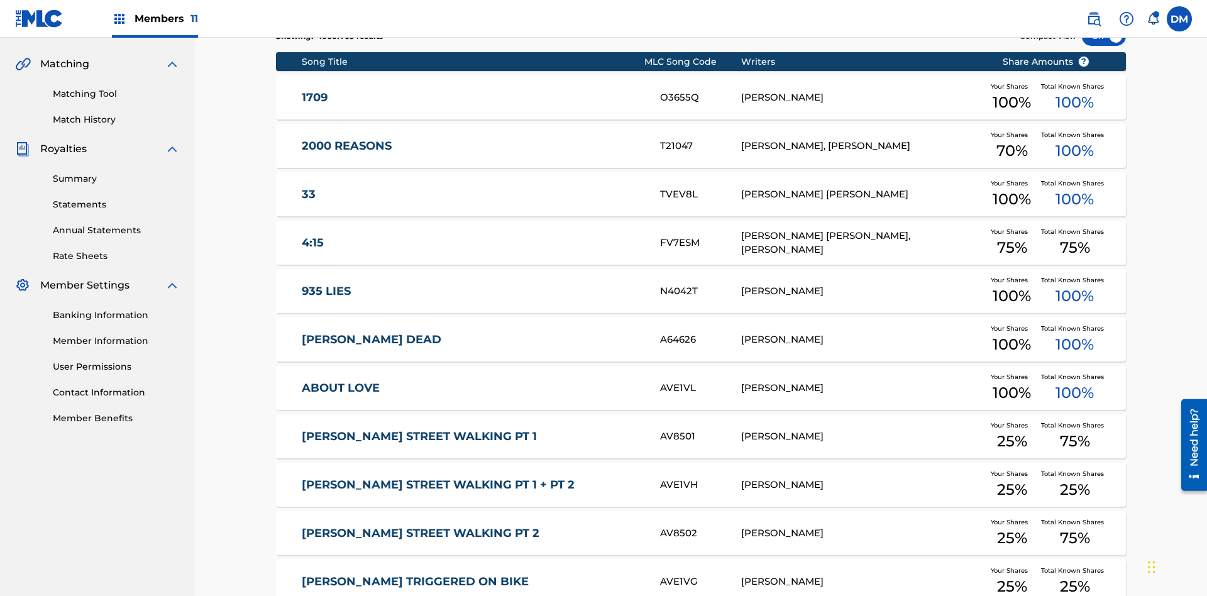
scroll to position [234, 0]
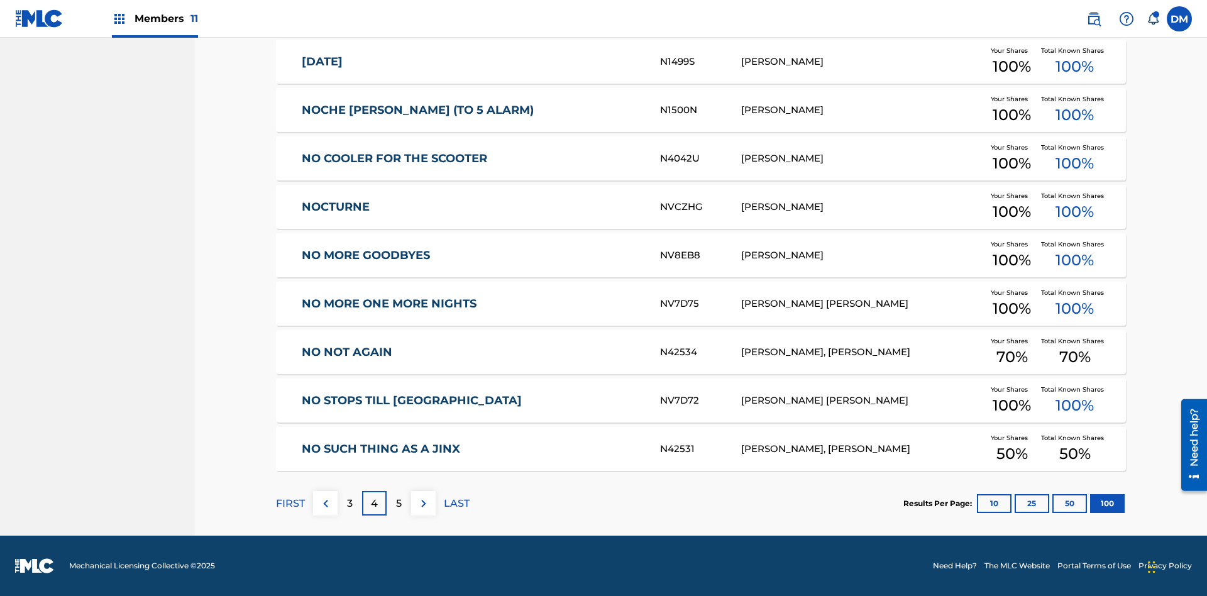
click at [423, 503] on img at bounding box center [423, 503] width 15 height 15
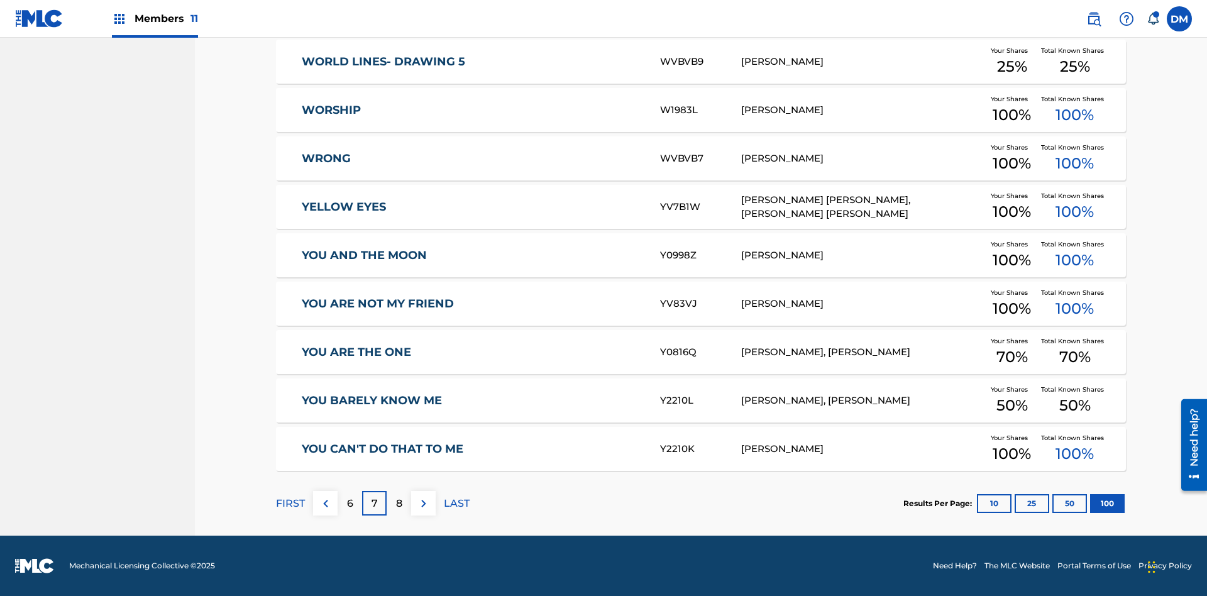
click at [423, 503] on img at bounding box center [423, 503] width 15 height 15
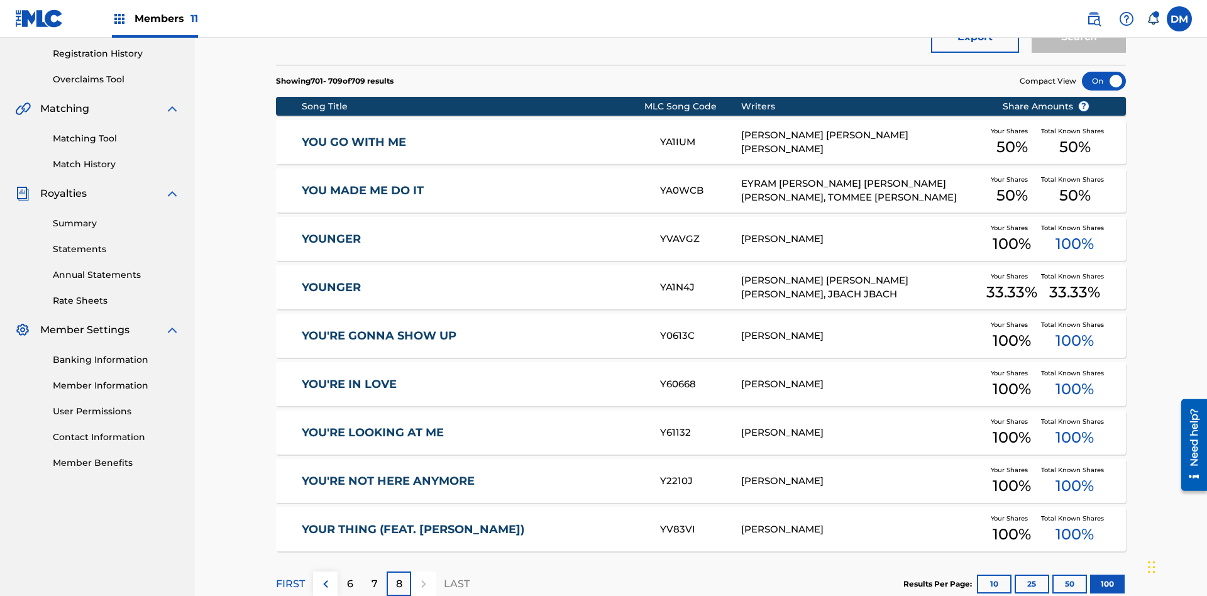
scroll to position [279, 0]
